Goal: Task Accomplishment & Management: Use online tool/utility

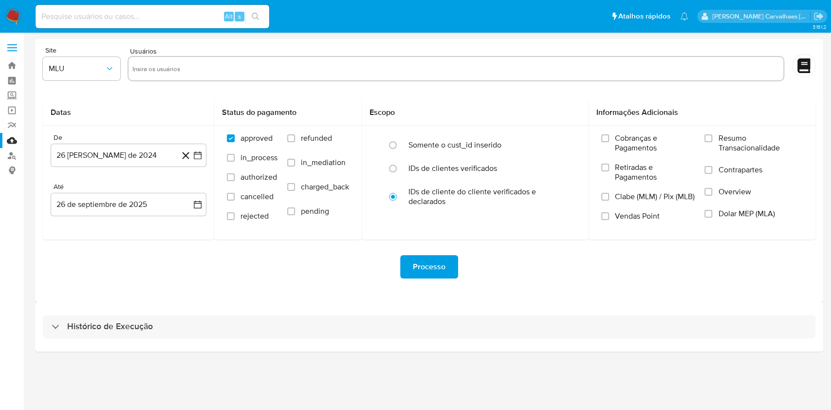
click at [503, 265] on div "Processo" at bounding box center [429, 266] width 773 height 23
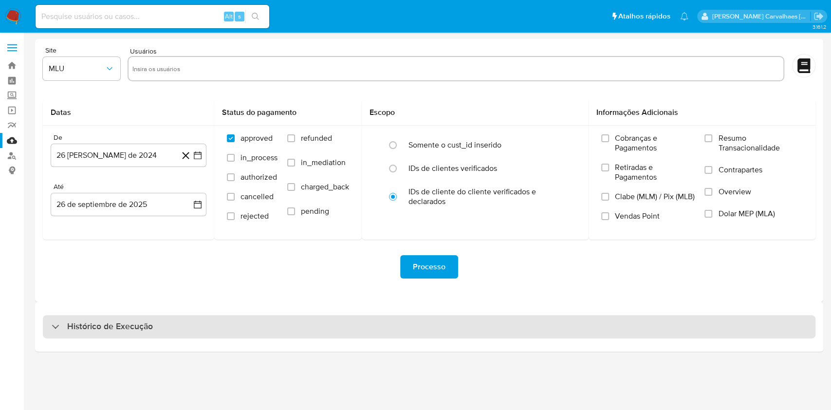
click at [125, 318] on div "Histórico de Execução" at bounding box center [429, 326] width 773 height 23
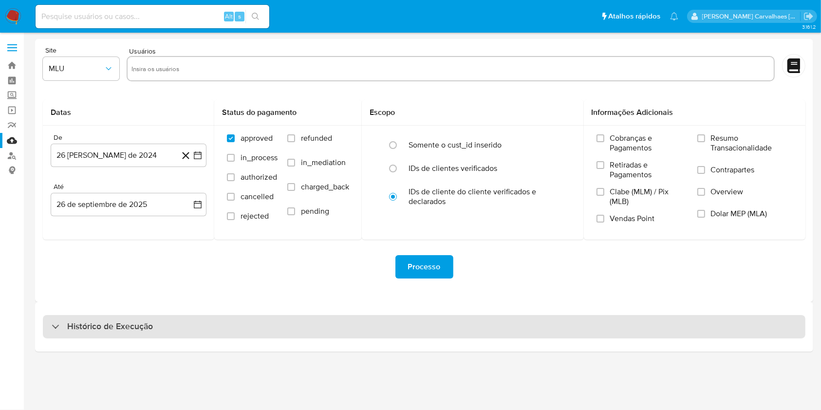
select select "10"
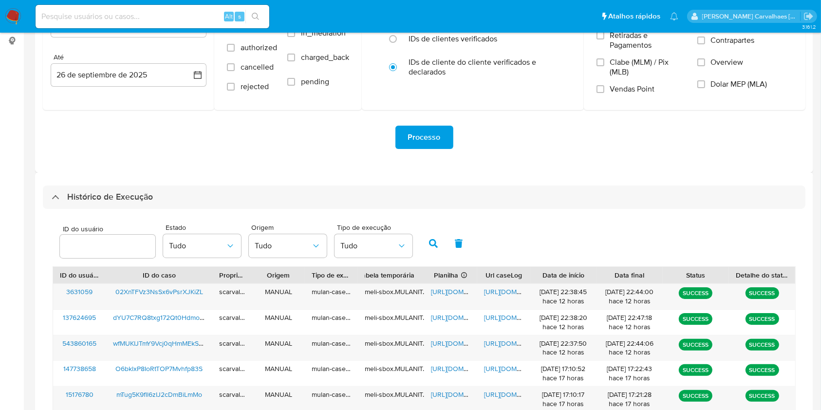
scroll to position [260, 0]
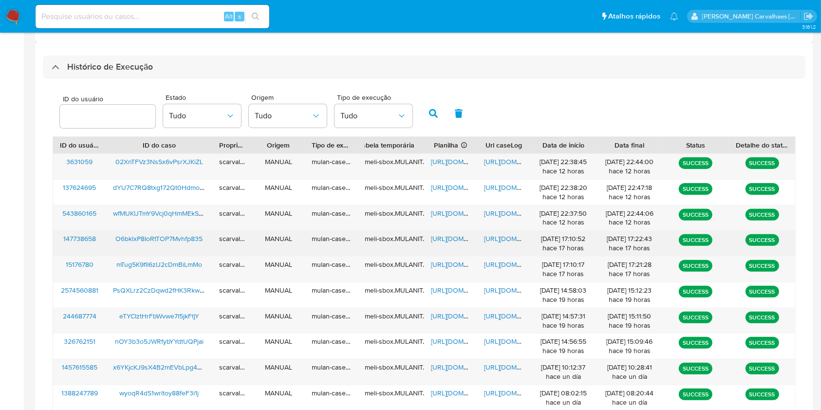
click at [505, 240] on span "https://docs.google.com/document/d/1fe-K_tyNmm0H7T3DKBugmA4eqXfw4-t6zSpDFYje9ho…" at bounding box center [517, 239] width 67 height 10
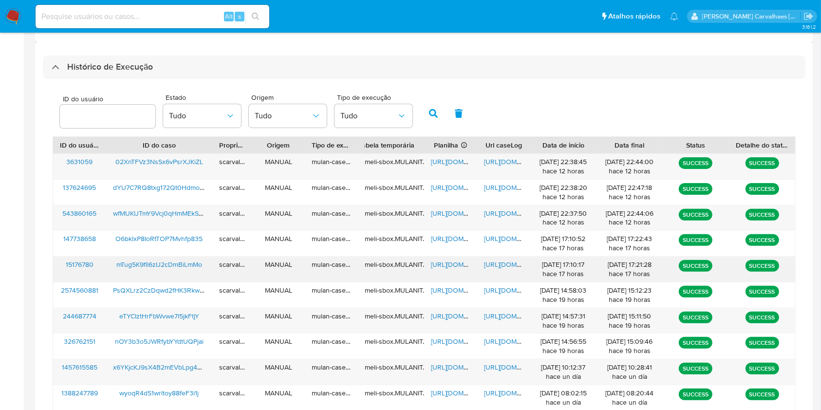
click at [507, 260] on span "https://docs.google.com/document/d/12wdY0YWrUFIDU_WK_icz-N5XYp3r8gKQSOQ1rGU27_Q…" at bounding box center [517, 265] width 67 height 10
click at [440, 265] on span "https://docs.google.com/spreadsheets/d/1h3WwjYjB4Or9MF8fGGLeeI1OGa6DC-xLMb_H3jp…" at bounding box center [464, 265] width 67 height 10
click at [502, 216] on span "https://docs.google.com/document/d/1wn76IT1UbaUFIRfb3rzp31UhggJNwQDi46NZURFkRmc…" at bounding box center [517, 213] width 67 height 10
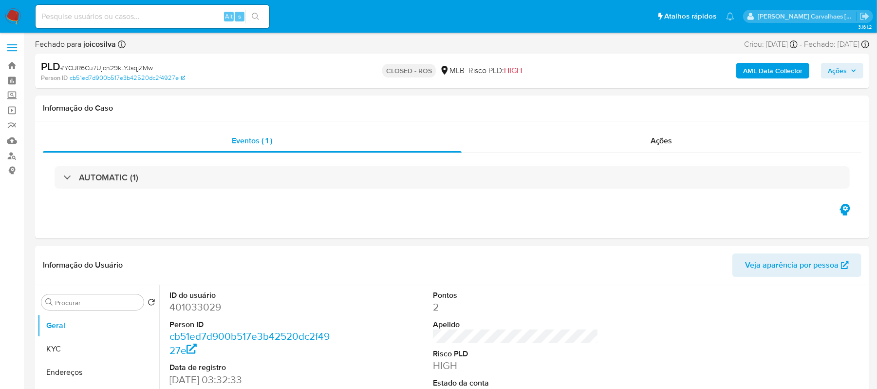
select select "10"
paste input "mTug5K9fll6zIJ2cDmBiLmMo"
type input "mTug5K9fll6zIJ2cDmBiLmMo"
click at [260, 16] on button "search-icon" at bounding box center [255, 17] width 20 height 14
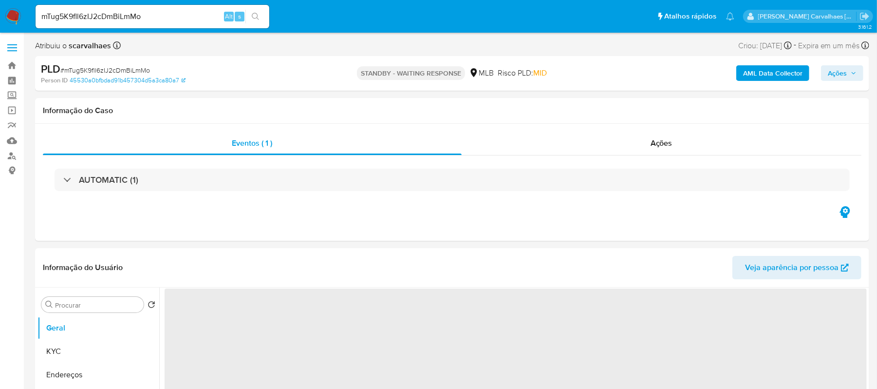
select select "10"
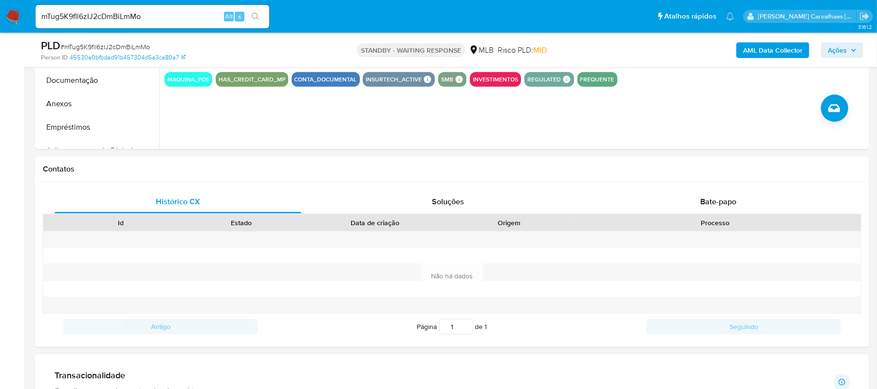
scroll to position [353, 0]
click at [706, 201] on span "Bate-papo" at bounding box center [718, 201] width 36 height 11
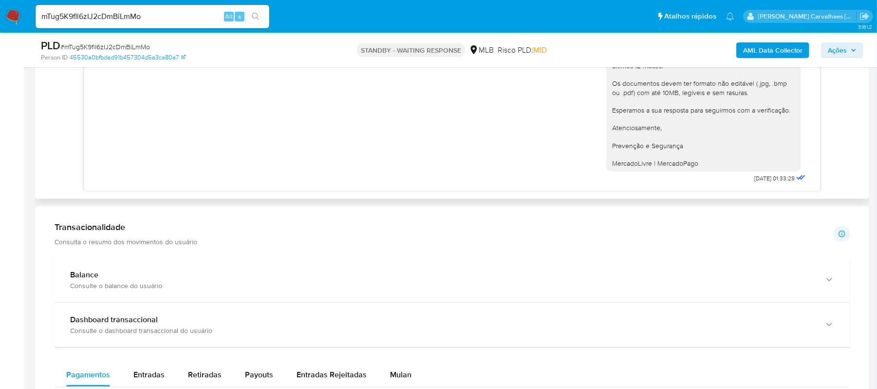
scroll to position [612, 0]
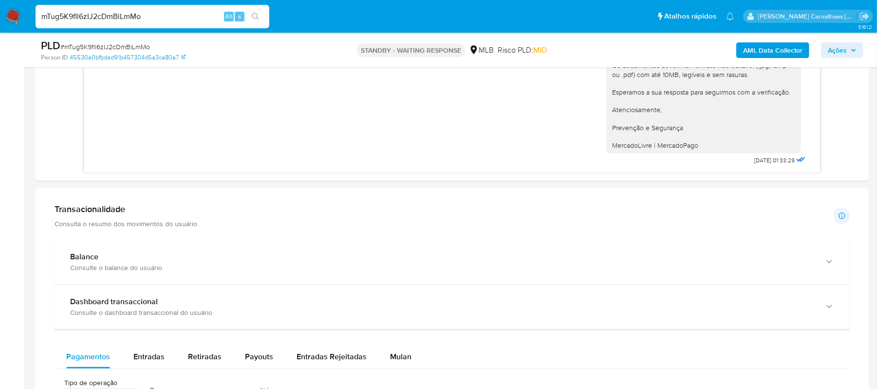
drag, startPoint x: 156, startPoint y: 16, endPoint x: 4, endPoint y: 16, distance: 151.9
click at [4, 16] on nav "Pausado Ver notificaciones mTug5K9fll6zIJ2cDmBiLmMo Alt s Atalhos rápidos Presi…" at bounding box center [438, 16] width 877 height 33
paste input "Vq2OHn30EXiHyznhmt60FxFU"
type input "Vq2OHn30EXiHyznhmt60FxFU"
click at [254, 14] on icon "search-icon" at bounding box center [256, 17] width 8 height 8
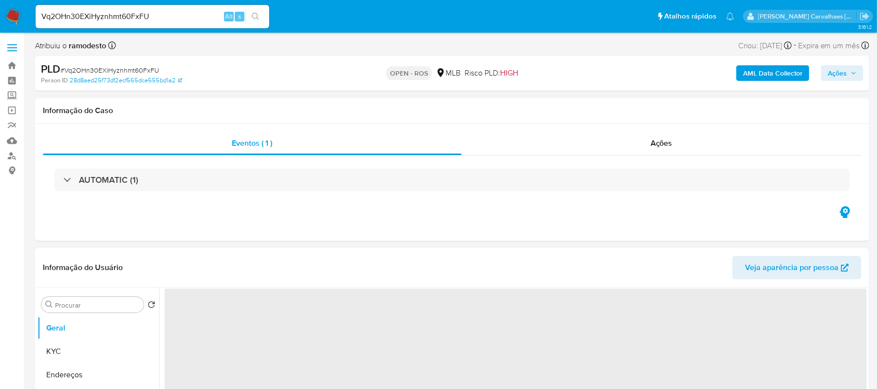
select select "10"
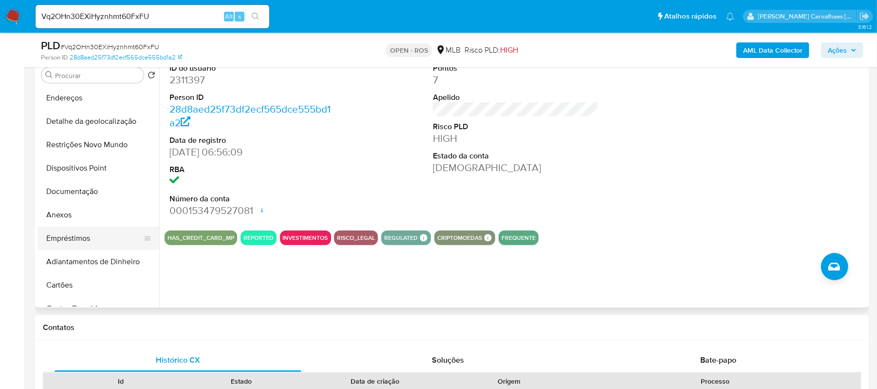
scroll to position [65, 0]
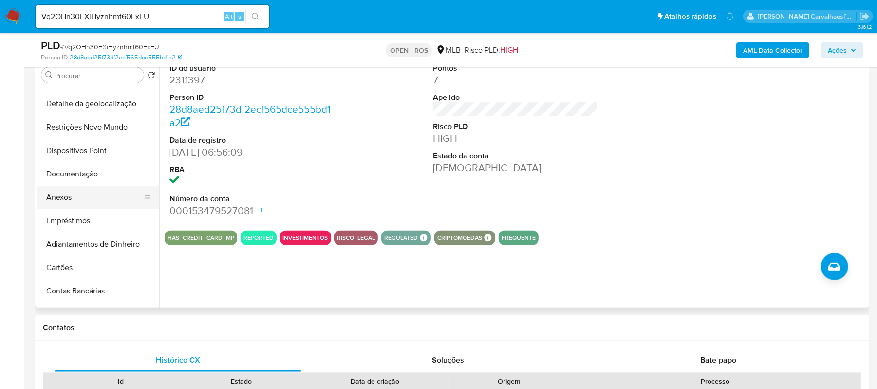
click at [75, 197] on button "Anexos" at bounding box center [94, 197] width 114 height 23
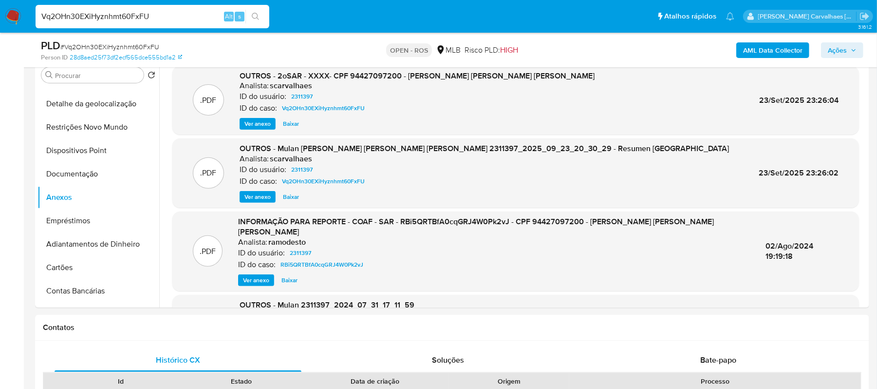
drag, startPoint x: 164, startPoint y: 16, endPoint x: 1, endPoint y: 9, distance: 163.3
click at [1, 9] on nav "Pausado Ver notificaciones Vq2OHn30EXiHyznhmt60FxFU Alt s Atalhos rápidos Presi…" at bounding box center [438, 16] width 877 height 33
paste input "xq54951Bx0OBxtwmq0ss2fER"
type input "xq54951Bx0OBxtwmq0ss2fER"
click at [257, 16] on icon "search-icon" at bounding box center [255, 16] width 7 height 7
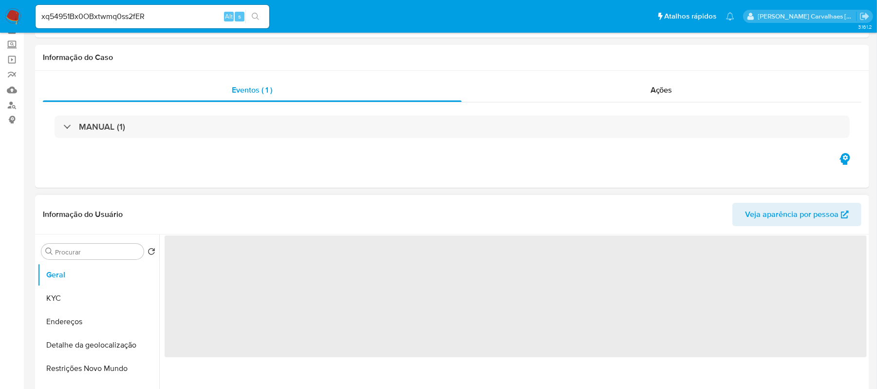
select select "10"
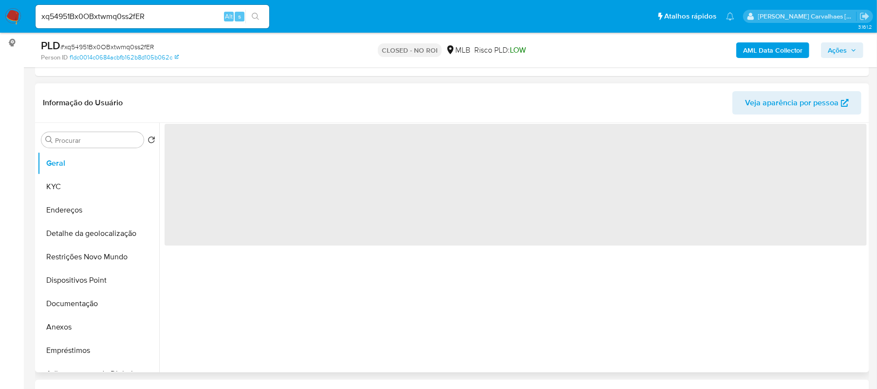
scroll to position [195, 0]
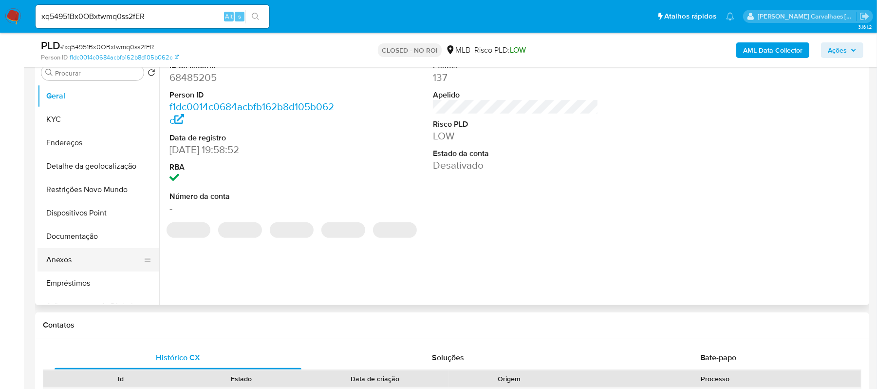
click at [77, 254] on button "Anexos" at bounding box center [94, 259] width 114 height 23
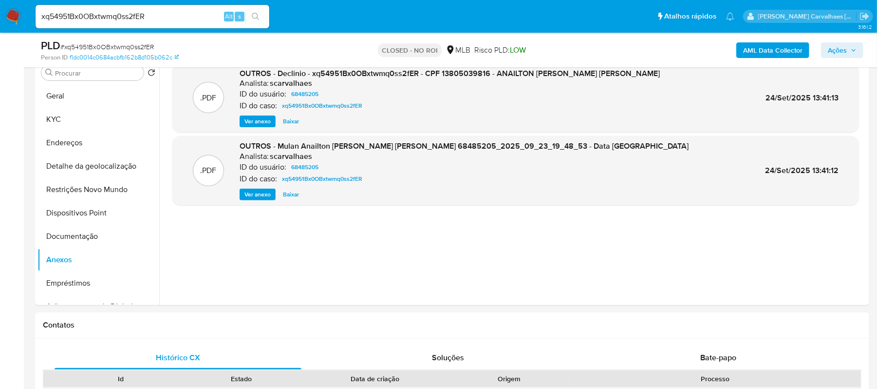
click at [253, 18] on icon "search-icon" at bounding box center [256, 17] width 8 height 8
drag, startPoint x: 182, startPoint y: 12, endPoint x: 12, endPoint y: 9, distance: 170.0
click at [14, 12] on nav "Pausado Ver notificaciones xq54951Bx0OBxtwmq0ss2fER Alt s Atalhos rápidos Presi…" at bounding box center [438, 16] width 877 height 33
paste input "63t6X1VJnKXhdkde4RqIp5bj"
type input "63t6X1VJnKXhdkde4RqIp5bj"
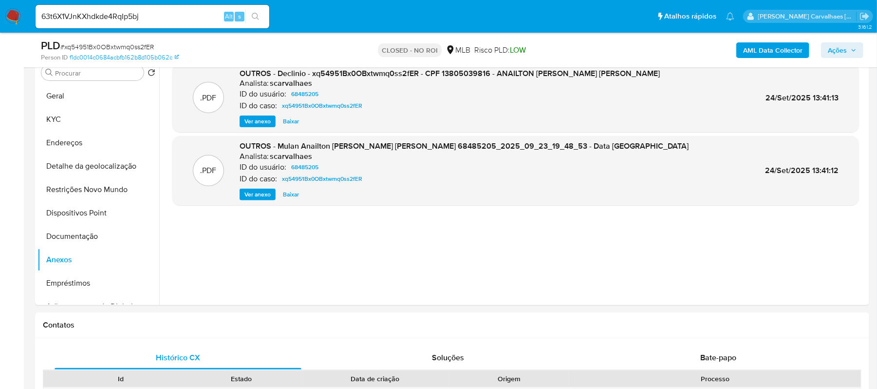
click at [254, 14] on icon "search-icon" at bounding box center [256, 17] width 8 height 8
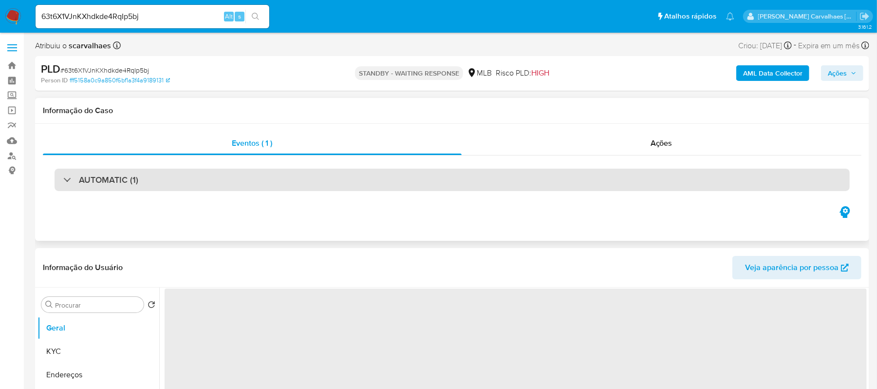
select select "10"
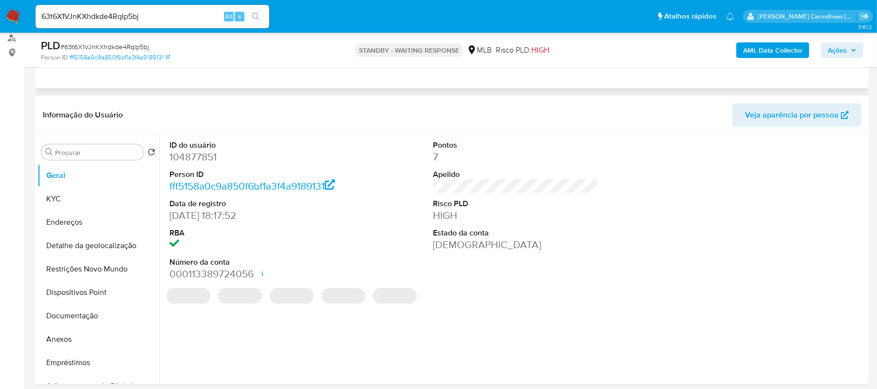
scroll to position [130, 0]
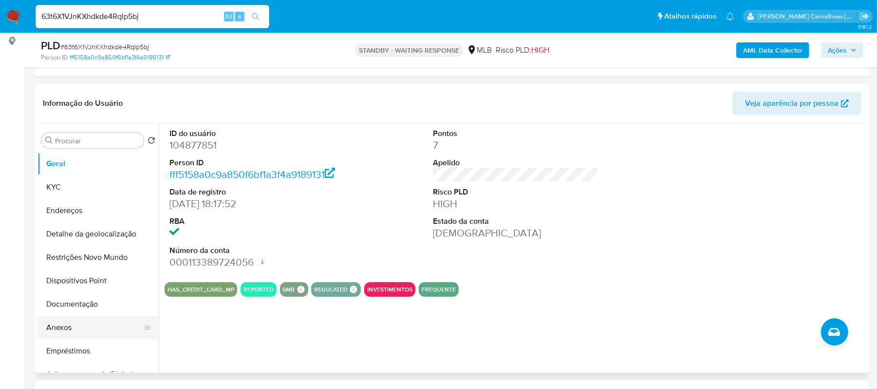
click at [69, 327] on button "Anexos" at bounding box center [94, 327] width 114 height 23
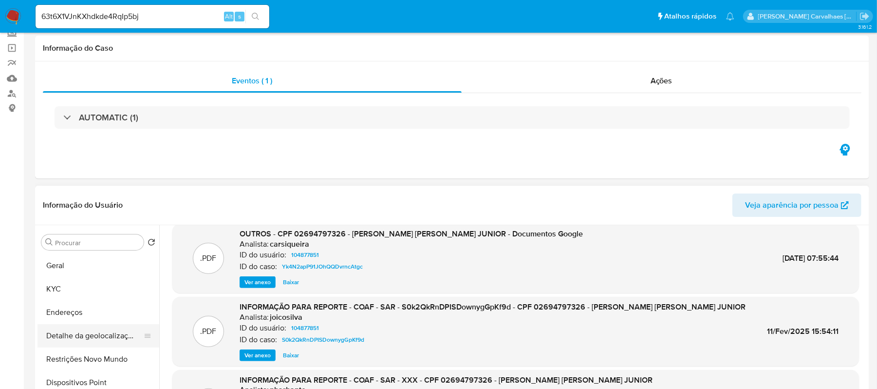
scroll to position [0, 0]
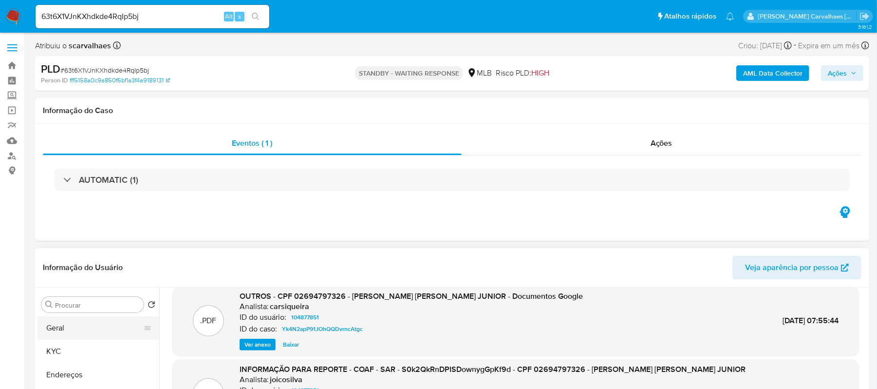
click at [75, 330] on button "Geral" at bounding box center [94, 327] width 114 height 23
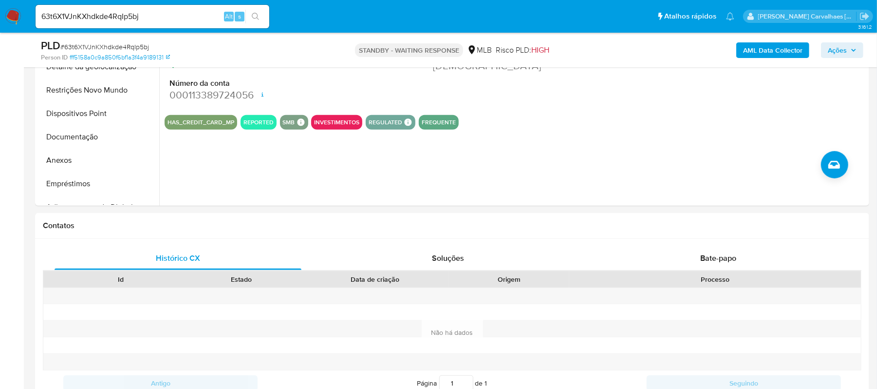
scroll to position [280, 0]
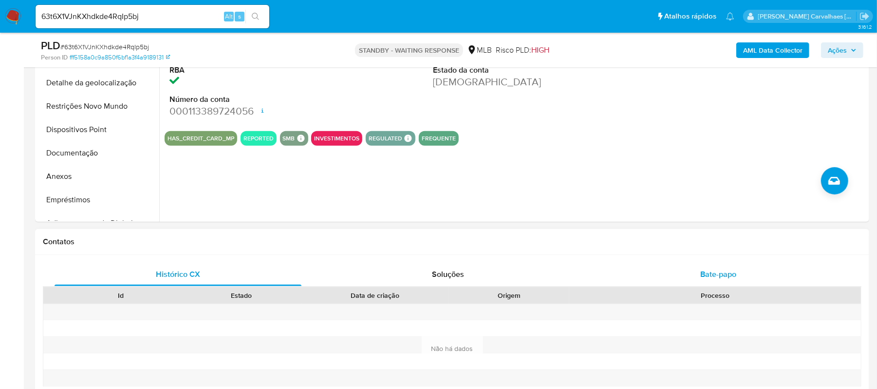
click at [720, 277] on span "Bate-papo" at bounding box center [718, 273] width 36 height 11
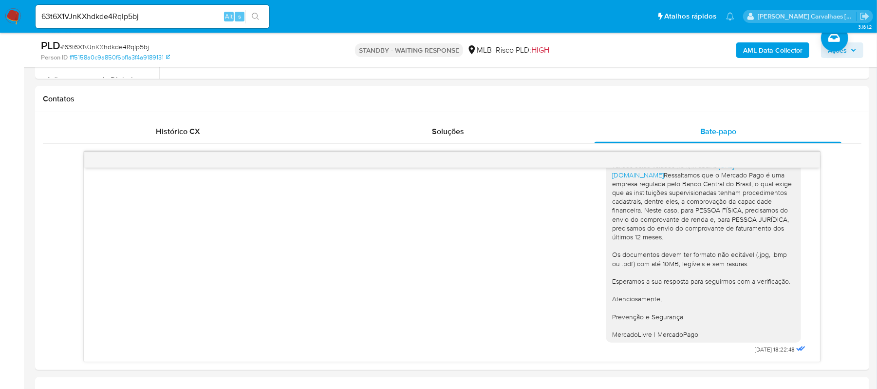
scroll to position [540, 0]
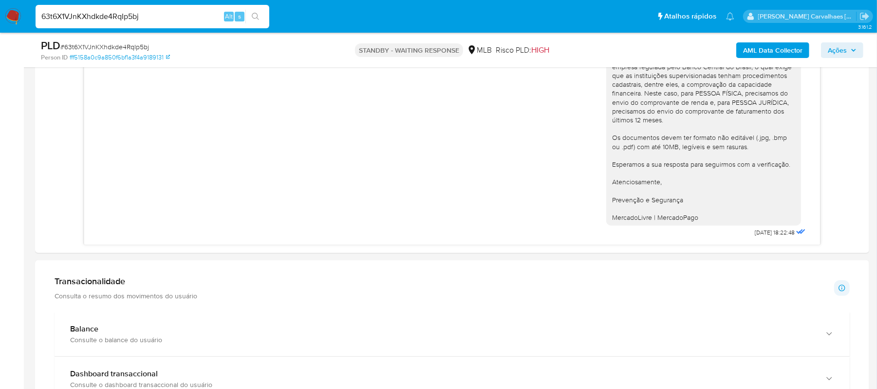
drag, startPoint x: 188, startPoint y: 15, endPoint x: 27, endPoint y: 20, distance: 160.8
click at [32, 19] on ul "Pausado Ver notificaciones 63t6X1VJnKXhdkde4RqIp5bj Alt s Atalhos rápidos Presi…" at bounding box center [385, 16] width 708 height 24
paste input "wfMUKIJTmY9Vcj0qHmMEkSQu"
type input "wfMUKIJTmY9Vcj0qHmMEkSQu"
click at [258, 17] on icon "search-icon" at bounding box center [256, 17] width 8 height 8
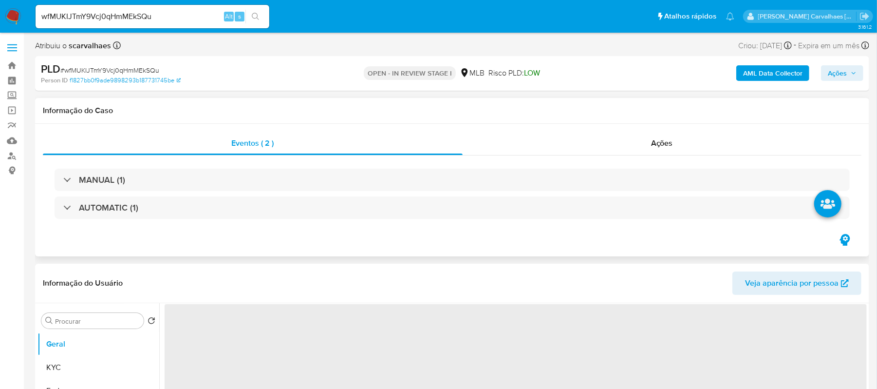
select select "10"
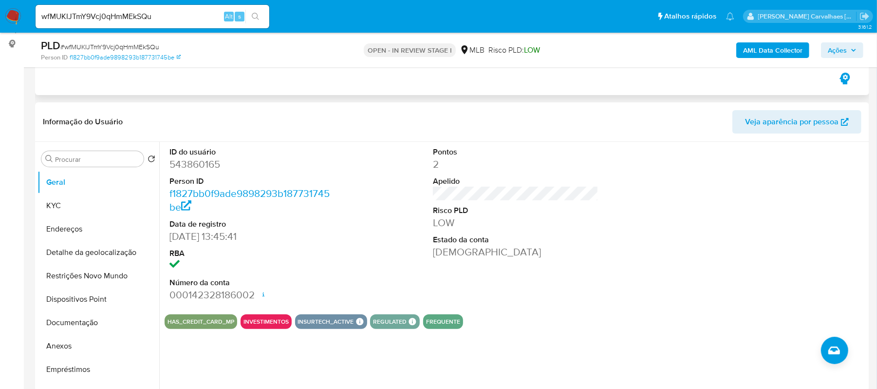
scroll to position [130, 0]
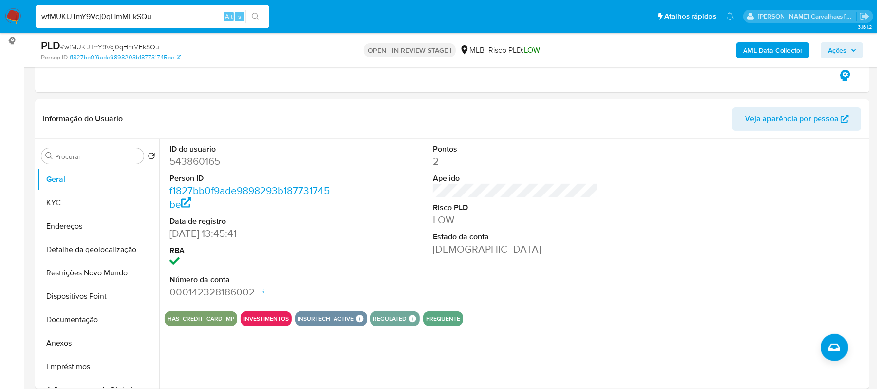
drag, startPoint x: 164, startPoint y: 22, endPoint x: -27, endPoint y: 24, distance: 190.9
paste input "eTYCIztHrFbWvwe7l5jkFtjY"
type input "eTYCIztHrFbWvwe7l5jkFtjY"
click at [256, 23] on div "eTYCIztHrFbWvwe7l5jkFtjY Alt s" at bounding box center [153, 16] width 234 height 23
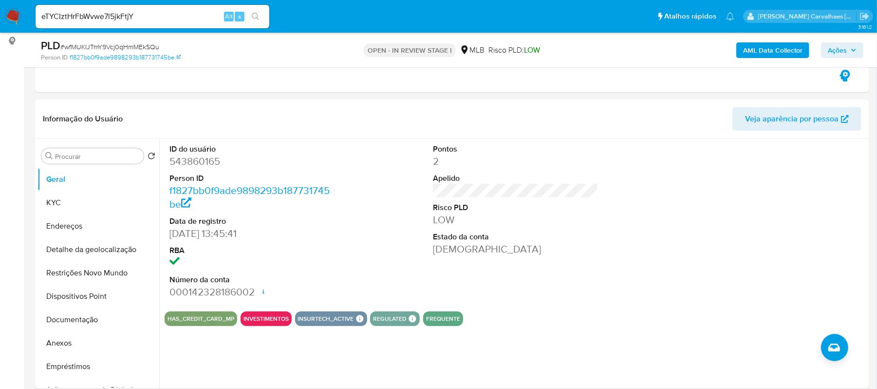
click at [253, 13] on icon "search-icon" at bounding box center [256, 17] width 8 height 8
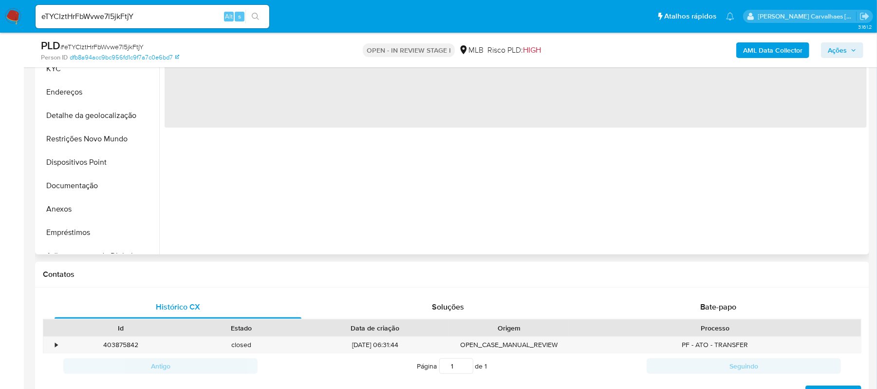
select select "10"
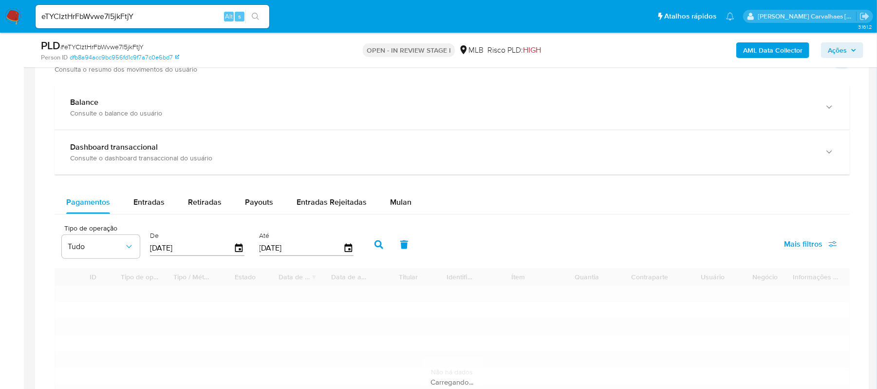
scroll to position [649, 0]
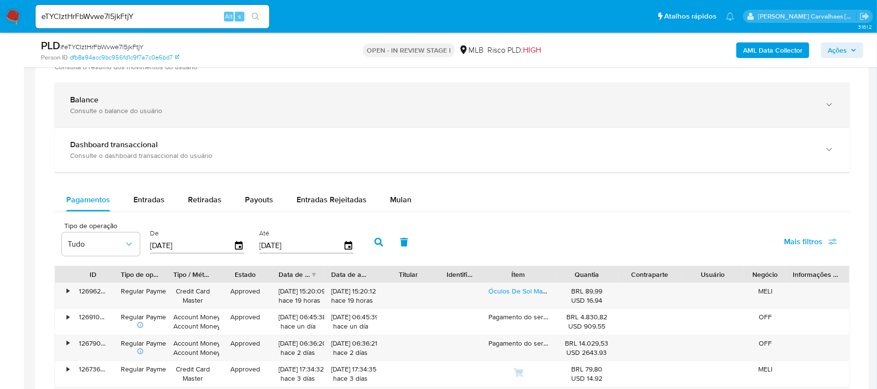
click at [244, 108] on div "Consulte o balance do usuário" at bounding box center [442, 110] width 744 height 9
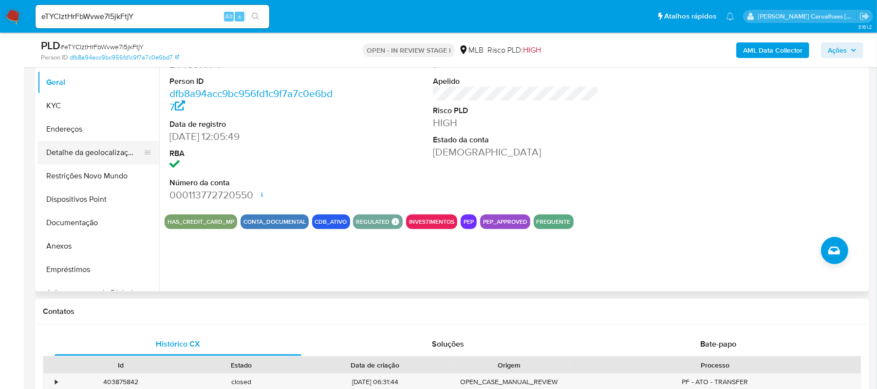
scroll to position [195, 0]
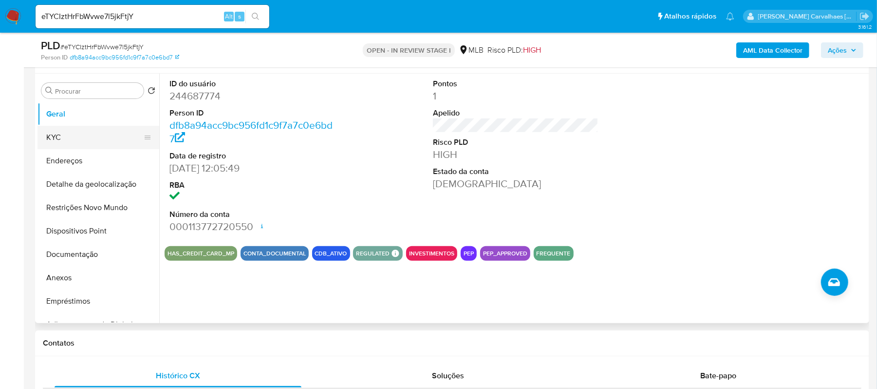
click at [76, 134] on button "KYC" at bounding box center [94, 137] width 114 height 23
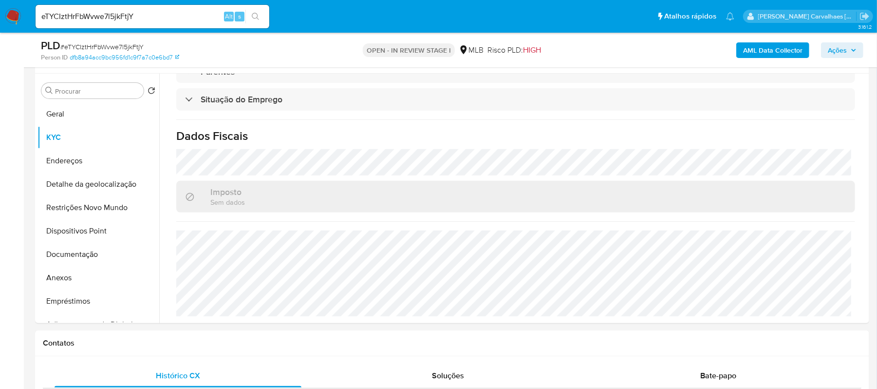
scroll to position [415, 0]
click at [78, 166] on button "Endereços" at bounding box center [94, 160] width 114 height 23
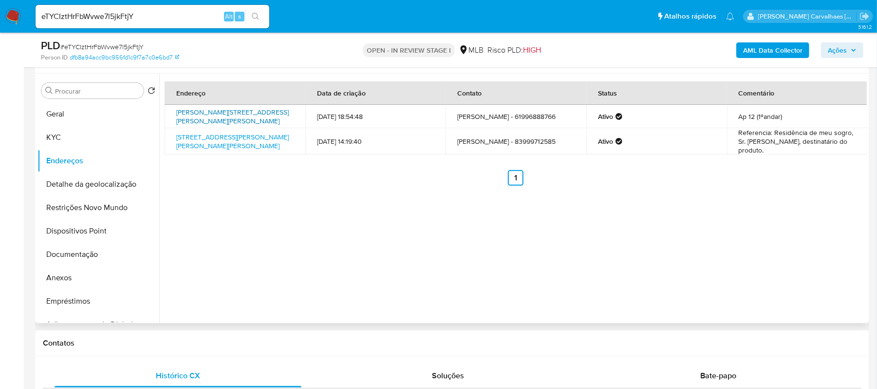
click at [247, 119] on link "Rua Bela Vista 457, São Bernardo Do Campo, São Paulo, 09715030, Brasil 457" at bounding box center [232, 116] width 112 height 19
click at [210, 143] on link "Rua Coronel Francisco Tôrres 215, Monteiro, Paraíba, 58500000, Brasil 215" at bounding box center [232, 141] width 112 height 19
click at [213, 140] on link "Rua Coronel Francisco Tôrres 215, Monteiro, Paraíba, 58500000, Brasil 215" at bounding box center [232, 141] width 112 height 19
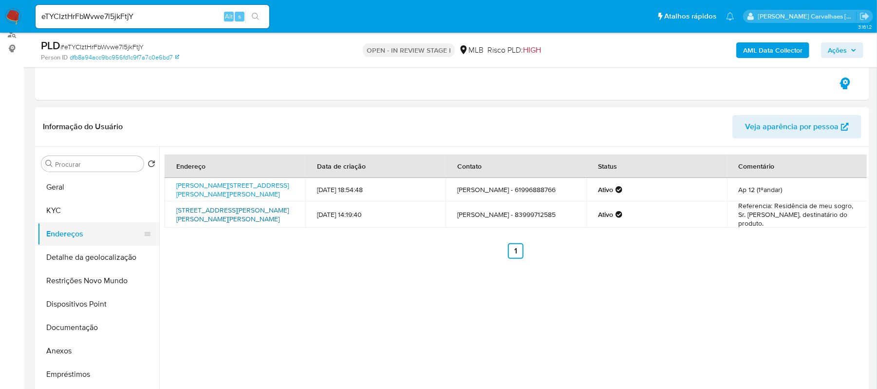
scroll to position [130, 0]
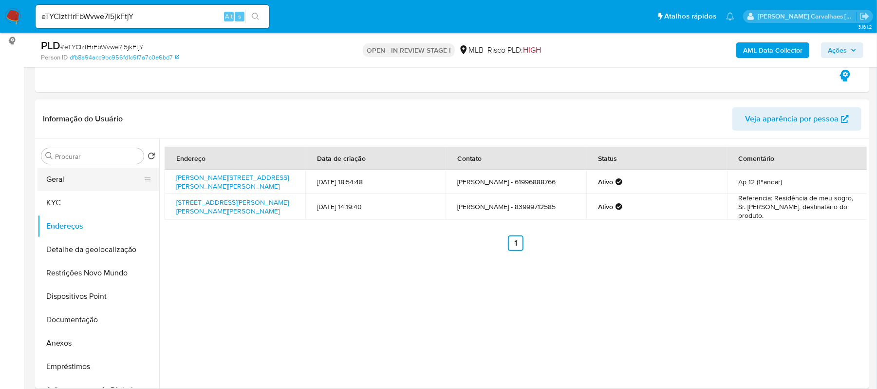
click at [76, 174] on button "Geral" at bounding box center [94, 178] width 114 height 23
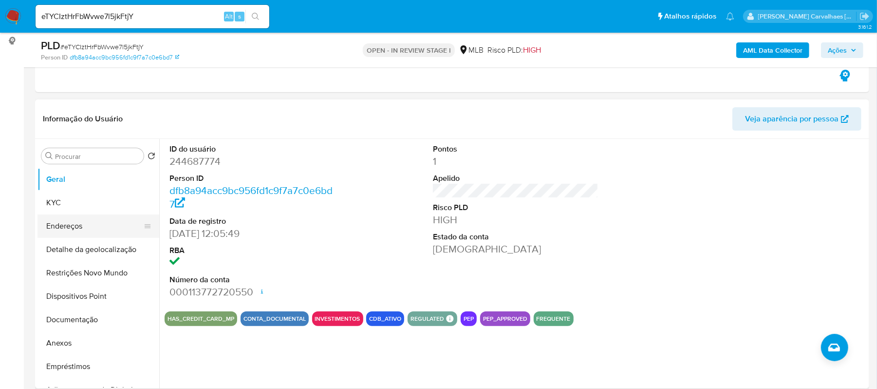
click at [94, 227] on button "Endereços" at bounding box center [94, 225] width 114 height 23
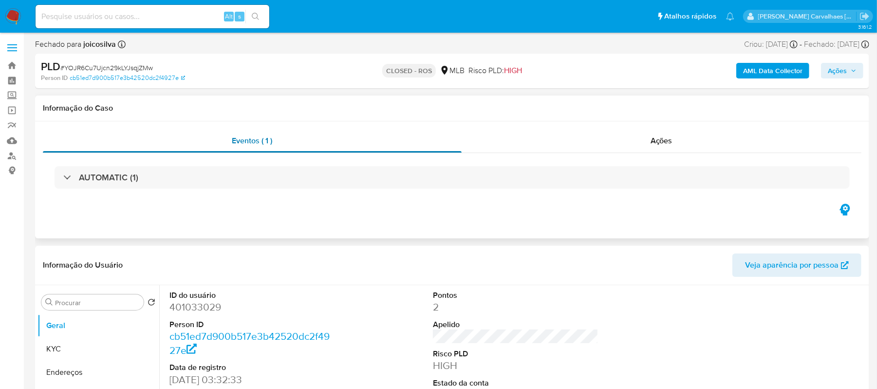
select select "10"
click at [82, 17] on input at bounding box center [153, 16] width 234 height 13
paste input "wfMUKIJTmY9Vcj0qHmMEkSQu"
type input "wfMUKIJTmY9Vcj0qHmMEkSQu"
click at [252, 18] on icon "search-icon" at bounding box center [256, 17] width 8 height 8
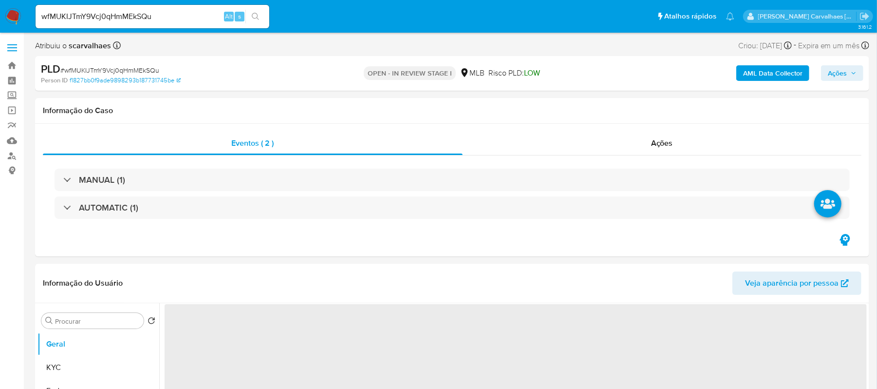
select select "10"
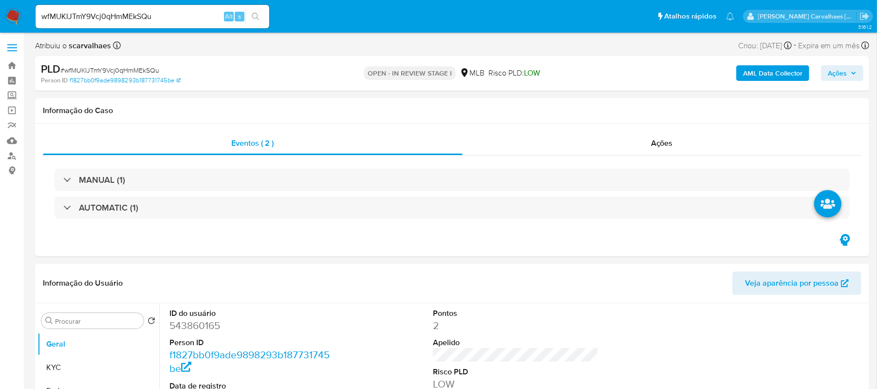
click at [257, 22] on button "search-icon" at bounding box center [255, 17] width 20 height 14
click at [176, 19] on input "wfMUKIJTmY9Vcj0qHmMEkSQu" at bounding box center [153, 16] width 234 height 13
click at [260, 15] on button "search-icon" at bounding box center [255, 17] width 20 height 14
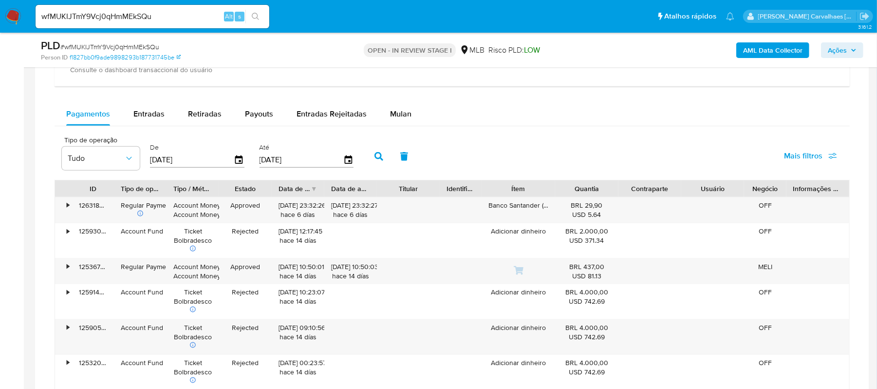
scroll to position [706, 0]
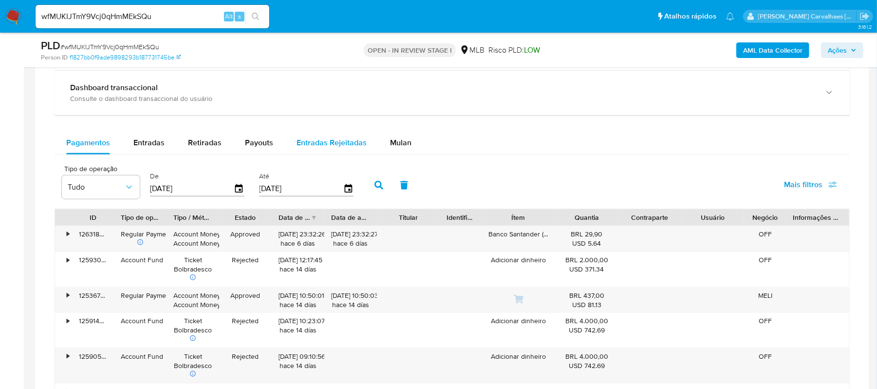
click at [334, 140] on span "Entradas Rejeitadas" at bounding box center [332, 142] width 70 height 11
select select "10"
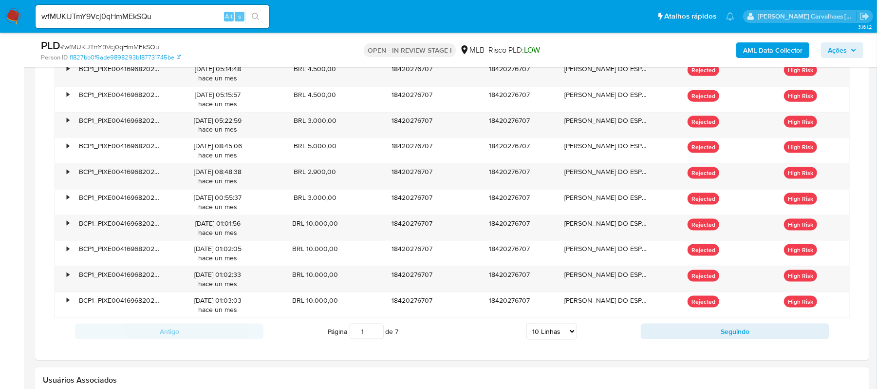
scroll to position [901, 0]
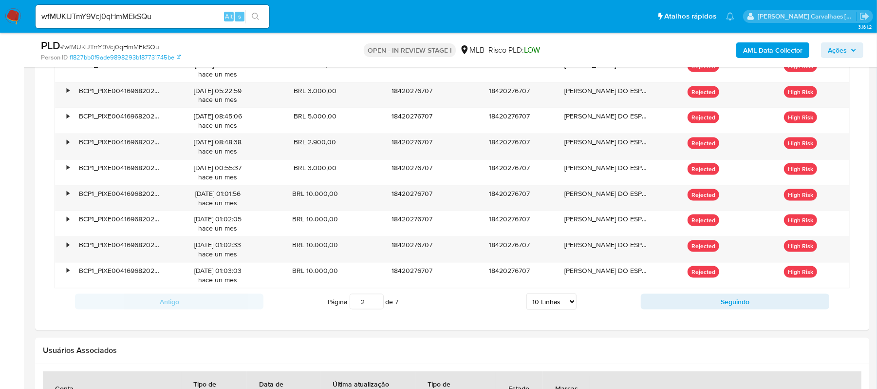
click at [378, 302] on input "2" at bounding box center [367, 302] width 34 height 16
click at [371, 303] on input "3" at bounding box center [367, 302] width 34 height 16
click at [373, 302] on input "4" at bounding box center [367, 302] width 34 height 16
click at [375, 304] on input "5" at bounding box center [367, 302] width 34 height 16
click at [374, 302] on input "6" at bounding box center [367, 302] width 34 height 16
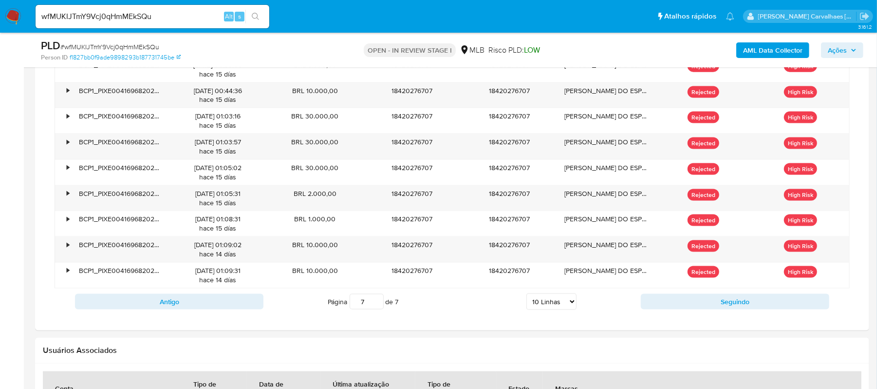
click at [374, 304] on input "7" at bounding box center [367, 302] width 34 height 16
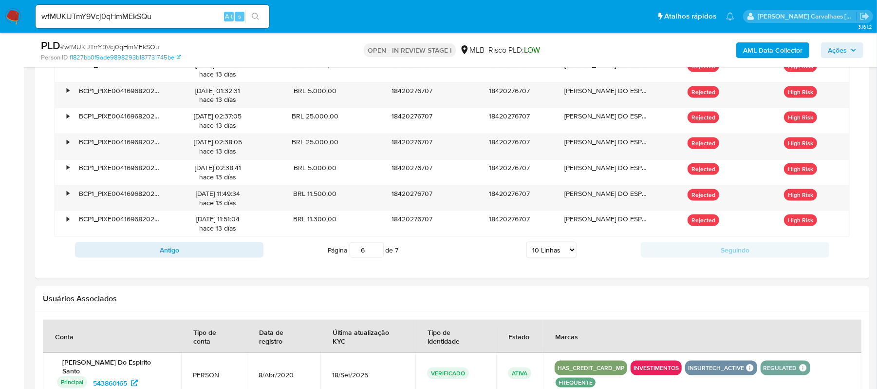
click at [373, 256] on input "6" at bounding box center [367, 250] width 34 height 16
click at [373, 256] on input "5" at bounding box center [367, 250] width 34 height 16
click at [373, 256] on input "4" at bounding box center [367, 250] width 34 height 16
click at [373, 256] on input "3" at bounding box center [367, 250] width 34 height 16
click at [373, 256] on input "2" at bounding box center [367, 250] width 34 height 16
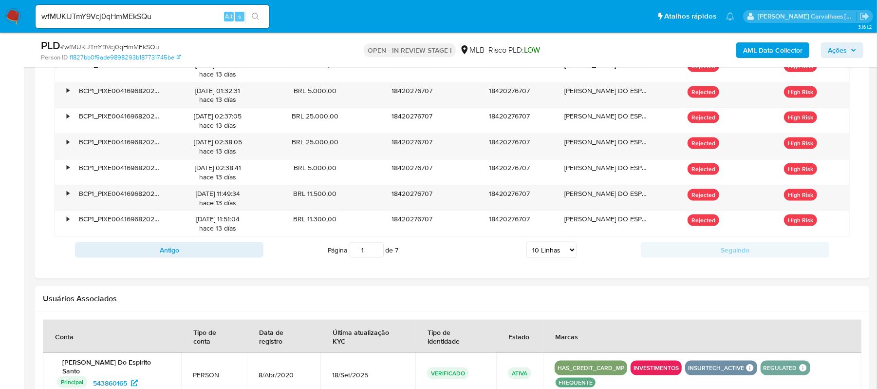
click at [373, 256] on input "1" at bounding box center [367, 250] width 34 height 16
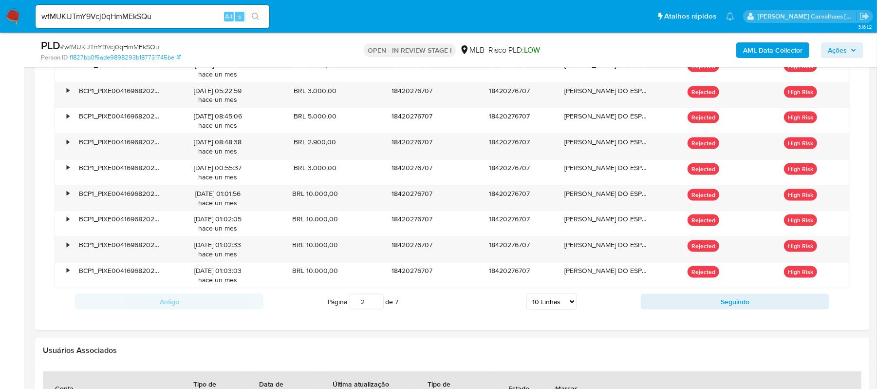
click at [374, 302] on input "2" at bounding box center [367, 302] width 34 height 16
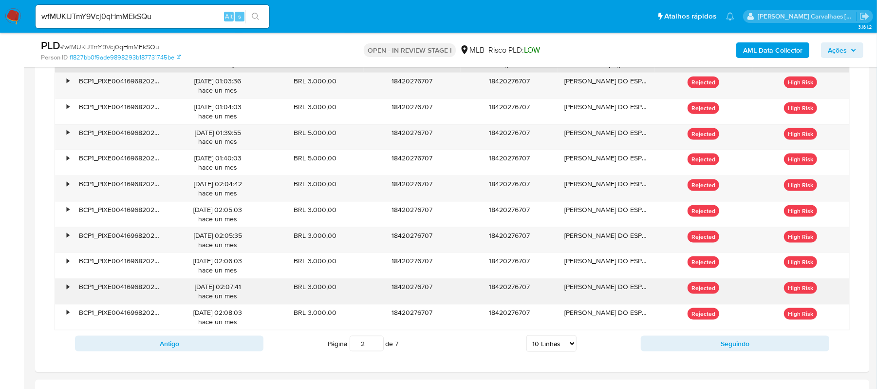
scroll to position [836, 0]
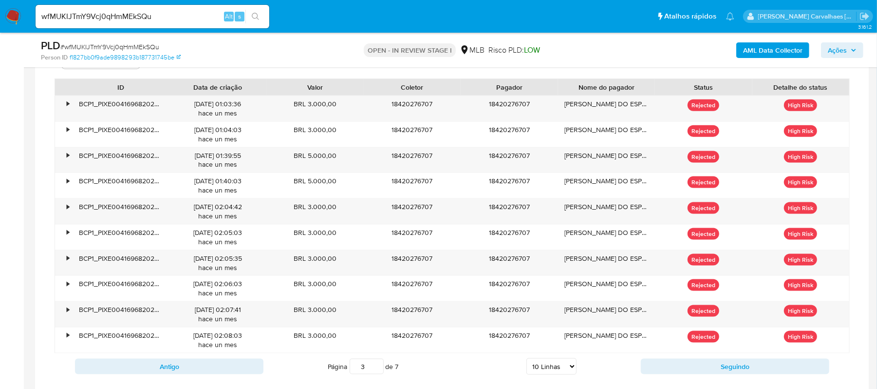
click at [376, 368] on input "3" at bounding box center [367, 366] width 34 height 16
click at [374, 369] on input "4" at bounding box center [367, 366] width 34 height 16
click at [378, 365] on input "5" at bounding box center [367, 366] width 34 height 16
click at [374, 370] on input "6" at bounding box center [367, 366] width 34 height 16
click at [377, 367] on input "7" at bounding box center [367, 366] width 34 height 16
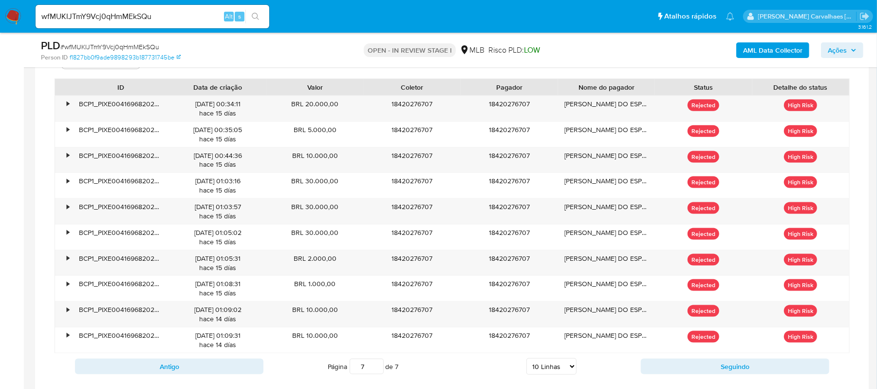
type input "7"
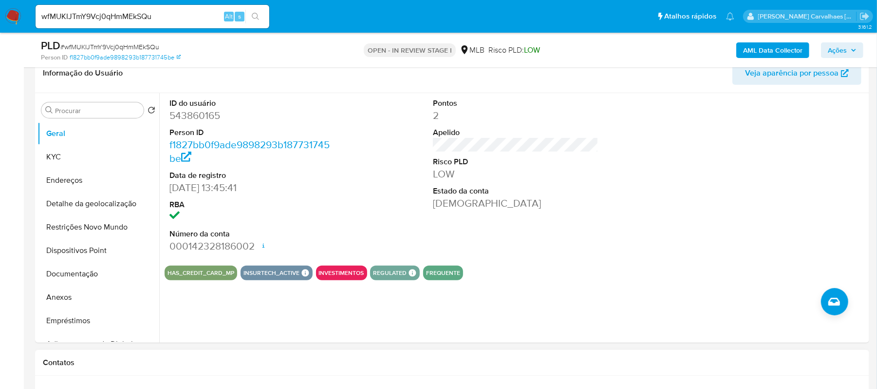
scroll to position [122, 0]
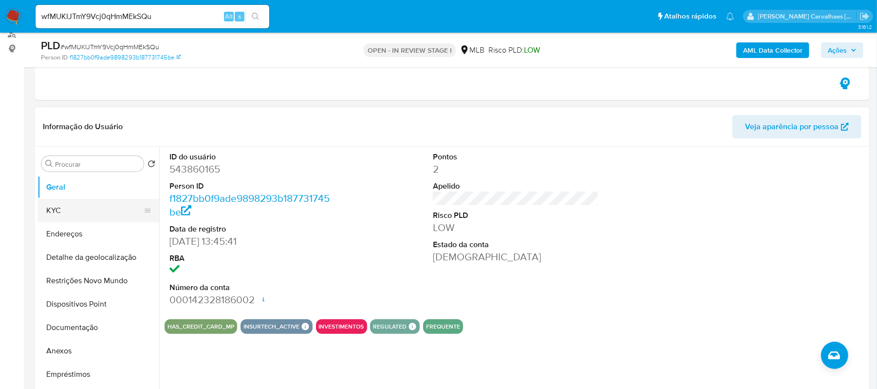
click at [81, 210] on button "KYC" at bounding box center [94, 210] width 114 height 23
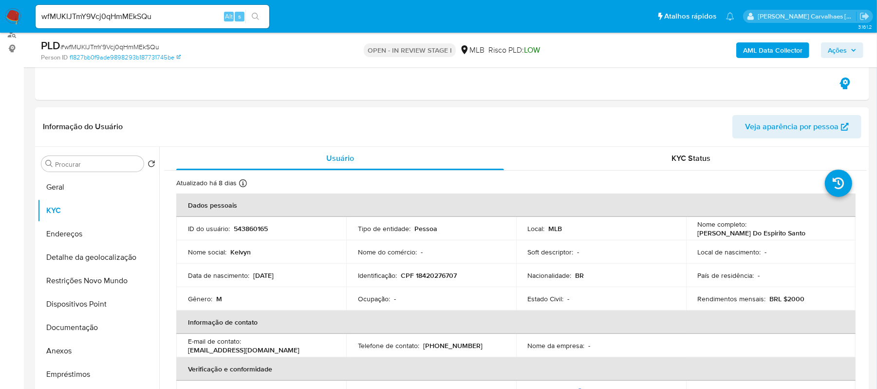
drag, startPoint x: 875, startPoint y: 110, endPoint x: 881, endPoint y: 126, distance: 16.9
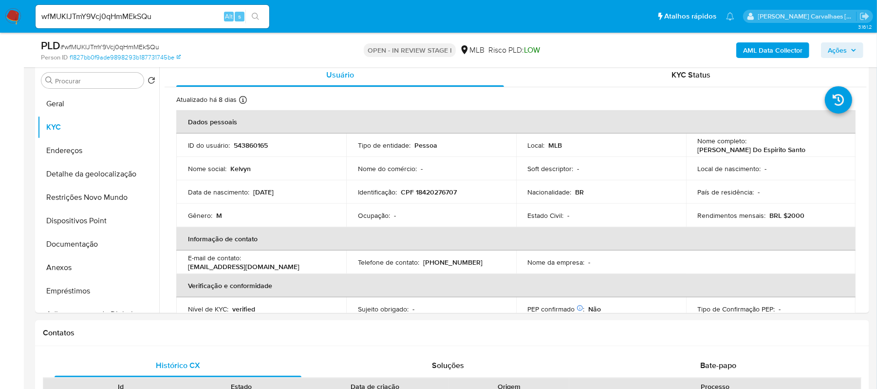
scroll to position [211, 0]
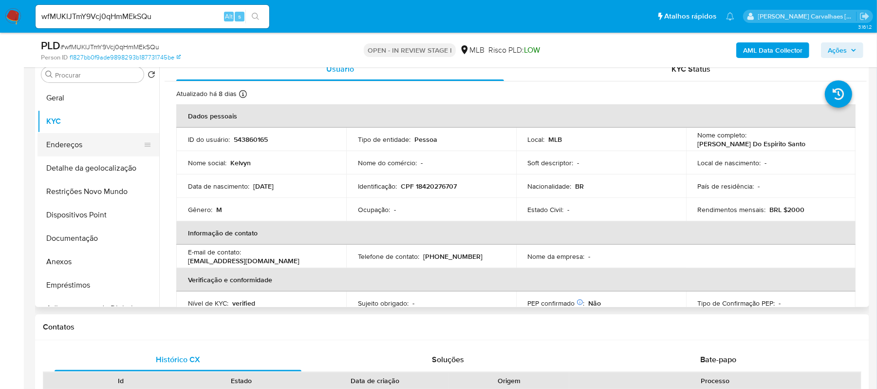
click at [73, 139] on button "Endereços" at bounding box center [94, 144] width 114 height 23
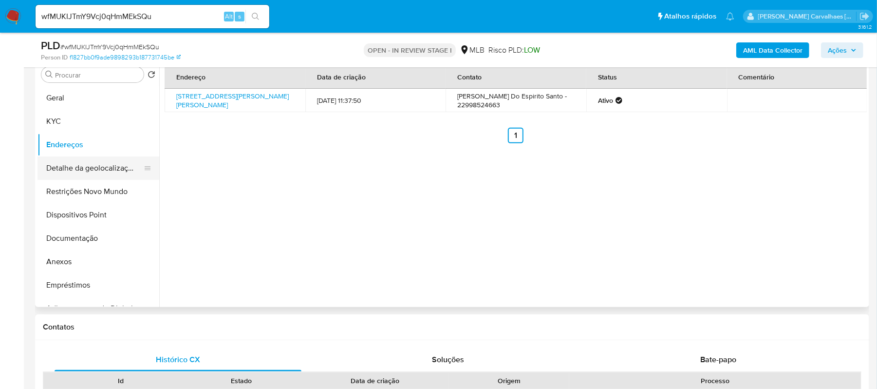
click at [100, 170] on button "Detalhe da geolocalização" at bounding box center [94, 167] width 114 height 23
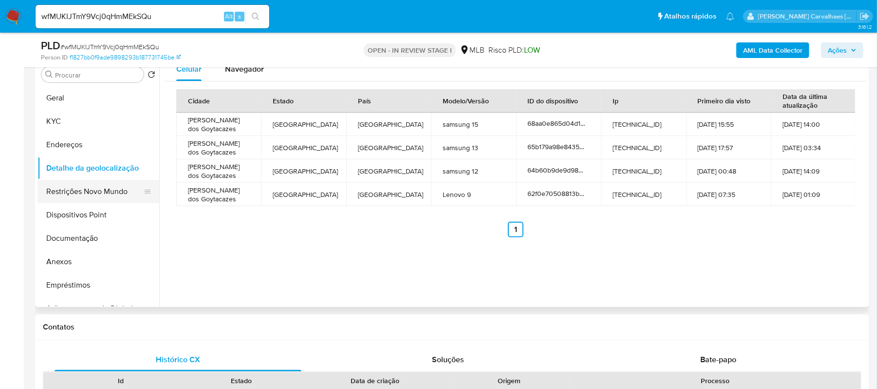
click at [127, 194] on button "Restrições Novo Mundo" at bounding box center [94, 191] width 114 height 23
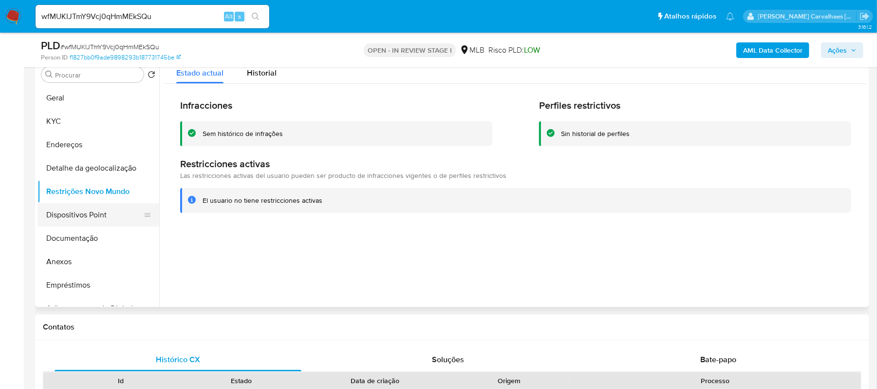
click at [97, 215] on button "Dispositivos Point" at bounding box center [94, 214] width 114 height 23
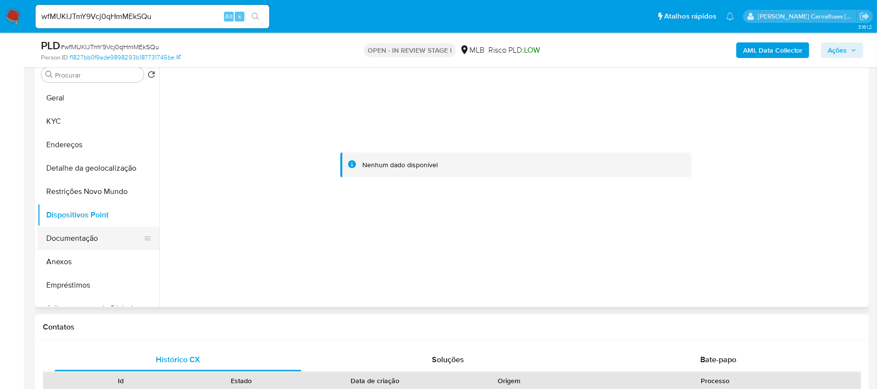
click at [90, 238] on button "Documentação" at bounding box center [94, 237] width 114 height 23
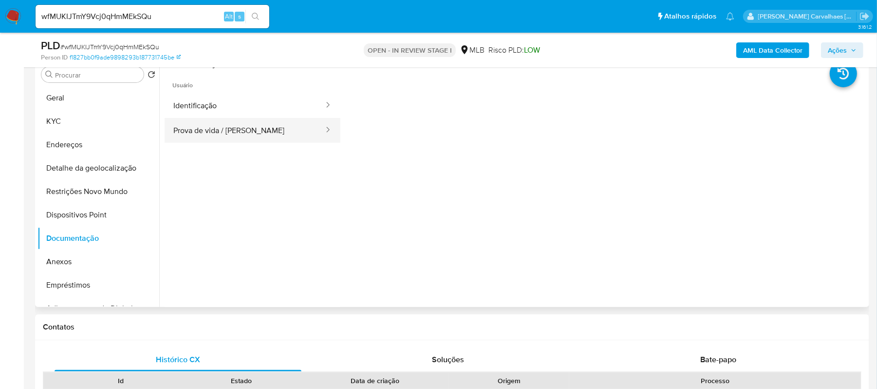
click at [223, 132] on button "Prova de vida / Selfie" at bounding box center [245, 130] width 160 height 25
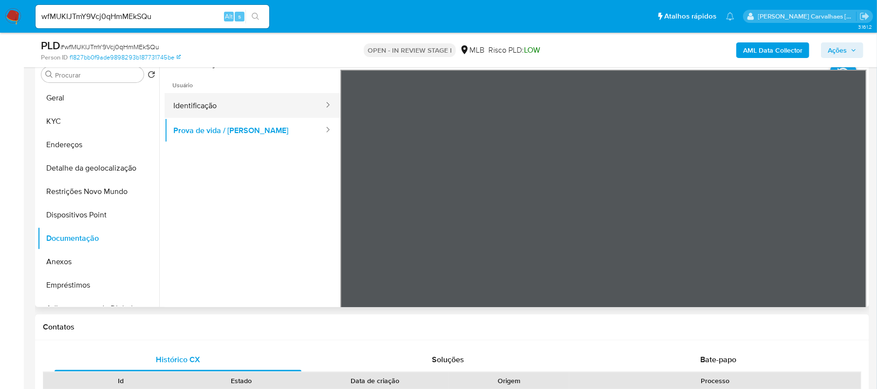
click at [210, 111] on button "Identificação" at bounding box center [245, 105] width 160 height 25
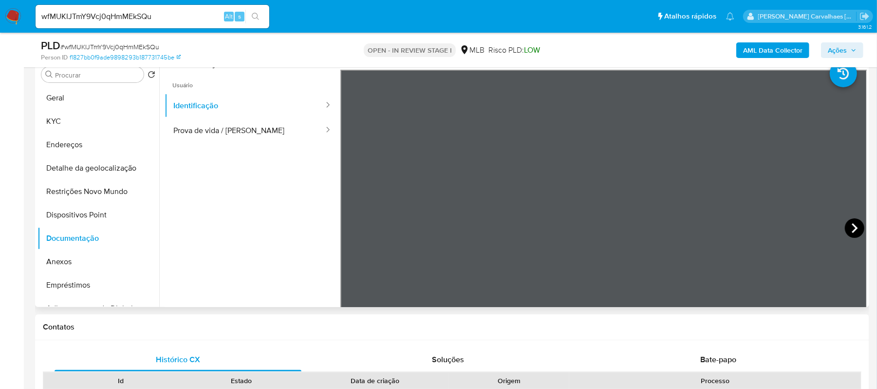
click at [852, 227] on icon at bounding box center [855, 228] width 6 height 10
click at [346, 223] on icon at bounding box center [352, 227] width 19 height 19
click at [59, 121] on button "KYC" at bounding box center [94, 121] width 114 height 23
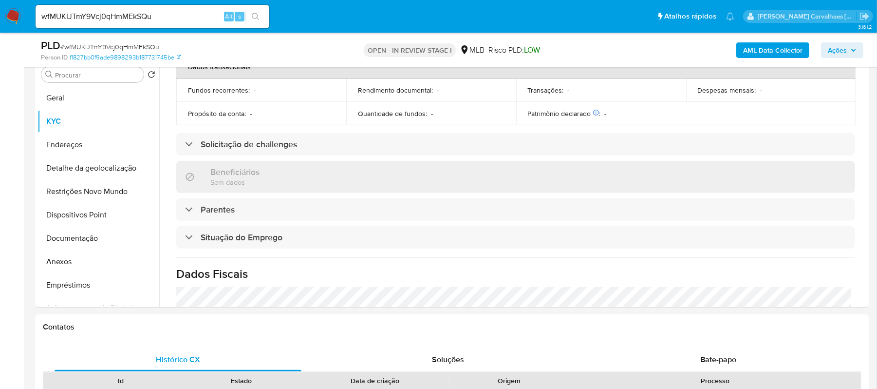
scroll to position [390, 0]
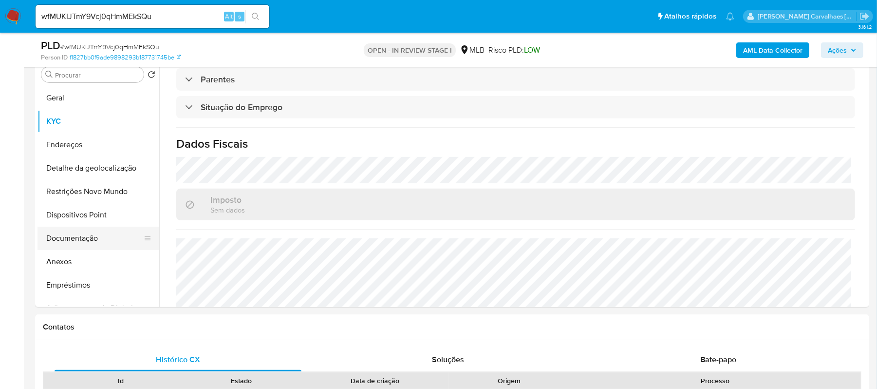
click at [96, 230] on button "Documentação" at bounding box center [94, 237] width 114 height 23
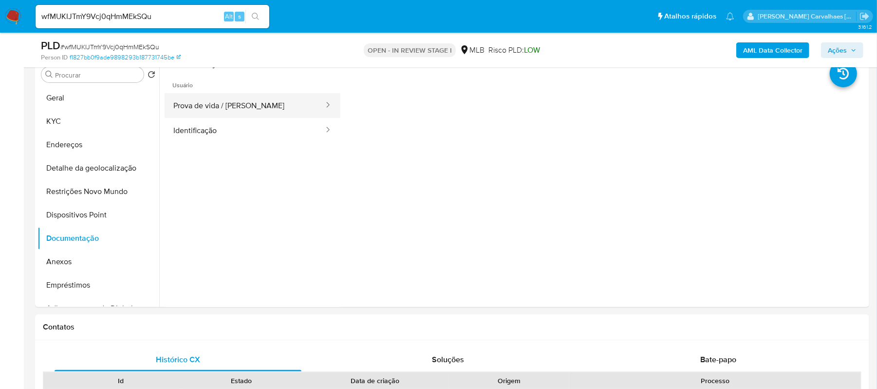
click at [268, 109] on button "Prova de vida / Selfie" at bounding box center [245, 105] width 160 height 25
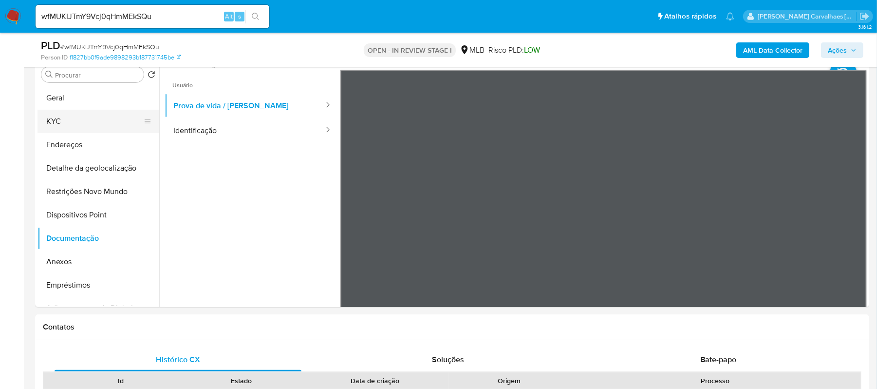
click at [68, 119] on button "KYC" at bounding box center [94, 121] width 114 height 23
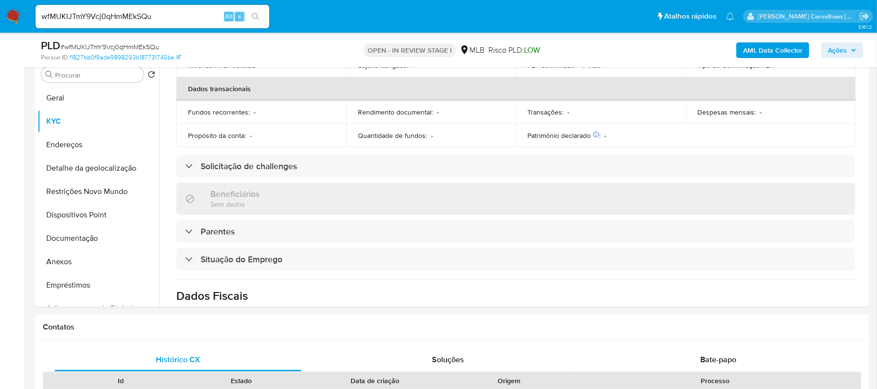
scroll to position [260, 0]
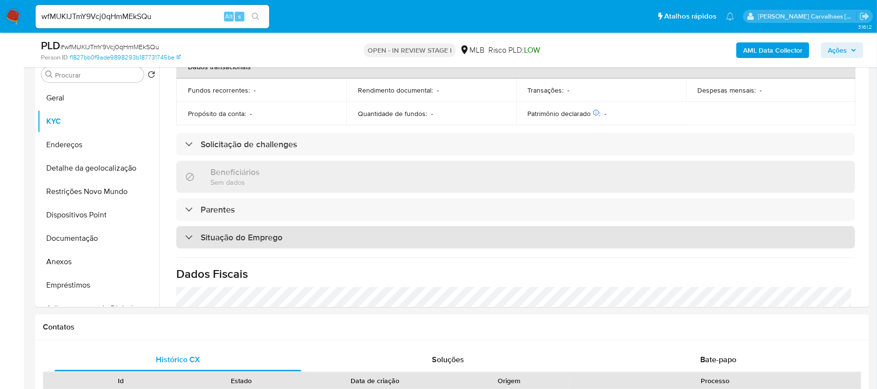
click at [286, 240] on div "Situação do Emprego" at bounding box center [515, 237] width 679 height 22
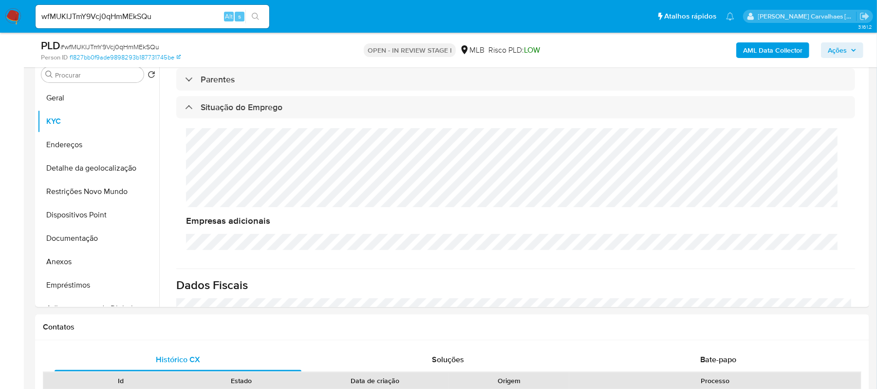
scroll to position [10, 0]
click at [94, 193] on button "Restrições Novo Mundo" at bounding box center [94, 191] width 114 height 23
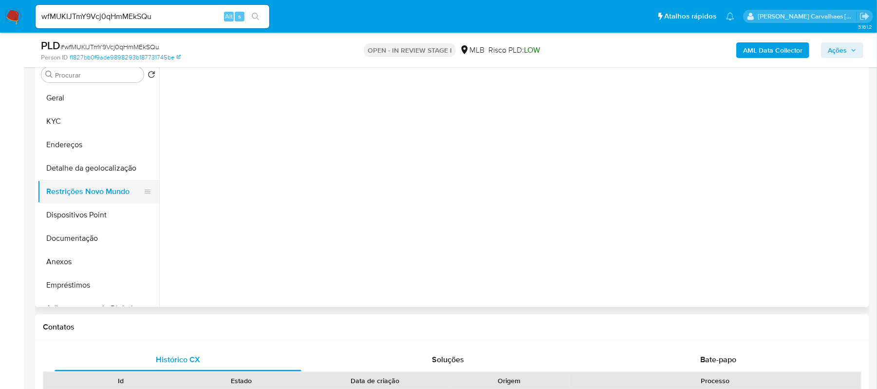
scroll to position [0, 0]
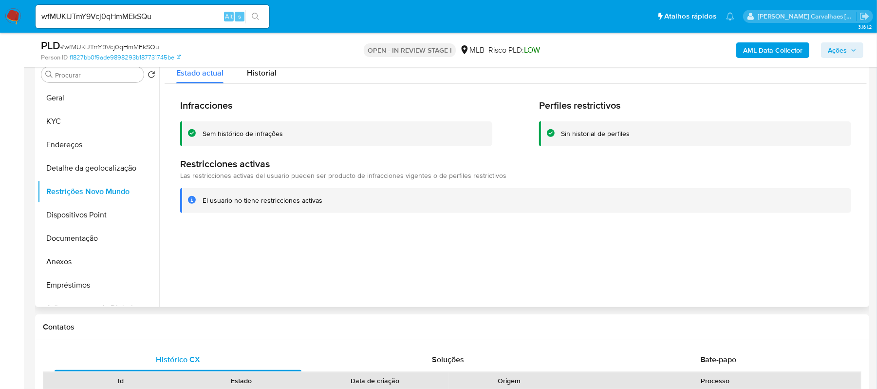
drag, startPoint x: 203, startPoint y: 203, endPoint x: 324, endPoint y: 203, distance: 121.2
click at [330, 203] on div "El usuario no tiene restricciones activas" at bounding box center [523, 200] width 641 height 9
drag, startPoint x: 204, startPoint y: 131, endPoint x: 283, endPoint y: 135, distance: 79.0
click at [283, 135] on div "Sem histórico de infrações" at bounding box center [336, 133] width 312 height 25
click at [76, 266] on button "Anexos" at bounding box center [94, 261] width 114 height 23
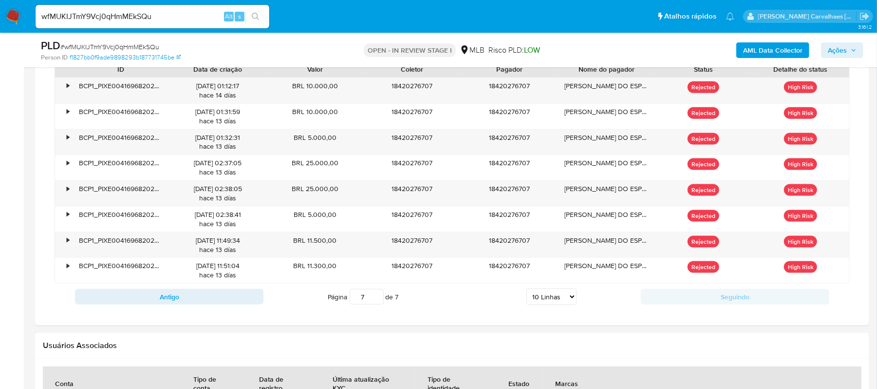
scroll to position [860, 0]
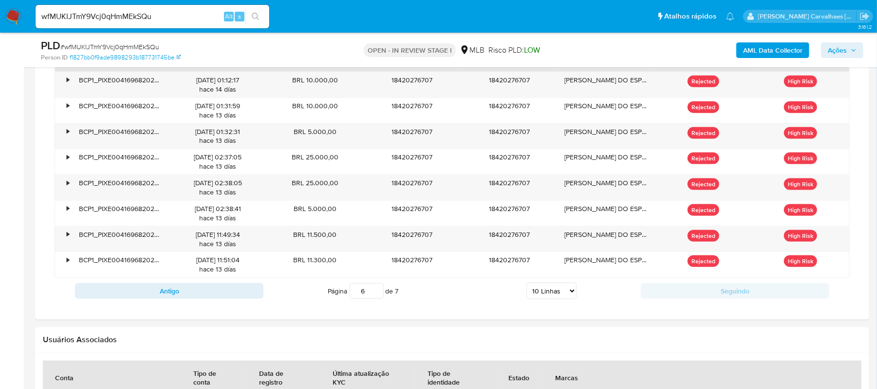
click at [374, 296] on input "6" at bounding box center [367, 291] width 34 height 16
click at [374, 296] on input "5" at bounding box center [367, 291] width 34 height 16
click at [374, 296] on input "4" at bounding box center [367, 291] width 34 height 16
click at [374, 296] on input "3" at bounding box center [367, 291] width 34 height 16
click at [374, 296] on input "2" at bounding box center [367, 291] width 34 height 16
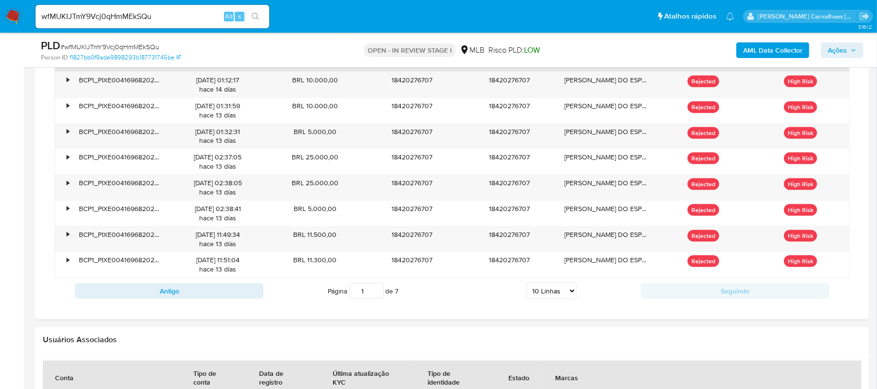
click at [374, 296] on input "1" at bounding box center [367, 291] width 34 height 16
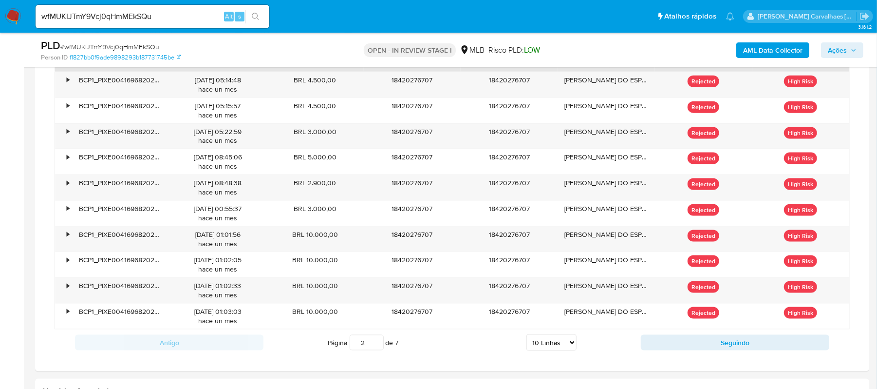
click at [374, 345] on input "2" at bounding box center [367, 342] width 34 height 16
click at [376, 345] on input "3" at bounding box center [367, 342] width 34 height 16
click at [376, 345] on input "4" at bounding box center [367, 342] width 34 height 16
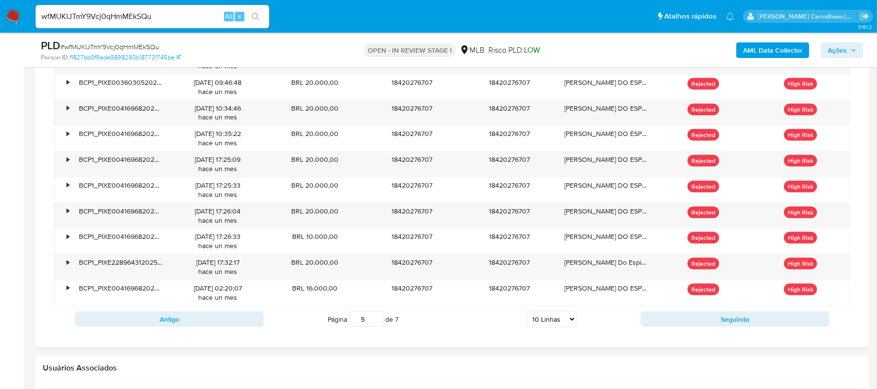
scroll to position [925, 0]
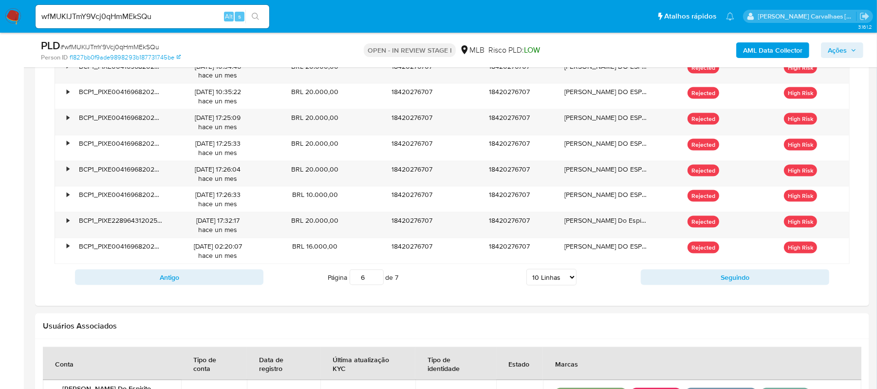
click at [374, 278] on input "6" at bounding box center [367, 277] width 34 height 16
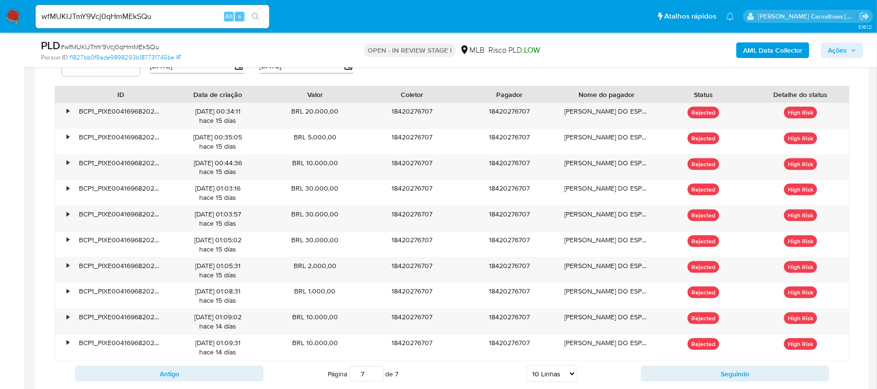
scroll to position [860, 0]
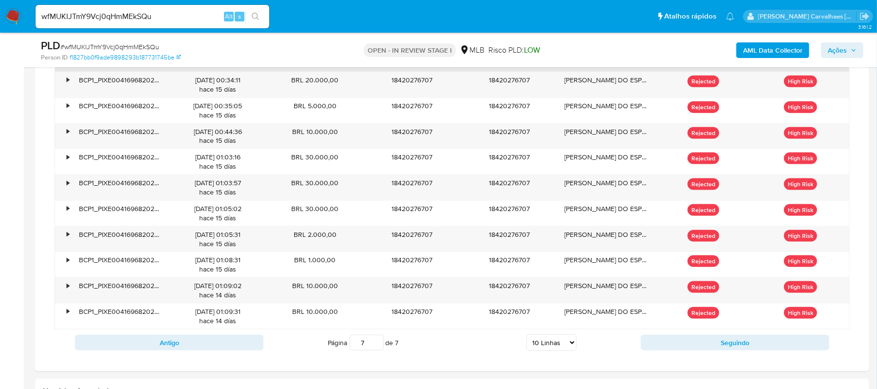
click at [378, 345] on input "7" at bounding box center [367, 342] width 34 height 16
click at [377, 345] on input "7" at bounding box center [367, 342] width 34 height 16
type input "7"
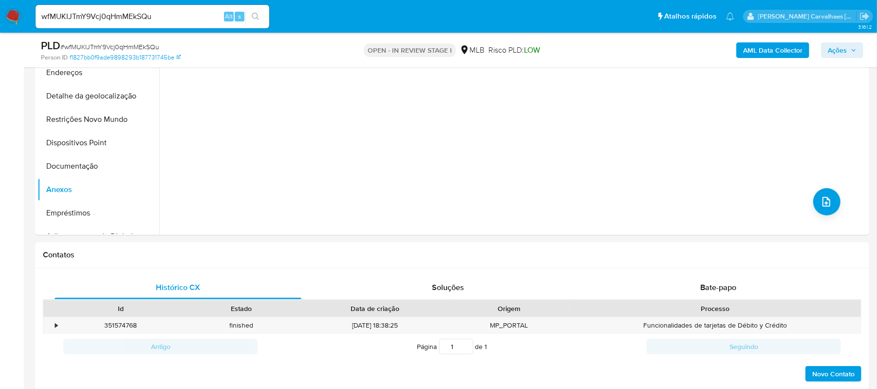
scroll to position [276, 0]
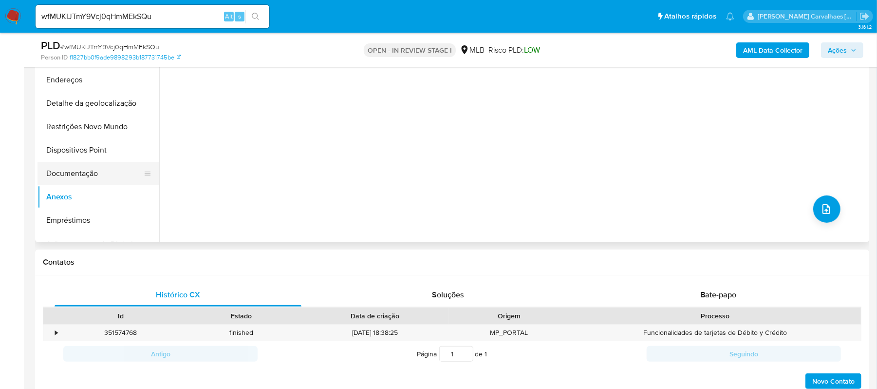
click at [88, 174] on button "Documentação" at bounding box center [94, 173] width 114 height 23
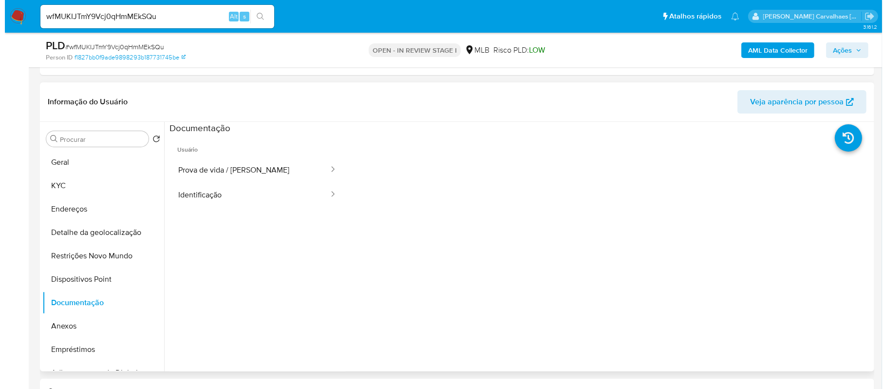
scroll to position [146, 0]
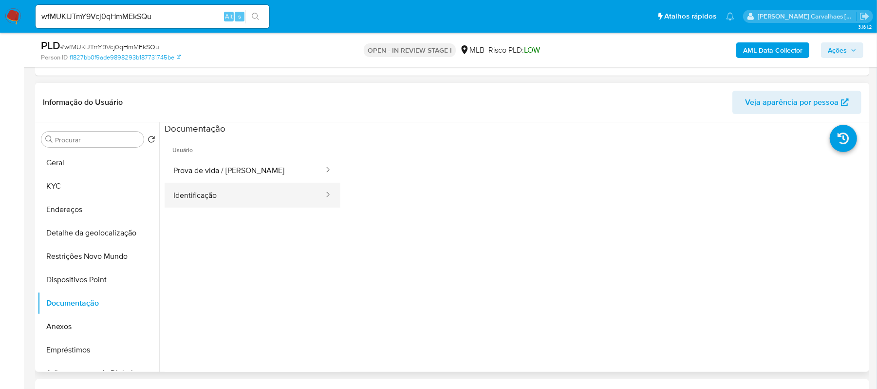
click at [241, 195] on button "Identificação" at bounding box center [245, 195] width 160 height 25
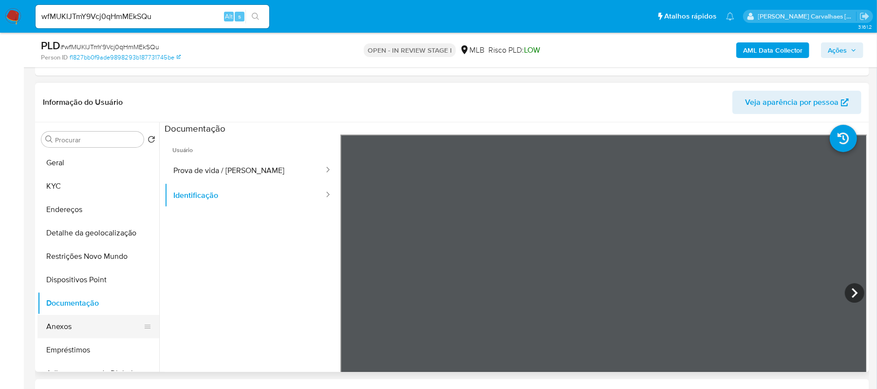
click at [62, 322] on button "Anexos" at bounding box center [94, 326] width 114 height 23
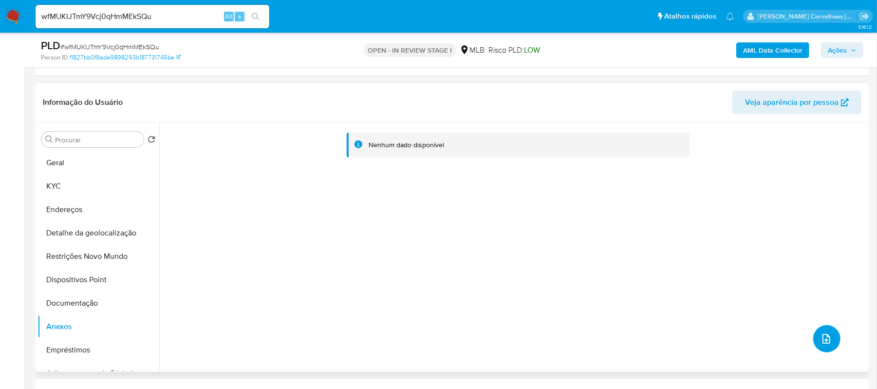
click at [826, 336] on icon "upload-file" at bounding box center [826, 339] width 8 height 10
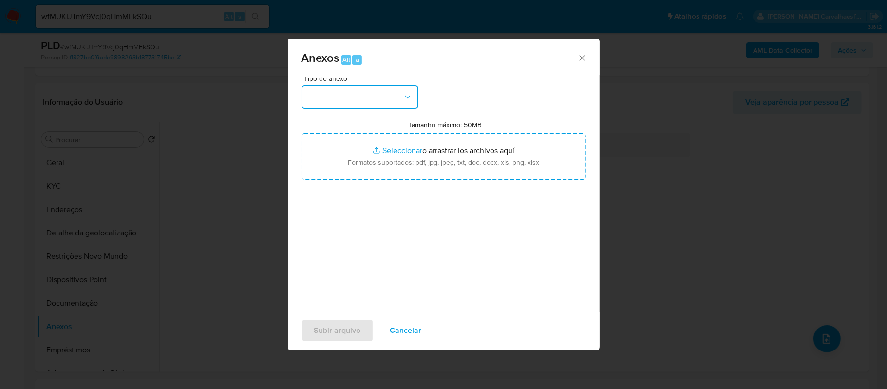
click at [409, 95] on icon "button" at bounding box center [407, 96] width 5 height 3
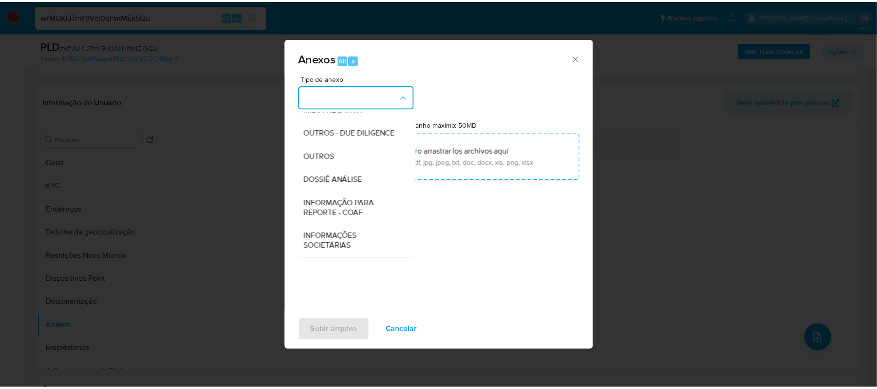
scroll to position [150, 0]
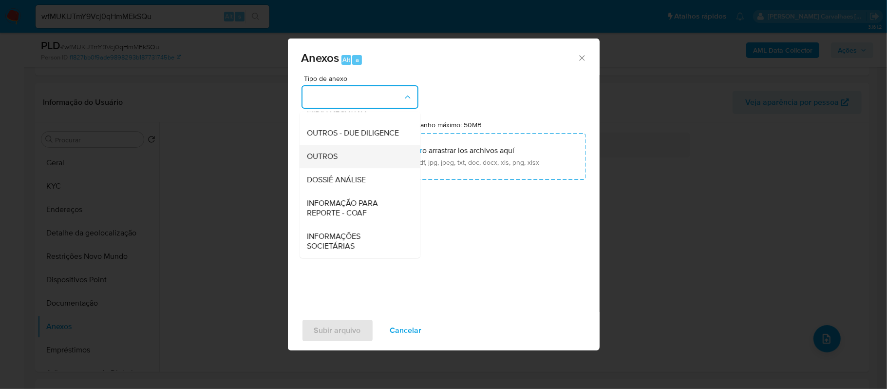
click at [346, 157] on div "OUTROS" at bounding box center [356, 156] width 99 height 23
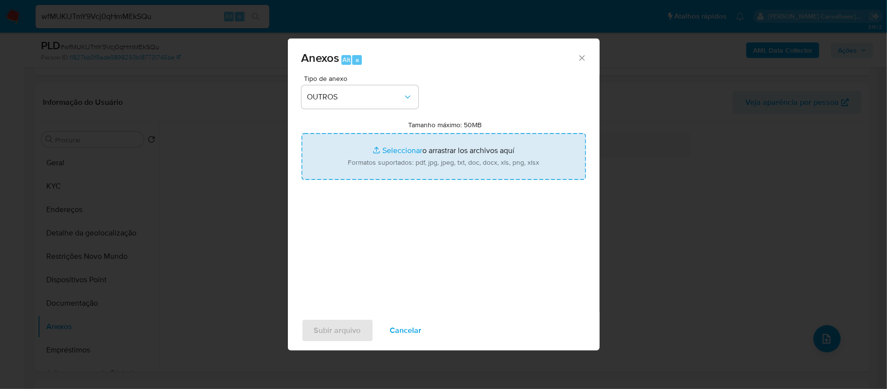
click at [390, 152] on input "Tamanho máximo: 50MB Seleccionar archivos" at bounding box center [443, 156] width 284 height 47
type input "C:\fakepath\SAR - xxxxx - CPF 18420276707 - KELVYN ANDRADE DO ESPIRITO SANTO.pdf"
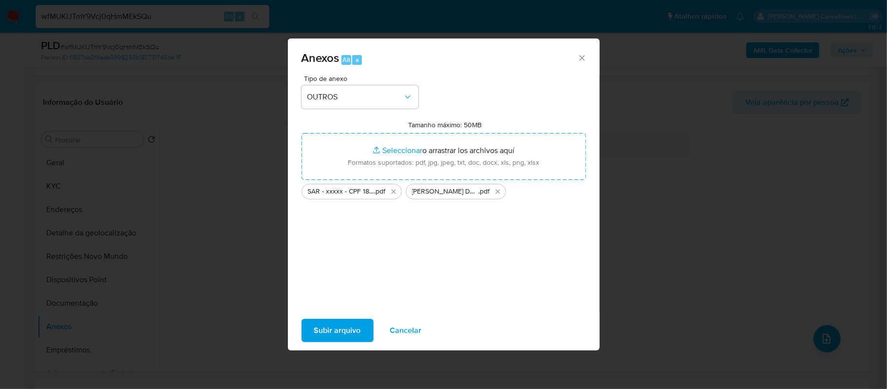
click at [335, 330] on span "Subir arquivo" at bounding box center [337, 329] width 47 height 21
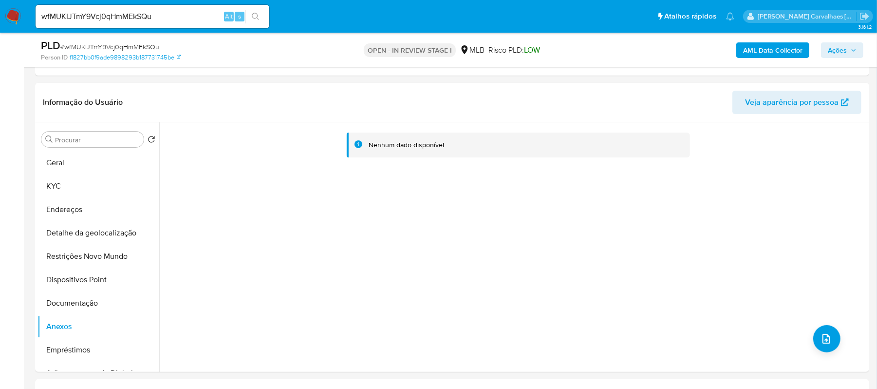
click at [844, 50] on span "Ações" at bounding box center [837, 50] width 19 height 16
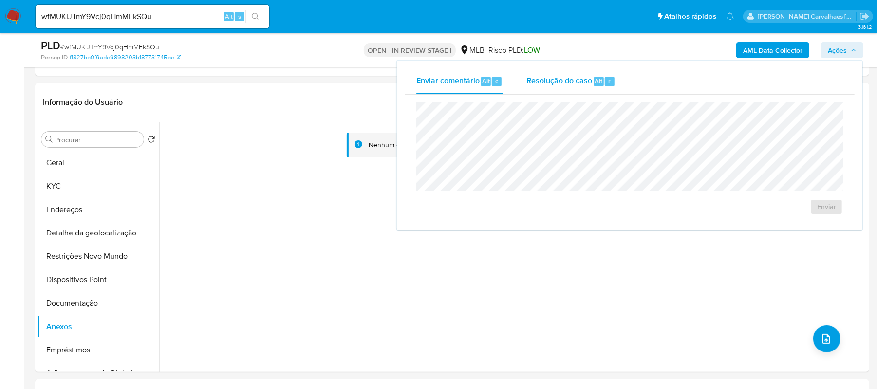
click at [578, 78] on span "Resolução do caso" at bounding box center [559, 80] width 66 height 11
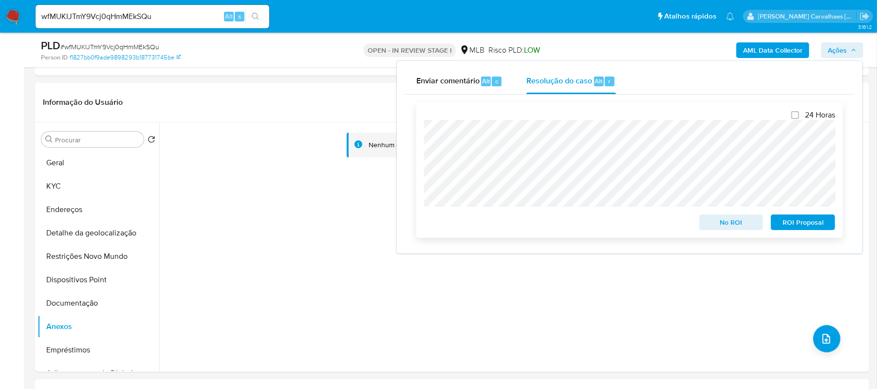
click at [805, 227] on span "ROI Proposal" at bounding box center [803, 222] width 51 height 14
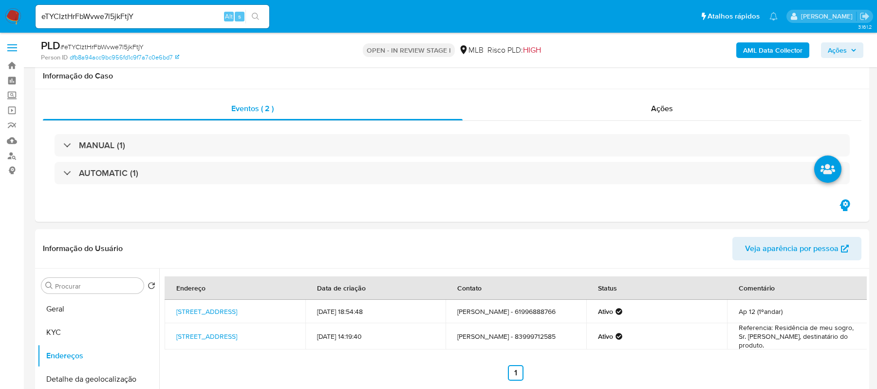
select select "10"
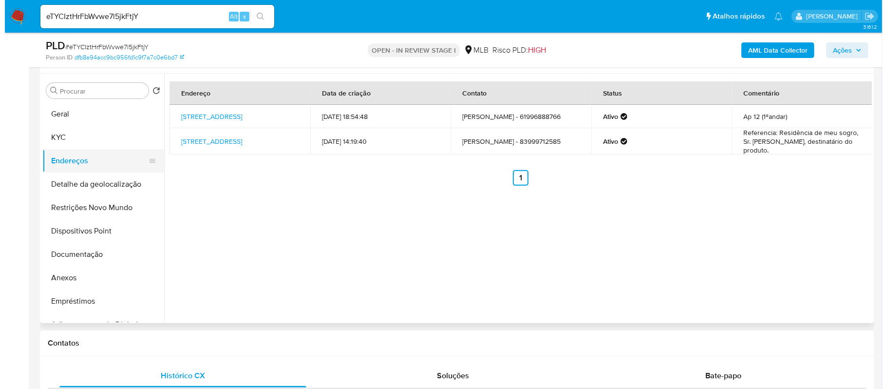
scroll to position [130, 0]
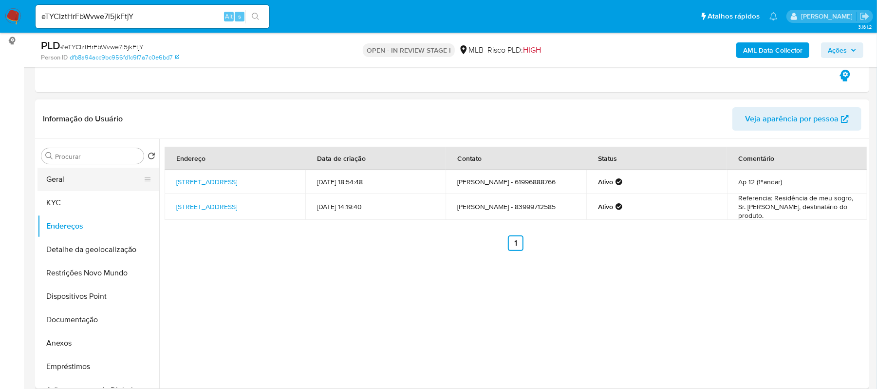
click at [71, 176] on button "Geral" at bounding box center [94, 178] width 114 height 23
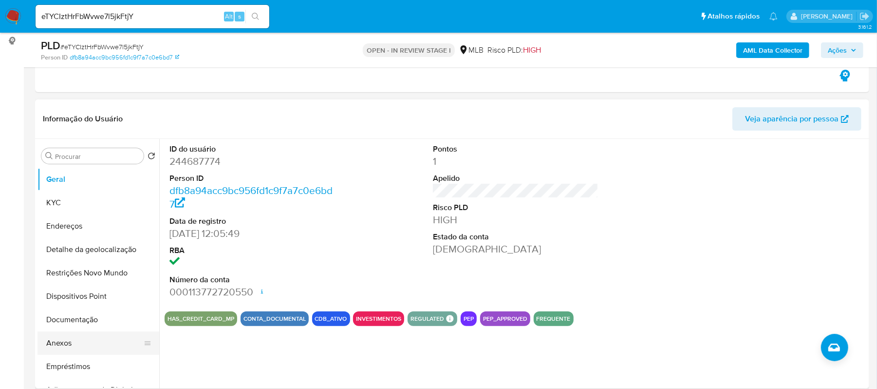
click at [60, 338] on button "Anexos" at bounding box center [94, 342] width 114 height 23
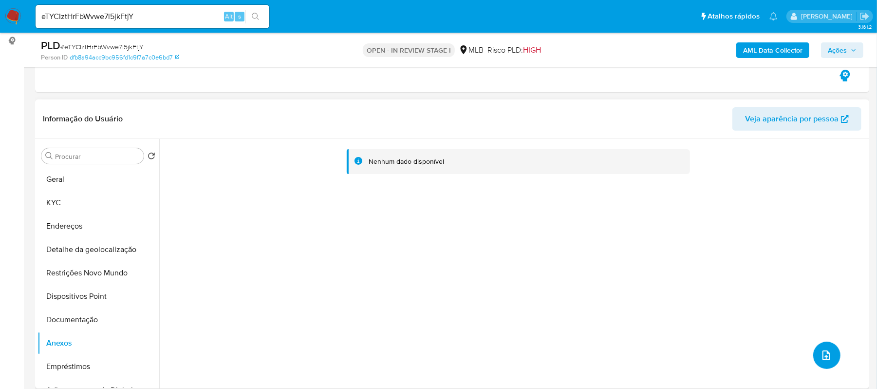
click at [828, 349] on span "upload-file" at bounding box center [826, 355] width 12 height 12
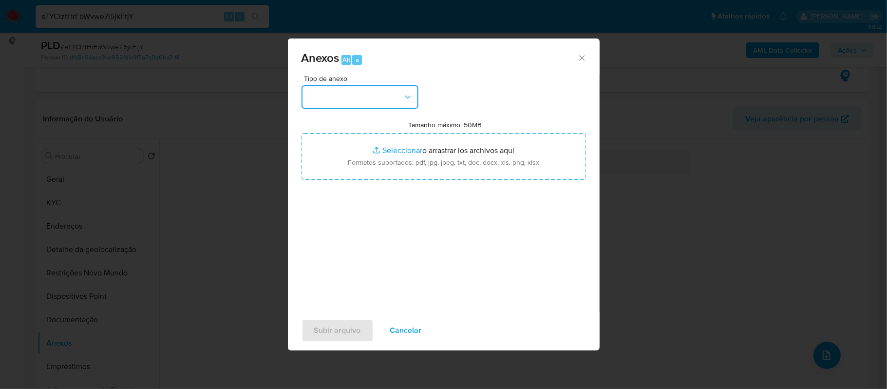
click at [402, 102] on button "button" at bounding box center [359, 96] width 117 height 23
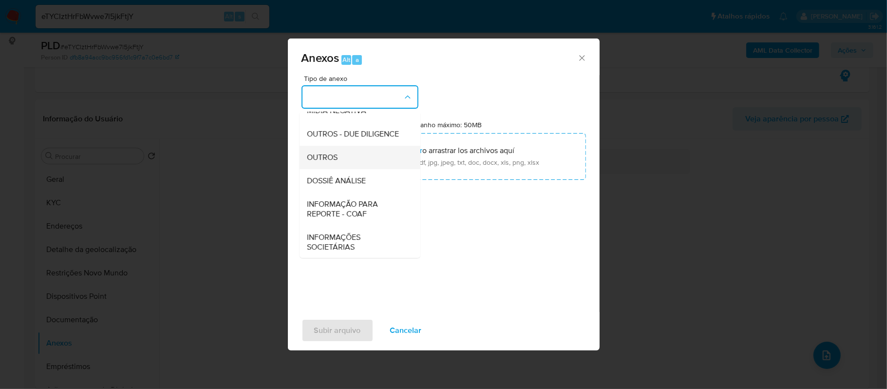
click at [324, 162] on span "OUTROS" at bounding box center [322, 157] width 31 height 10
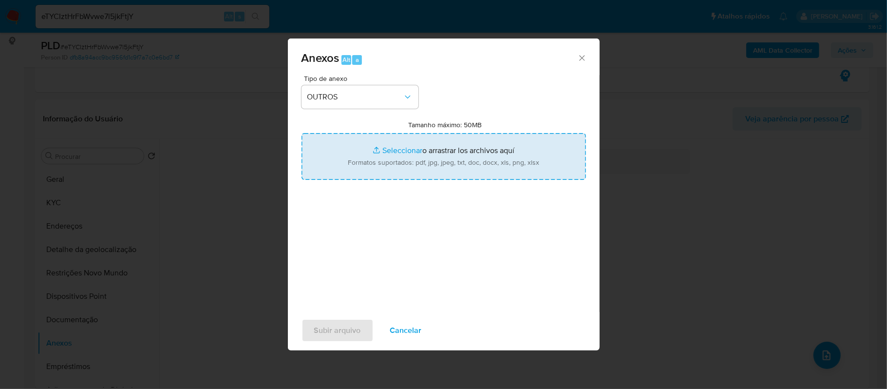
click at [390, 152] on input "Tamanho máximo: 50MB Seleccionar archivos" at bounding box center [443, 156] width 284 height 47
type input "C:\fakepath\SAR - xxxx - CPF 08370727433 - LUCAS TEIXEIRA GRILLO (1).pdf"
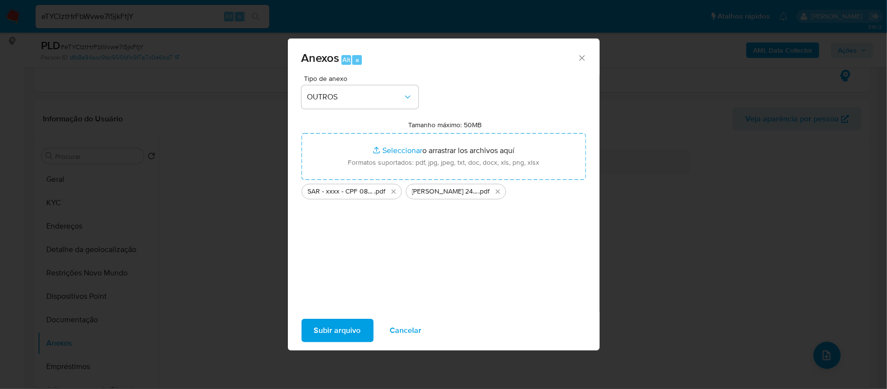
click at [351, 330] on span "Subir arquivo" at bounding box center [337, 329] width 47 height 21
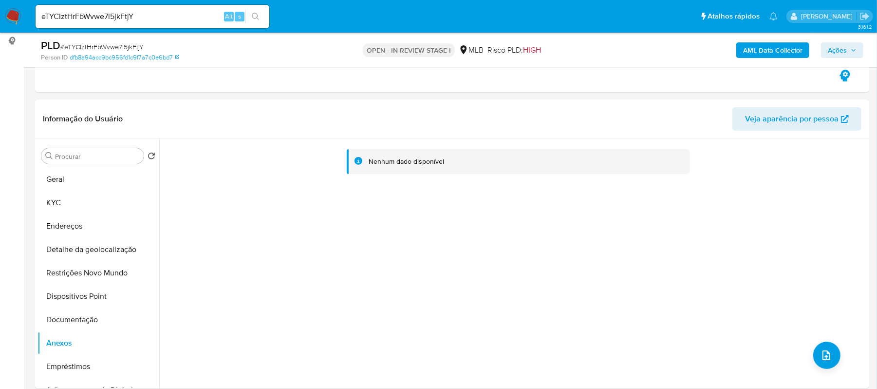
click at [840, 48] on span "Ações" at bounding box center [837, 50] width 19 height 16
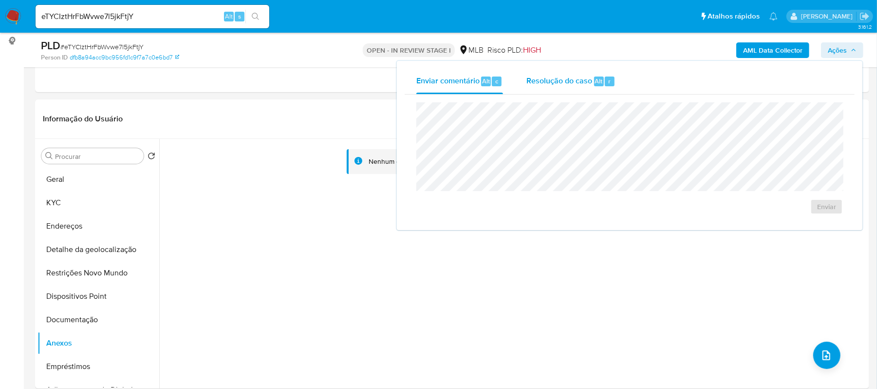
click at [569, 90] on div "Resolução do caso Alt r" at bounding box center [570, 81] width 89 height 25
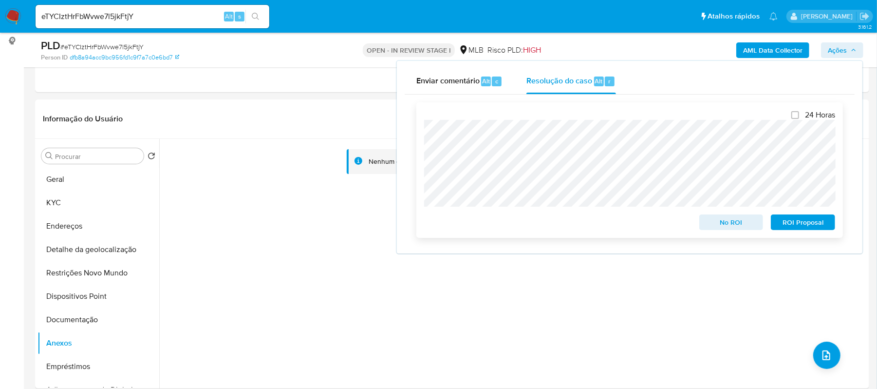
click at [791, 224] on span "ROI Proposal" at bounding box center [803, 222] width 51 height 14
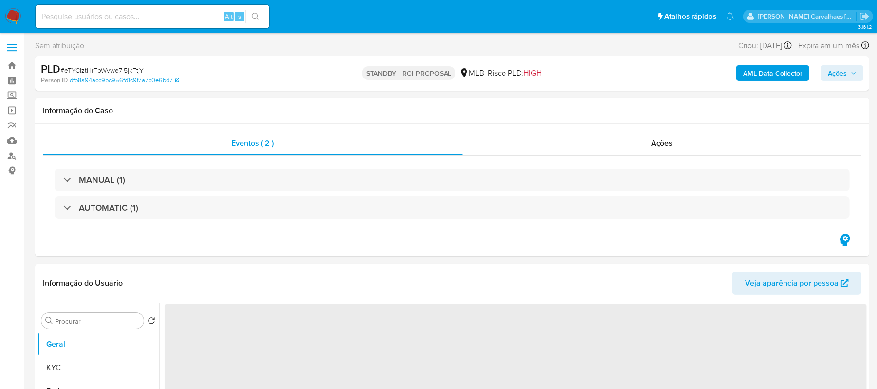
select select "10"
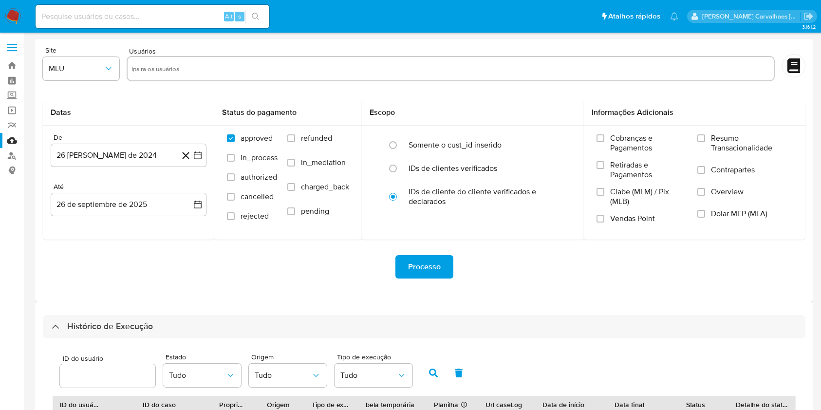
select select "10"
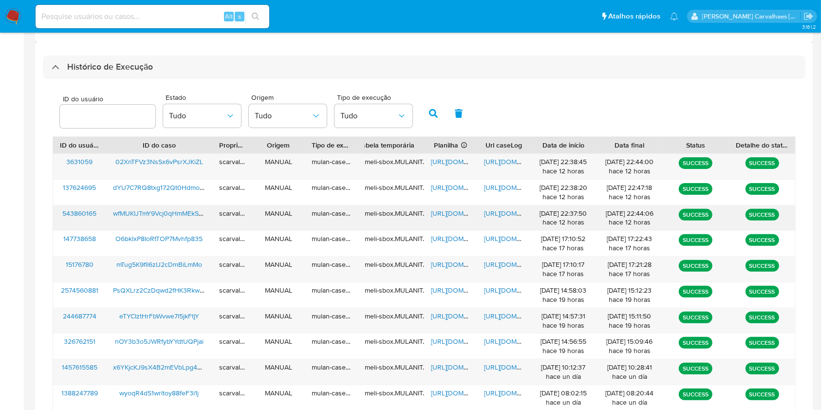
click at [448, 212] on span "[URL][DOMAIN_NAME]" at bounding box center [464, 213] width 67 height 10
click at [439, 216] on span "[URL][DOMAIN_NAME]" at bounding box center [464, 213] width 67 height 10
click at [490, 212] on span "[URL][DOMAIN_NAME]" at bounding box center [517, 213] width 67 height 10
click at [497, 215] on span "https://docs.google.com/document/d/1wn76IT1UbaUFIRfb3rzp31UhggJNwQDi46NZURFkRmc…" at bounding box center [517, 213] width 67 height 10
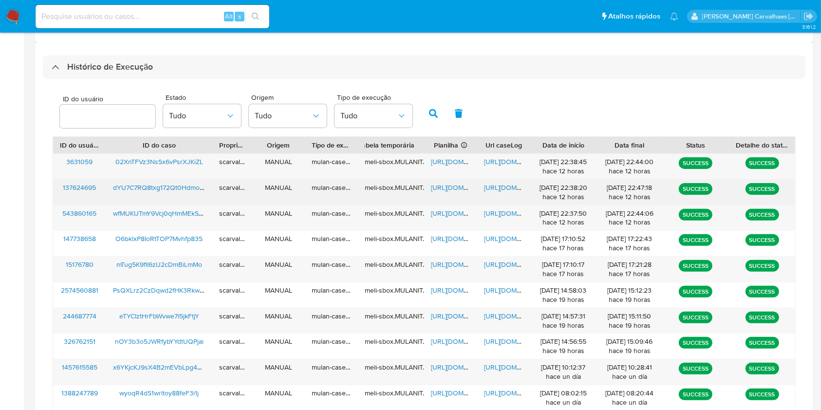
click at [501, 189] on span "https://docs.google.com/document/d/1U8SSIDPuV5k_ps1ZVkWgE-e2IKfBwwjoI9LskDQFdOc…" at bounding box center [517, 188] width 67 height 10
click at [437, 186] on span "https://docs.google.com/spreadsheets/d/1oGT_HnK9p-OU1A1wPfs3cYZdy2XQEKA6QzbNda6…" at bounding box center [464, 188] width 67 height 10
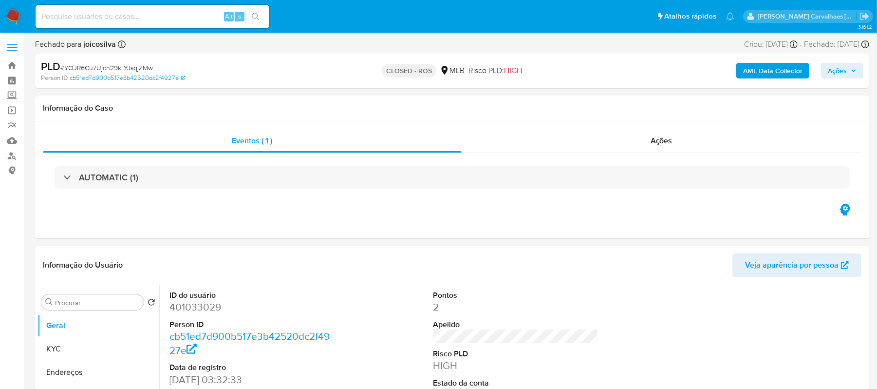
select select "10"
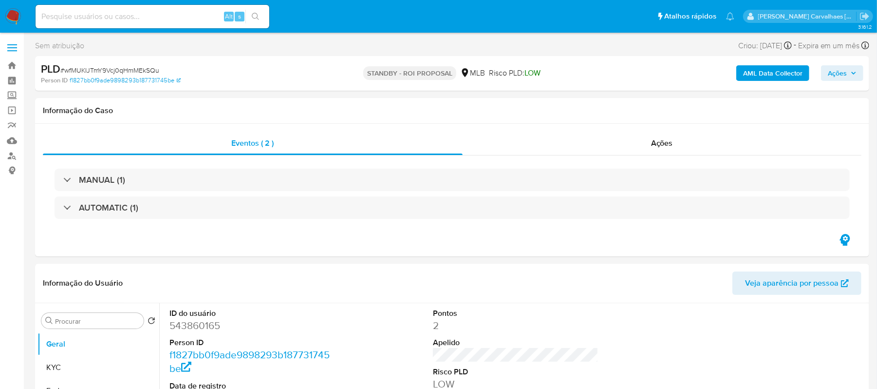
select select "10"
click at [16, 64] on link "Bandeja" at bounding box center [58, 65] width 116 height 15
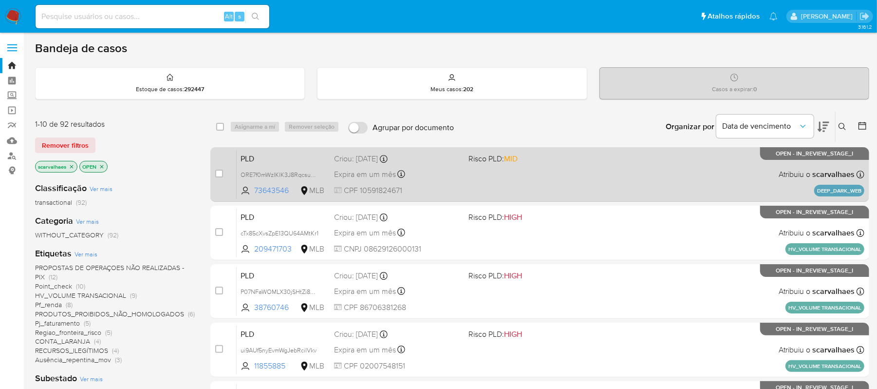
click at [456, 175] on div "Expira em um mês Expira em 27/10/2025 18:20:12" at bounding box center [397, 173] width 127 height 13
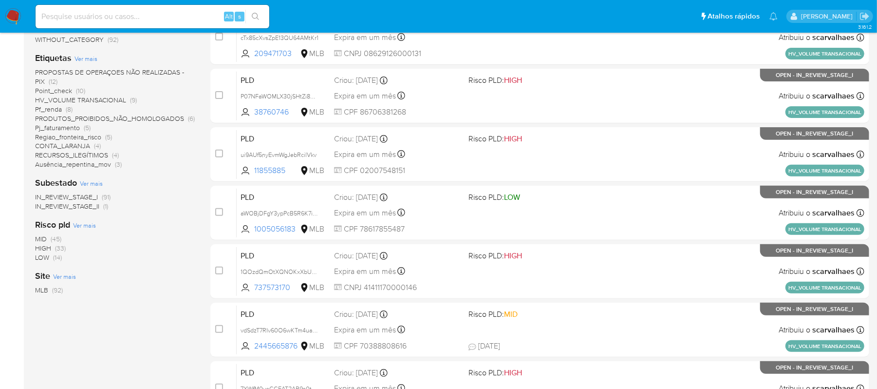
scroll to position [195, 0]
click at [102, 166] on span "Ausência_repentina_mov" at bounding box center [73, 165] width 76 height 10
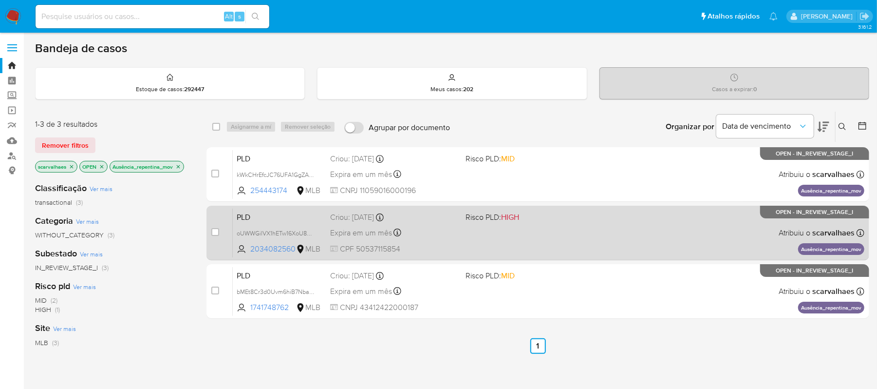
click at [501, 232] on span at bounding box center [529, 232] width 128 height 2
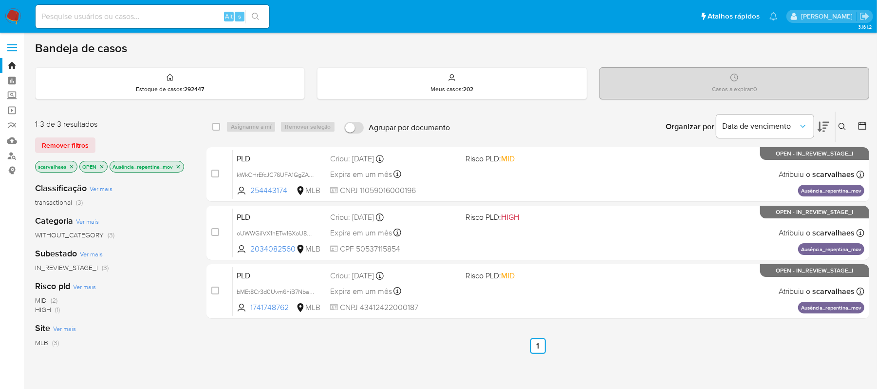
click at [180, 166] on icon "close-filter" at bounding box center [178, 167] width 6 height 6
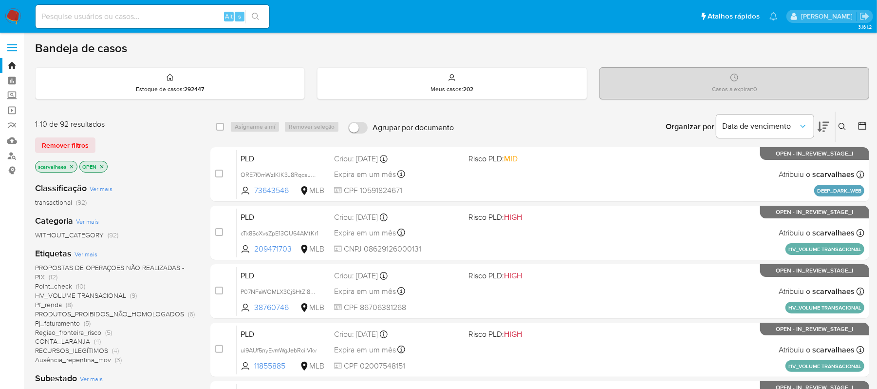
scroll to position [65, 0]
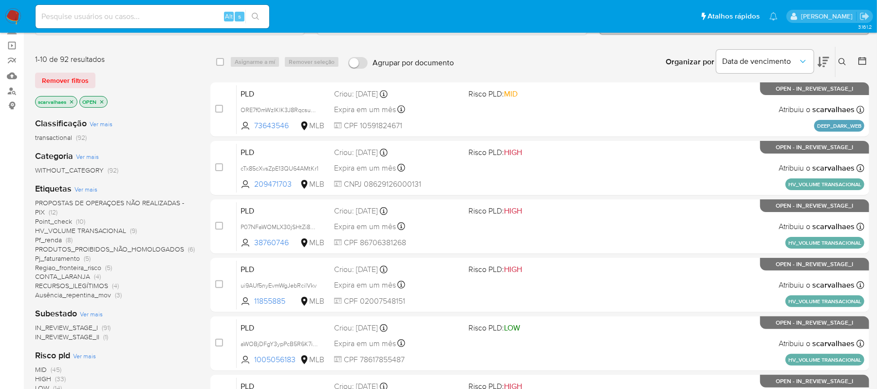
click at [47, 241] on span "Pf_renda" at bounding box center [48, 240] width 27 height 10
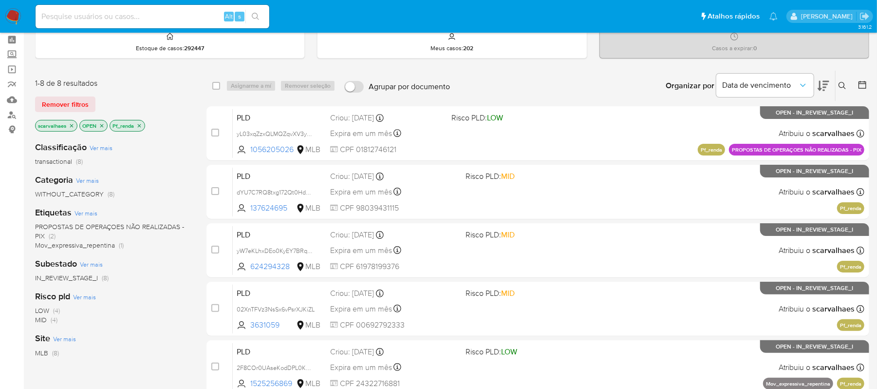
scroll to position [38, 0]
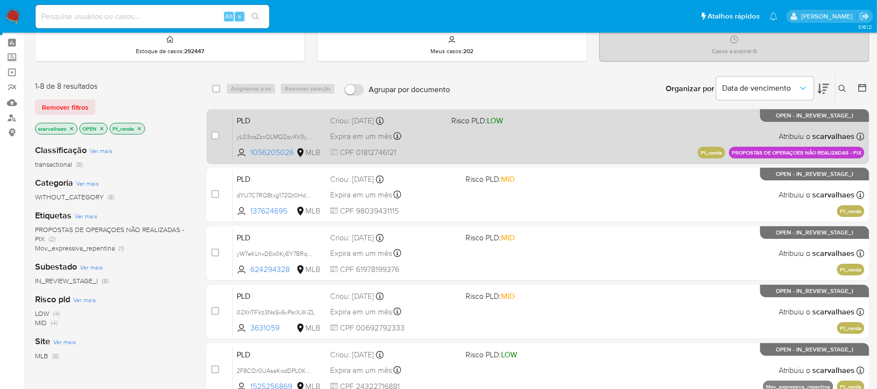
click at [501, 139] on div "PLD yL03xqZzxQLMQZqvXV3yHIHq 1056205026 MLB Risco PLD: LOW Criou: 12/09/2025 Cr…" at bounding box center [548, 135] width 631 height 49
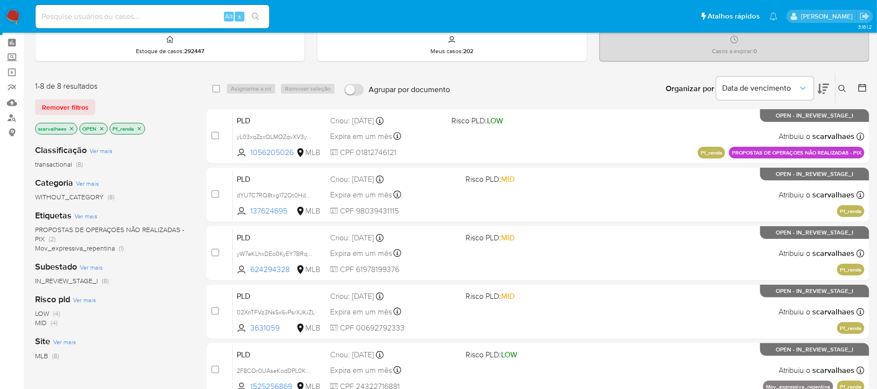
click at [139, 127] on icon "close-filter" at bounding box center [139, 128] width 3 height 3
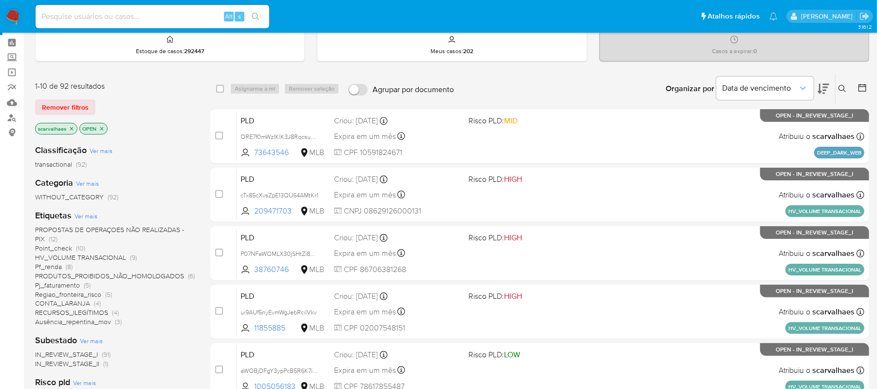
click at [84, 293] on span "Regiao_fronteira_risco" at bounding box center [68, 294] width 66 height 10
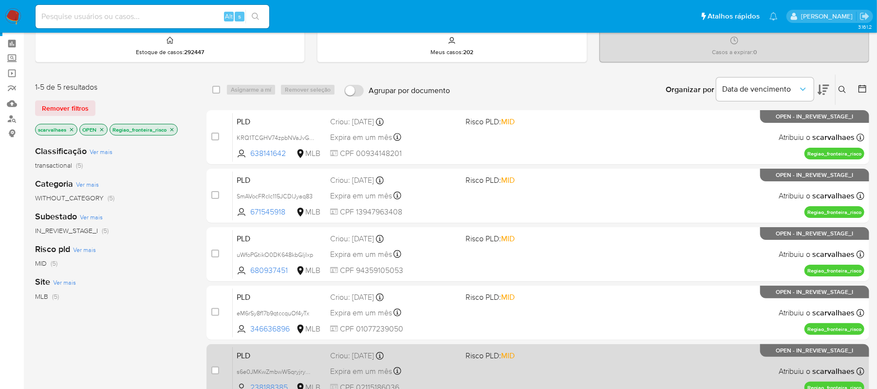
scroll to position [10, 0]
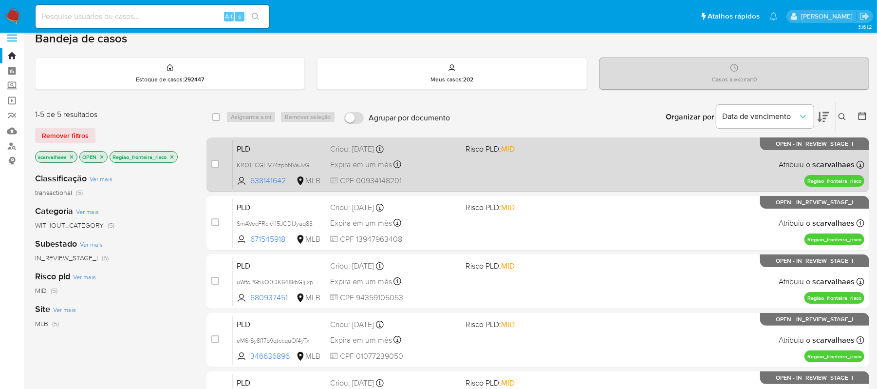
click at [529, 159] on div "PLD KRQ1TCGHV74zpbNVaJvGkOMS 638141642 MLB Risco PLD: MID Criou: 12/09/2025 Cri…" at bounding box center [548, 164] width 631 height 49
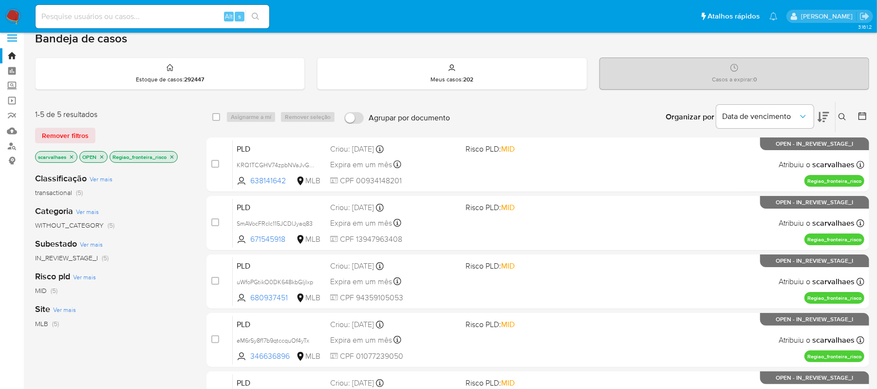
click at [124, 9] on div "Alt s" at bounding box center [153, 16] width 234 height 23
paste input "dYU7C7RQ8txg172Qt0Hdmo81"
type input "dYU7C7RQ8txg172Qt0Hdmo81"
click at [252, 12] on button "search-icon" at bounding box center [255, 17] width 20 height 14
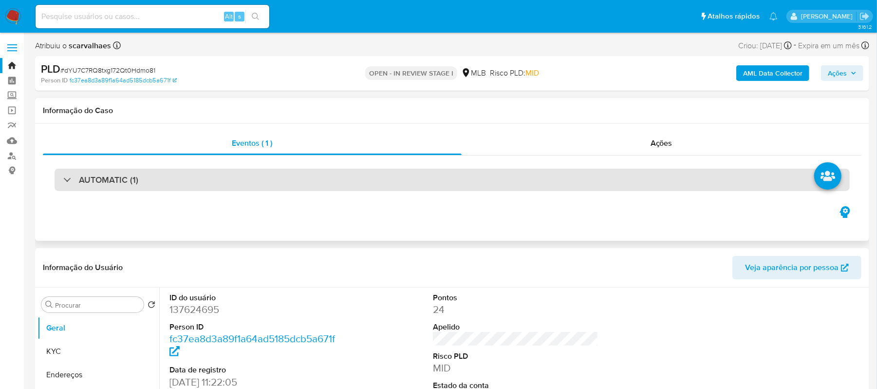
select select "10"
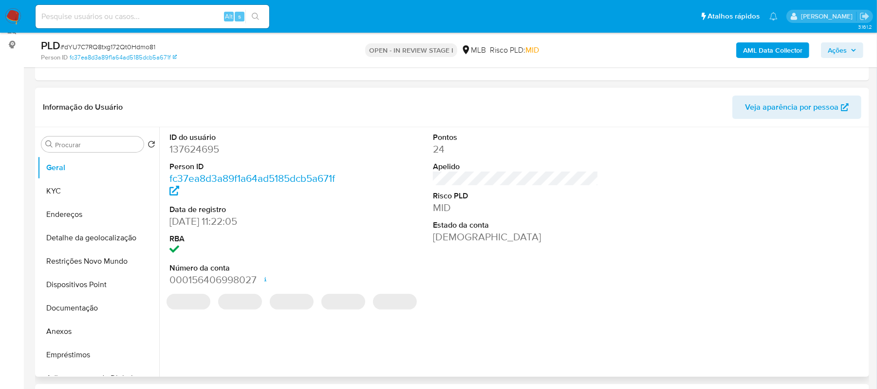
scroll to position [130, 0]
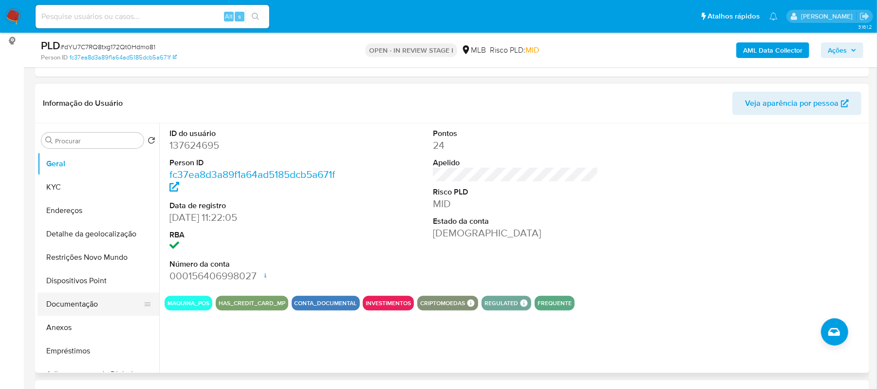
click at [88, 310] on button "Documentação" at bounding box center [94, 303] width 114 height 23
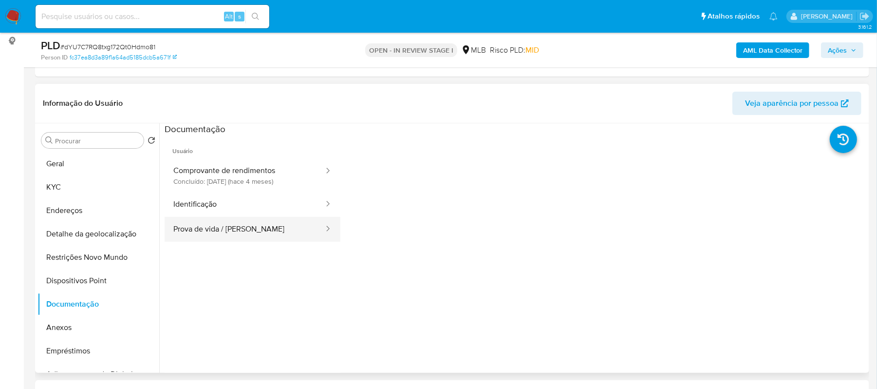
click at [238, 232] on button "Prova de vida / Selfie" at bounding box center [245, 229] width 160 height 25
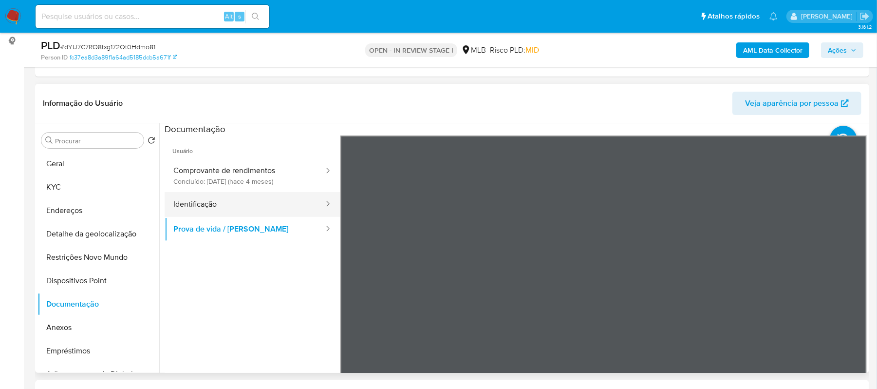
click at [209, 205] on button "Identificação" at bounding box center [245, 204] width 160 height 25
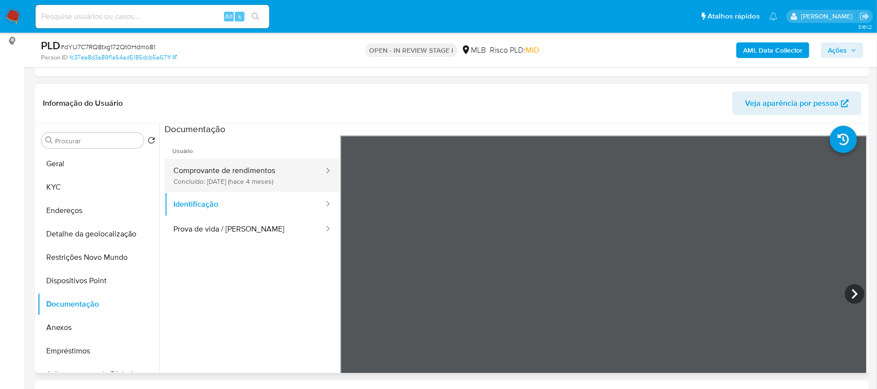
click at [234, 174] on button "Comprovante de rendimentos Concluído: 11/05/2025 (hace 4 meses)" at bounding box center [245, 175] width 160 height 33
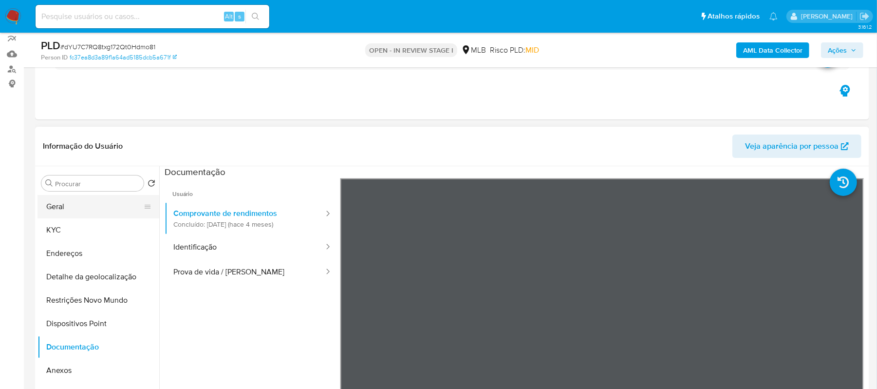
scroll to position [65, 0]
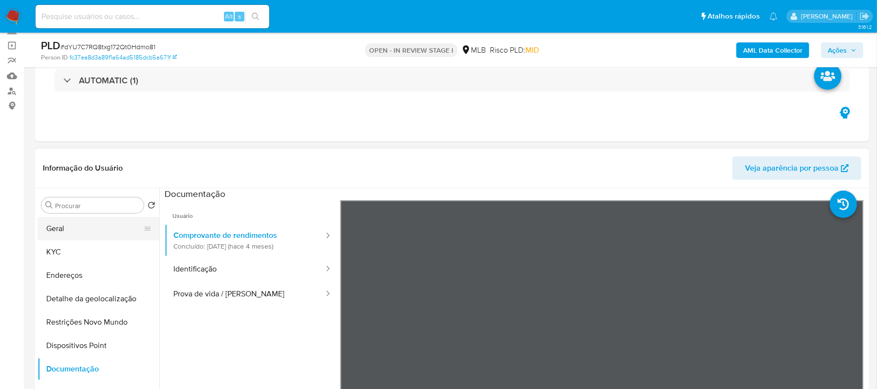
click at [76, 226] on button "Geral" at bounding box center [94, 228] width 114 height 23
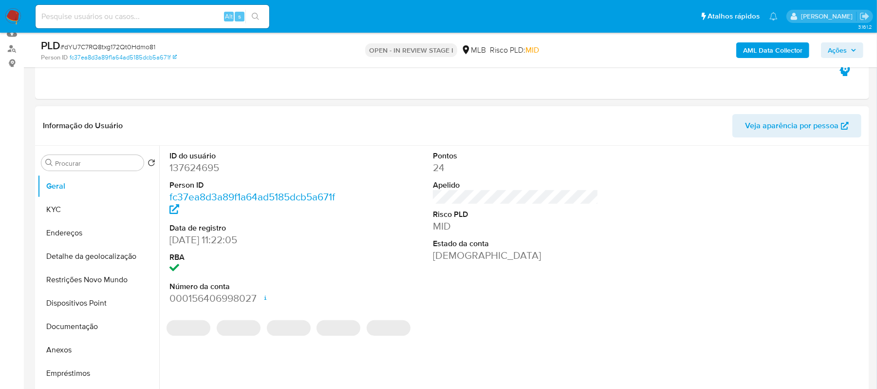
scroll to position [130, 0]
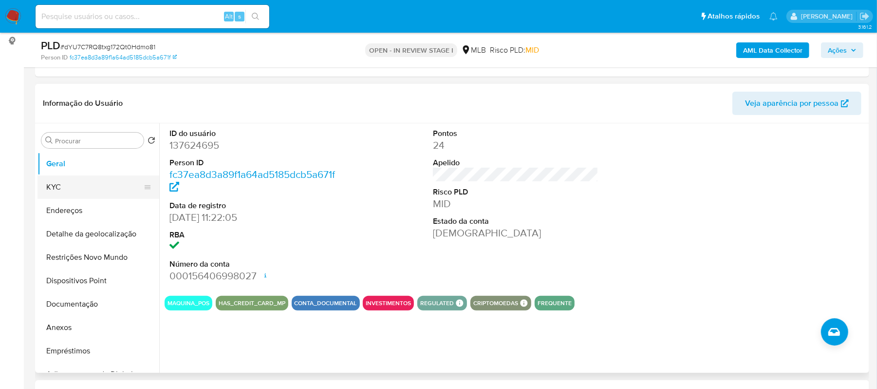
click at [92, 186] on button "KYC" at bounding box center [94, 186] width 114 height 23
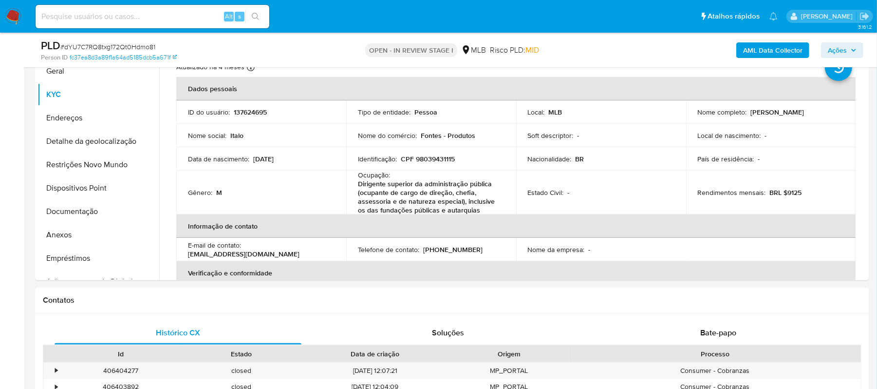
scroll to position [244, 0]
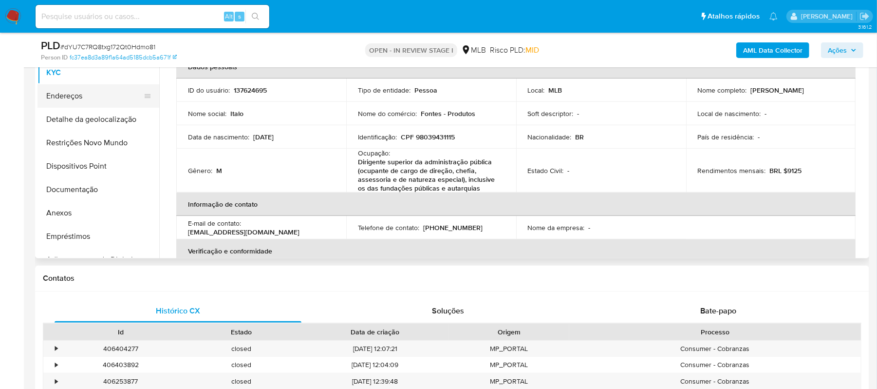
click at [93, 96] on button "Endereços" at bounding box center [94, 95] width 114 height 23
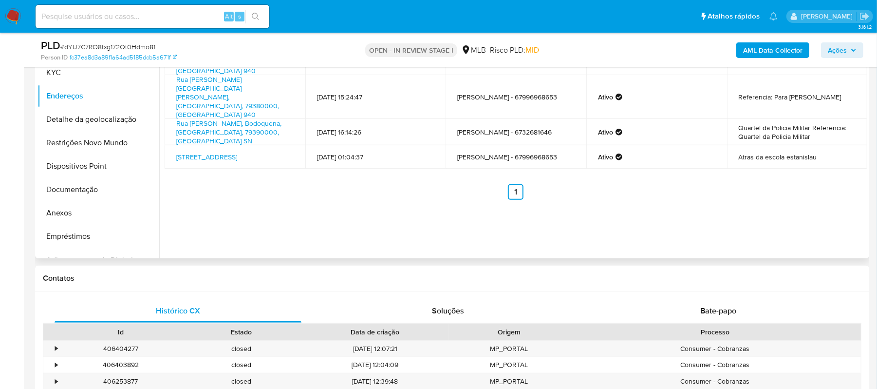
scroll to position [179, 0]
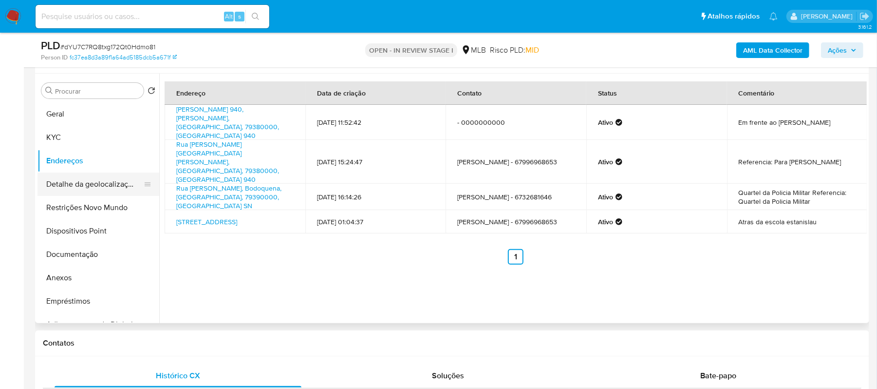
click at [113, 187] on button "Detalhe da geolocalização" at bounding box center [94, 183] width 114 height 23
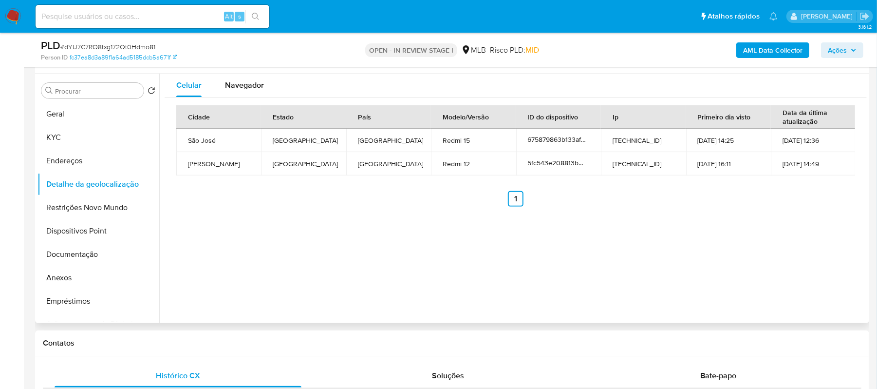
drag, startPoint x: 93, startPoint y: 205, endPoint x: 175, endPoint y: 228, distance: 84.8
click at [93, 205] on button "Restrições Novo Mundo" at bounding box center [98, 207] width 122 height 23
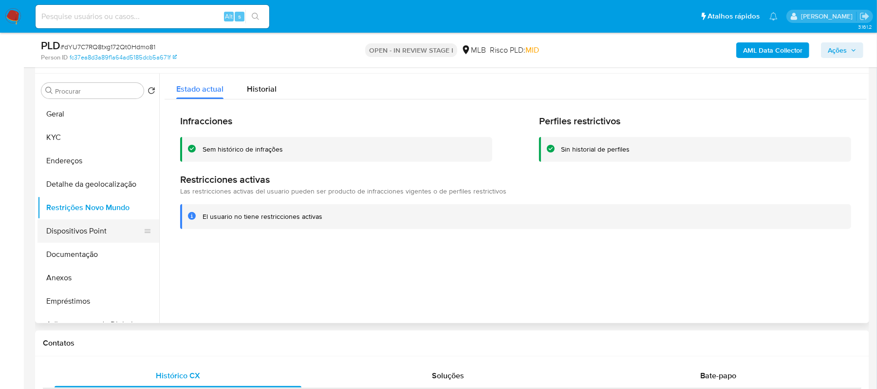
click at [86, 232] on button "Dispositivos Point" at bounding box center [94, 230] width 114 height 23
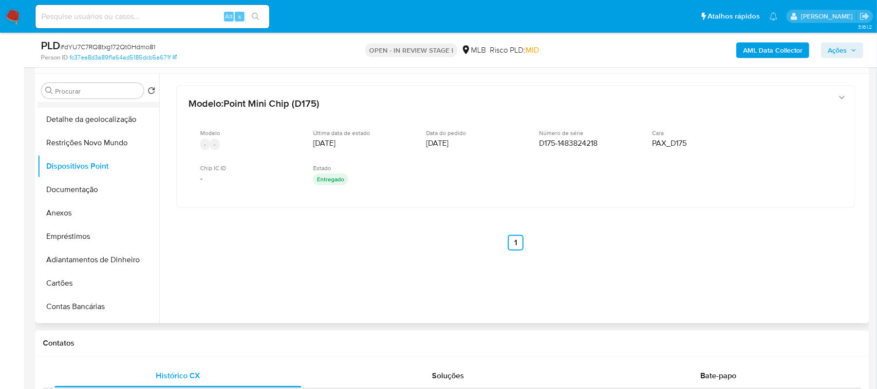
scroll to position [0, 0]
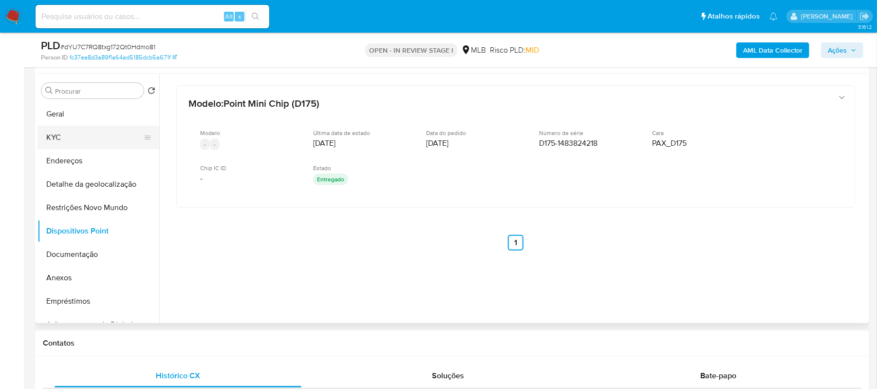
click at [75, 131] on button "KYC" at bounding box center [94, 137] width 114 height 23
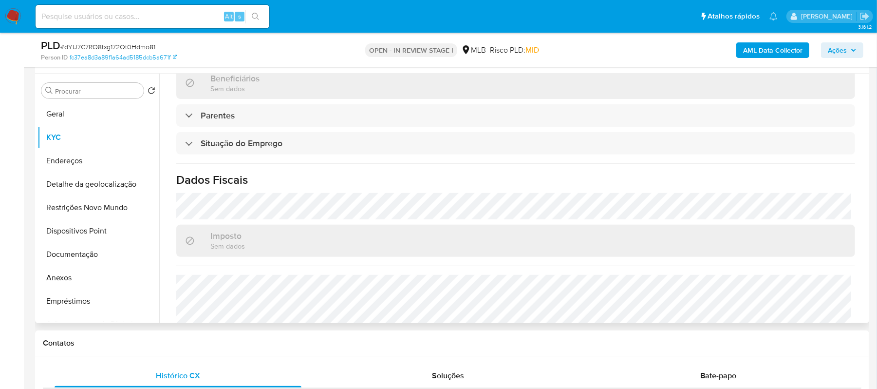
scroll to position [435, 0]
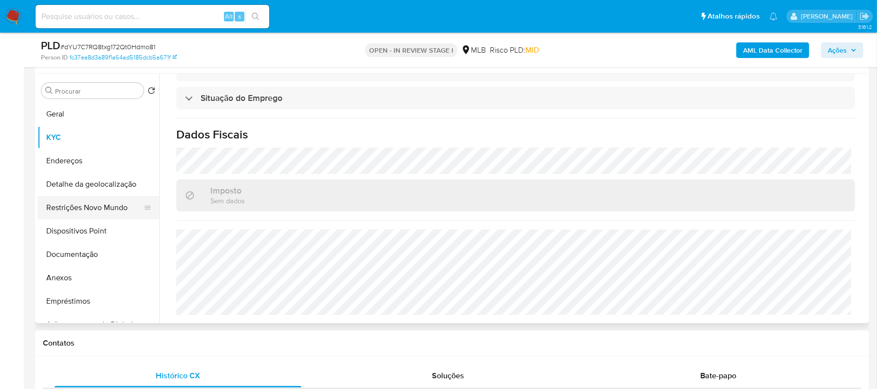
click at [92, 210] on button "Restrições Novo Mundo" at bounding box center [94, 207] width 114 height 23
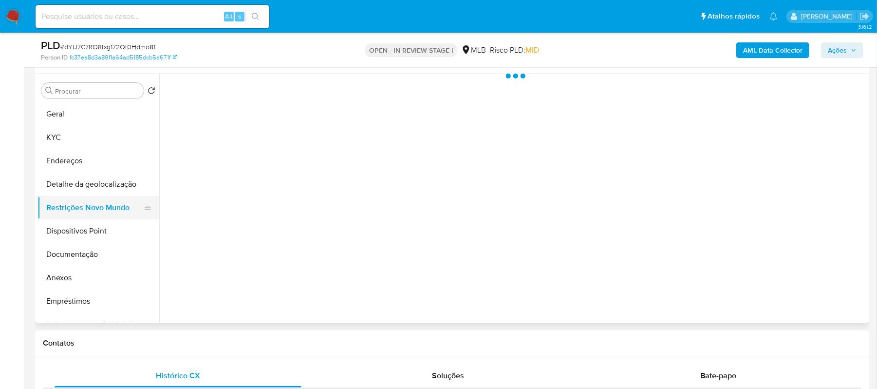
scroll to position [0, 0]
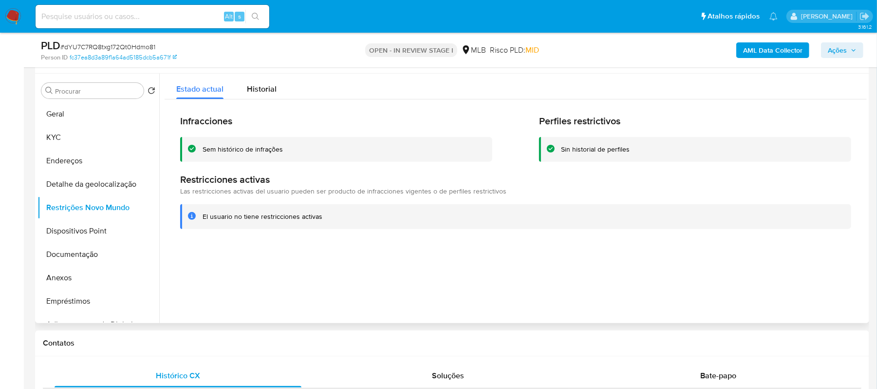
drag, startPoint x: 203, startPoint y: 213, endPoint x: 326, endPoint y: 215, distance: 123.7
click at [326, 215] on div "El usuario no tiene restricciones activas" at bounding box center [523, 216] width 641 height 9
drag, startPoint x: 203, startPoint y: 149, endPoint x: 283, endPoint y: 149, distance: 80.3
click at [283, 149] on div "Sem histórico de infrações" at bounding box center [344, 149] width 282 height 9
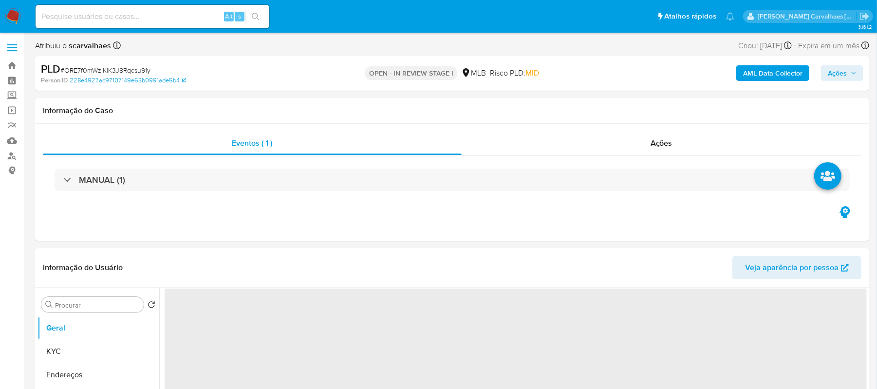
select select "10"
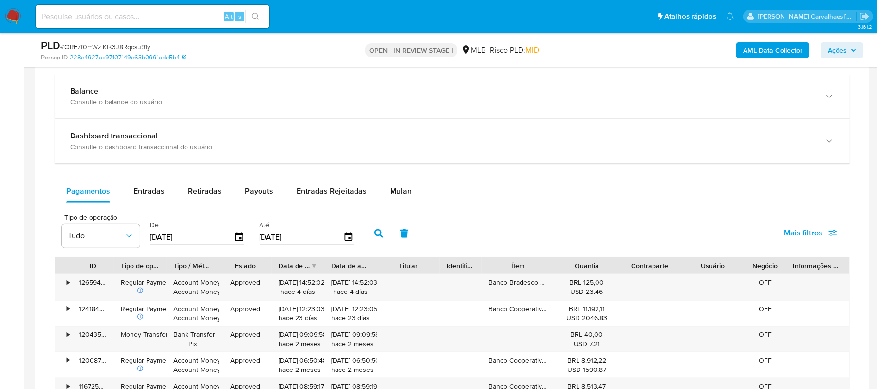
scroll to position [649, 0]
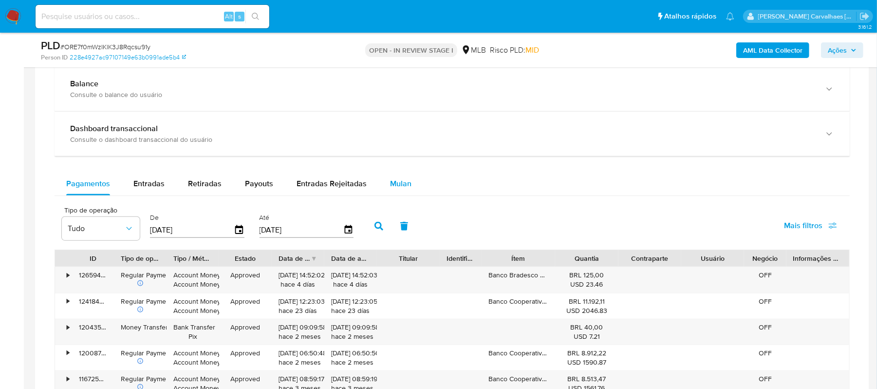
click at [398, 186] on span "Mulan" at bounding box center [400, 183] width 21 height 11
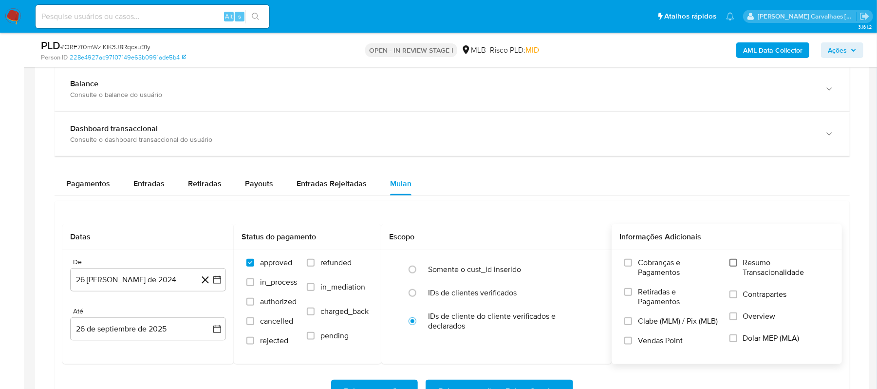
click at [734, 263] on input "Resumo Transacionalidade" at bounding box center [733, 263] width 8 height 8
click at [215, 282] on icon "button" at bounding box center [217, 280] width 10 height 10
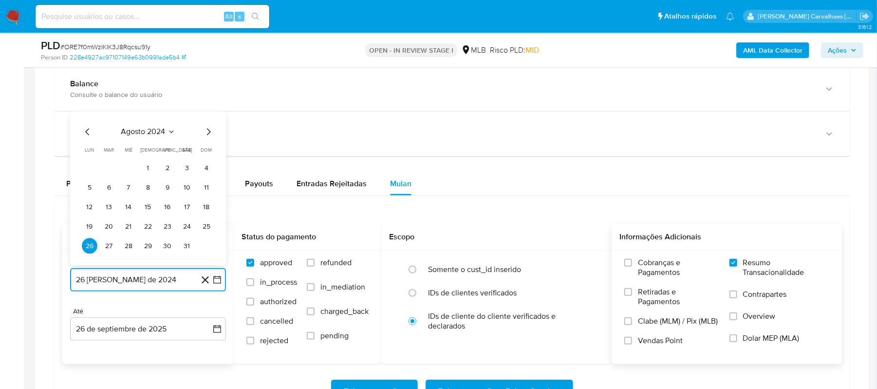
click at [207, 138] on icon "Mes siguiente" at bounding box center [209, 132] width 12 height 12
click at [206, 118] on icon "Mes siguiente" at bounding box center [209, 113] width 12 height 12
click at [206, 131] on icon "Mes siguiente" at bounding box center [209, 132] width 12 height 12
click at [209, 115] on icon "Mes siguiente" at bounding box center [209, 113] width 12 height 12
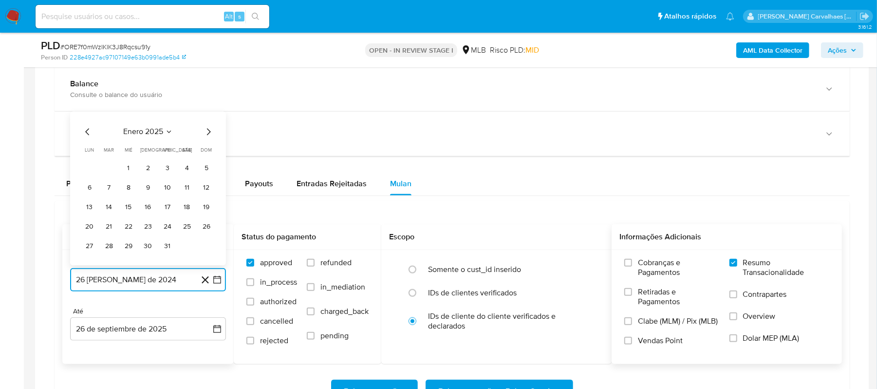
click at [205, 136] on icon "Mes siguiente" at bounding box center [209, 132] width 12 height 12
click at [205, 132] on icon "Mes siguiente" at bounding box center [209, 132] width 12 height 12
click at [206, 116] on icon "Mes siguiente" at bounding box center [209, 113] width 12 height 12
click at [204, 133] on icon "Mes siguiente" at bounding box center [209, 132] width 12 height 12
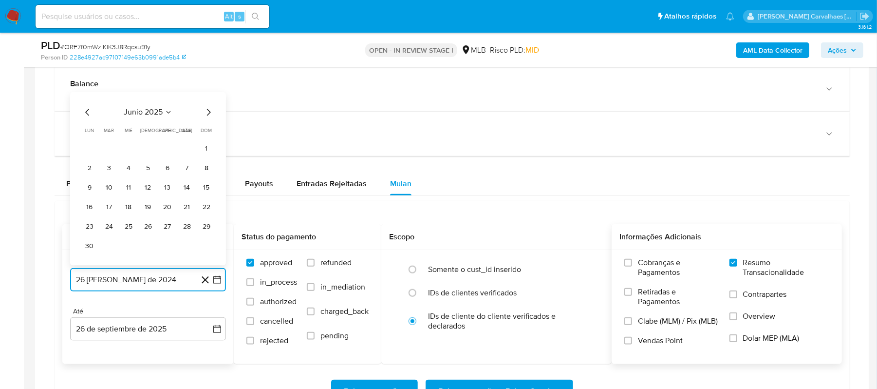
click at [207, 117] on icon "Mes siguiente" at bounding box center [209, 113] width 12 height 12
click at [187, 228] on button "26" at bounding box center [187, 227] width 16 height 16
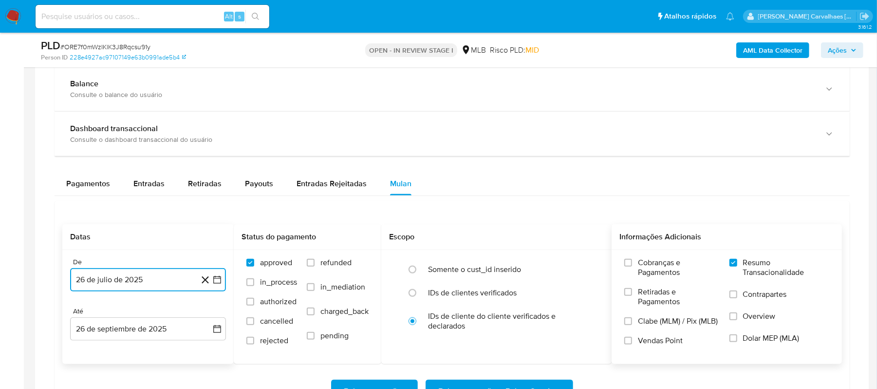
scroll to position [714, 0]
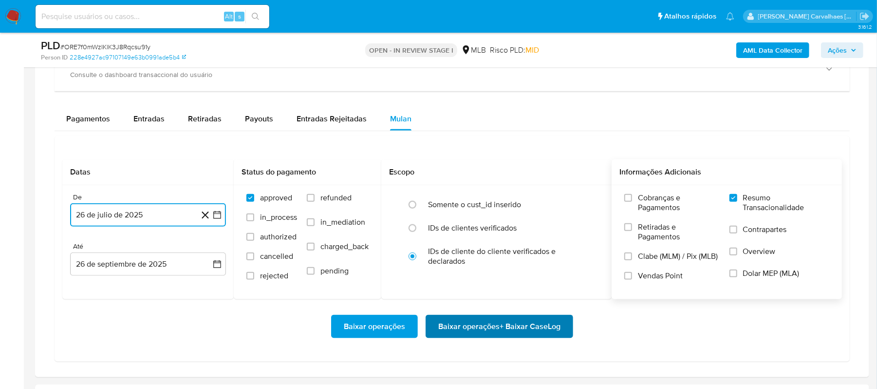
click at [491, 335] on span "Baixar operações + Baixar CaseLog" at bounding box center [499, 326] width 122 height 21
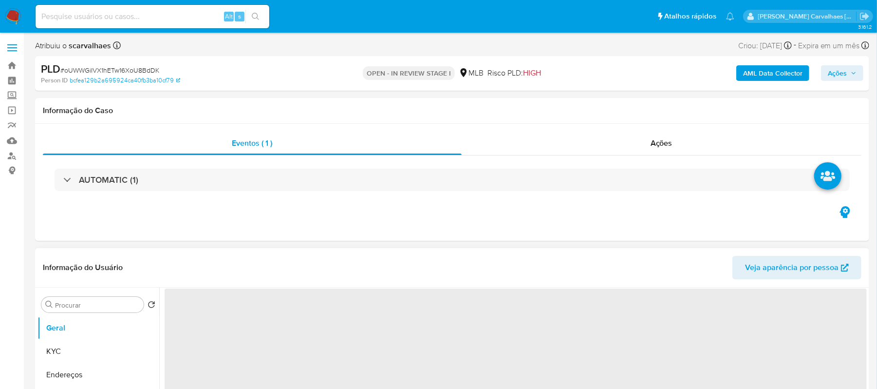
scroll to position [130, 0]
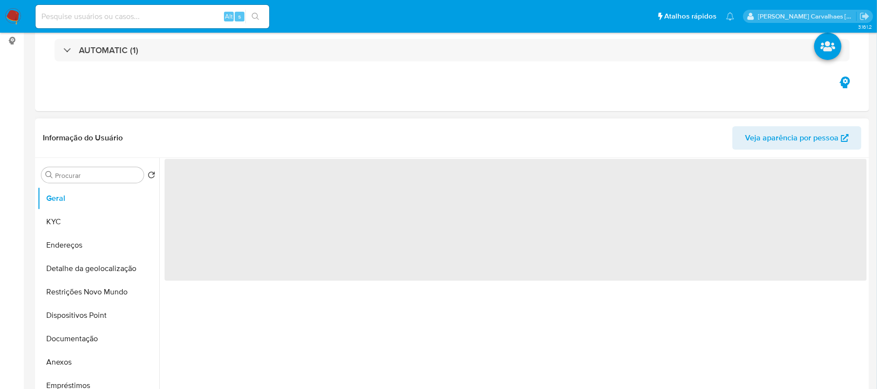
select select "10"
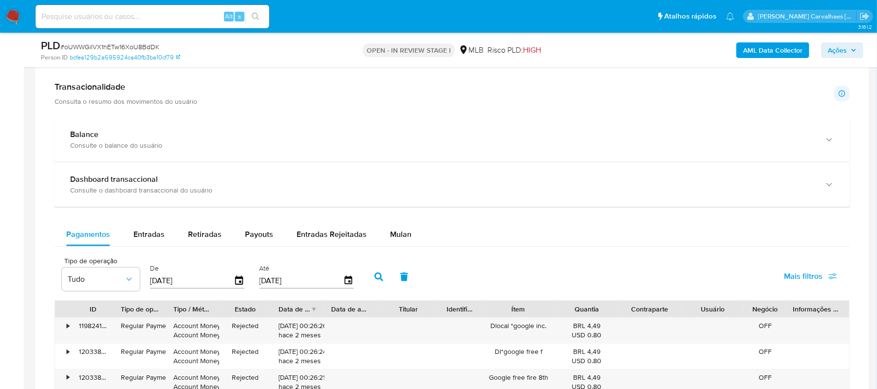
scroll to position [649, 0]
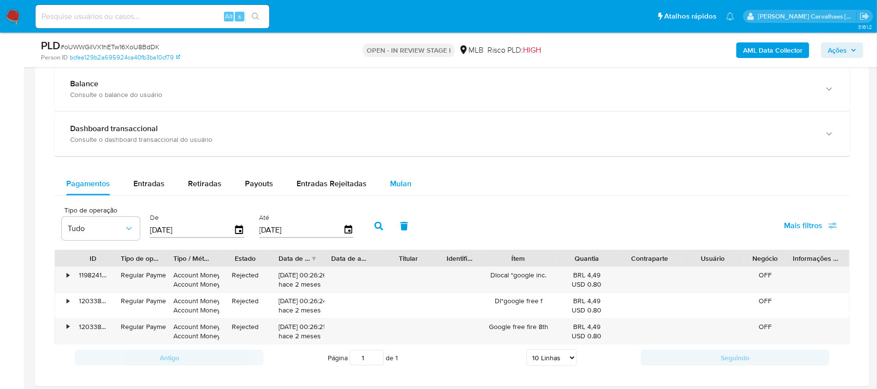
click at [396, 187] on span "Mulan" at bounding box center [400, 183] width 21 height 11
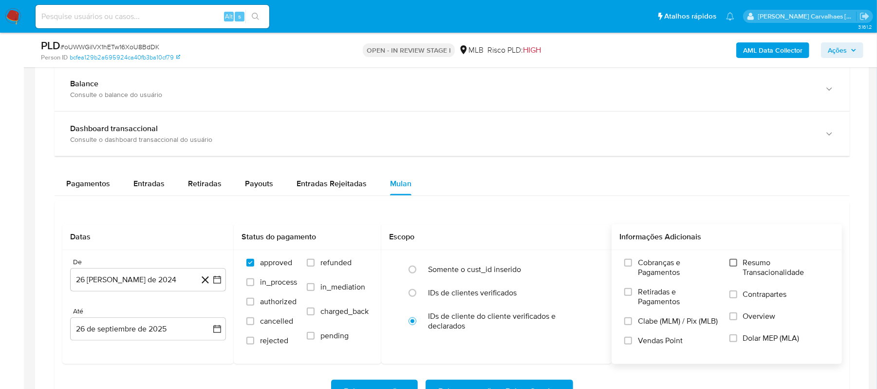
click at [732, 266] on input "Resumo Transacionalidade" at bounding box center [733, 263] width 8 height 8
click at [217, 279] on icon "button" at bounding box center [217, 280] width 10 height 10
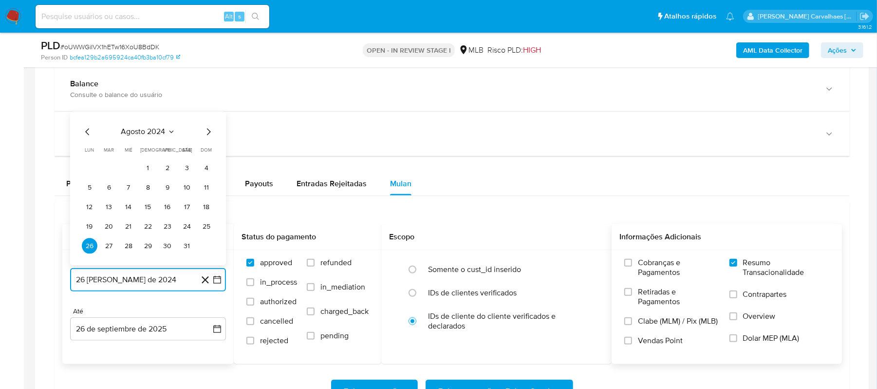
click at [204, 130] on icon "Mes siguiente" at bounding box center [209, 132] width 12 height 12
click at [205, 113] on icon "Mes siguiente" at bounding box center [209, 113] width 12 height 12
click at [204, 136] on icon "Mes siguiente" at bounding box center [209, 132] width 12 height 12
click at [207, 116] on icon "Mes siguiente" at bounding box center [209, 113] width 12 height 12
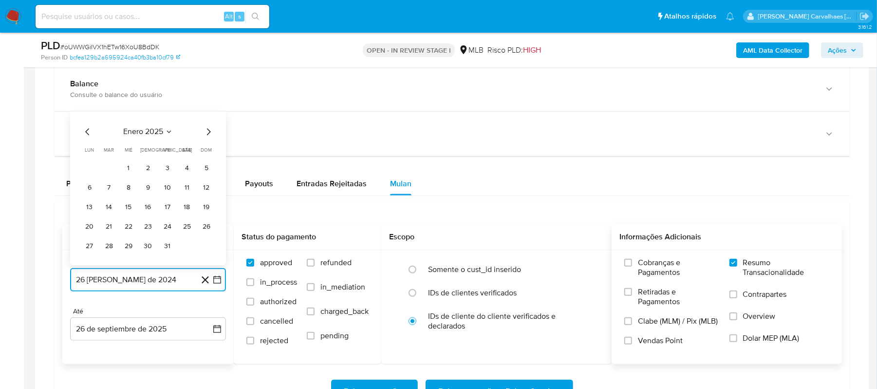
click at [206, 133] on icon "Mes siguiente" at bounding box center [209, 132] width 12 height 12
click at [206, 113] on icon "Mes siguiente" at bounding box center [209, 113] width 12 height 12
click at [206, 133] on icon "Mes siguiente" at bounding box center [209, 132] width 12 height 12
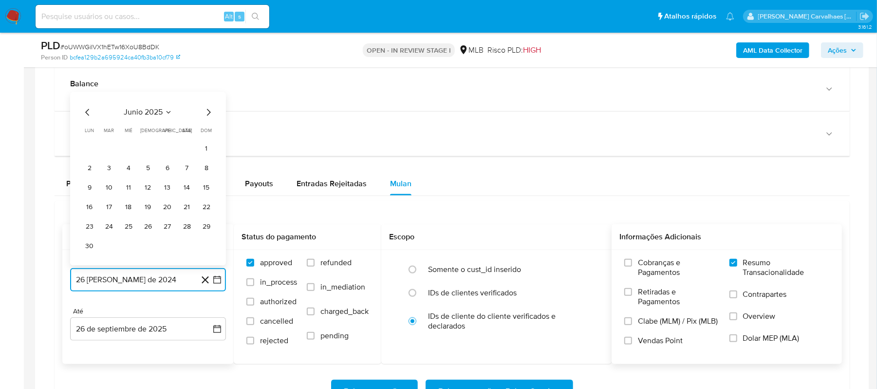
click at [207, 116] on icon "Mes siguiente" at bounding box center [209, 113] width 12 height 12
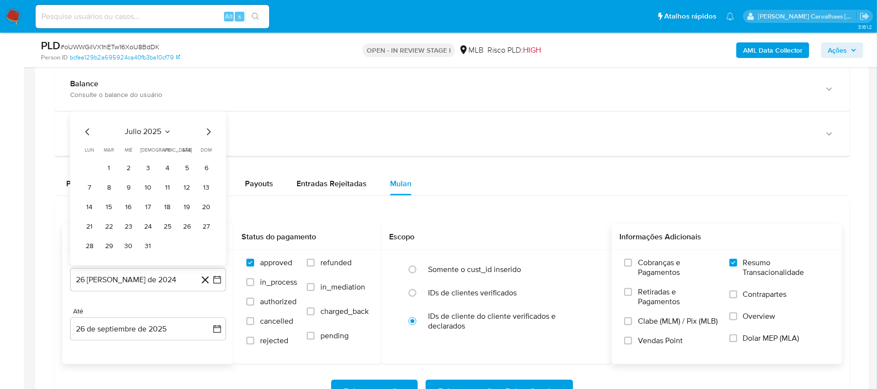
click at [207, 116] on div "julio 2025 julio 2025 lun lunes mar martes mié miércoles jue jueves vie viernes…" at bounding box center [148, 188] width 156 height 154
click at [86, 133] on icon "Mes anterior" at bounding box center [88, 132] width 12 height 12
click at [209, 115] on icon "Mes siguiente" at bounding box center [209, 113] width 12 height 12
click at [186, 226] on button "26" at bounding box center [187, 227] width 16 height 16
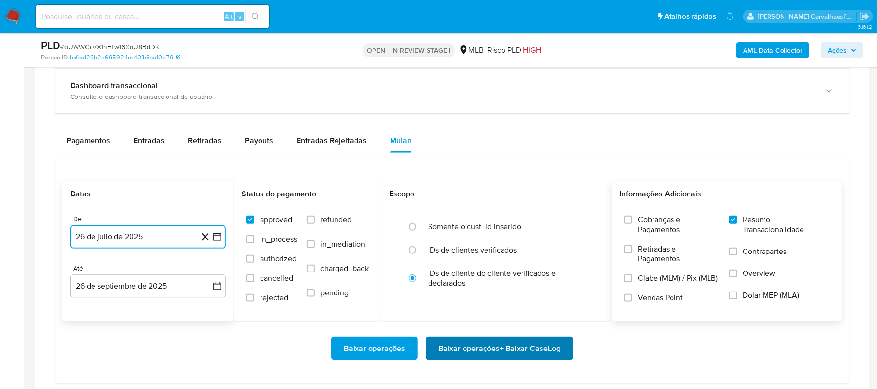
scroll to position [714, 0]
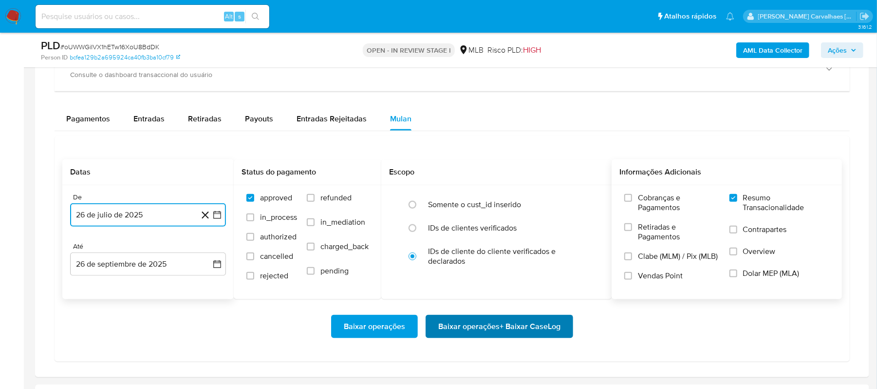
drag, startPoint x: 462, startPoint y: 328, endPoint x: 468, endPoint y: 328, distance: 6.3
click at [468, 328] on span "Baixar operações + Baixar CaseLog" at bounding box center [499, 326] width 122 height 21
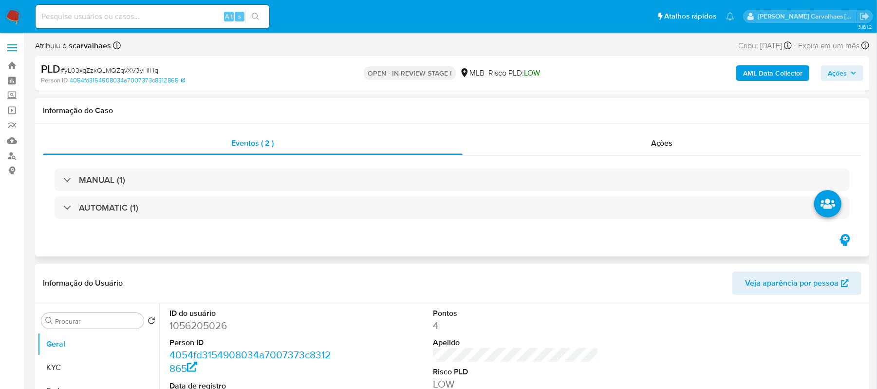
select select "10"
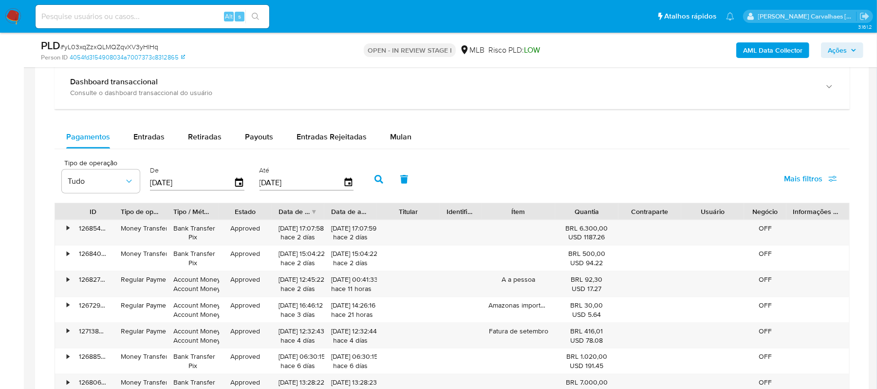
scroll to position [779, 0]
click at [394, 139] on span "Mulan" at bounding box center [400, 135] width 21 height 11
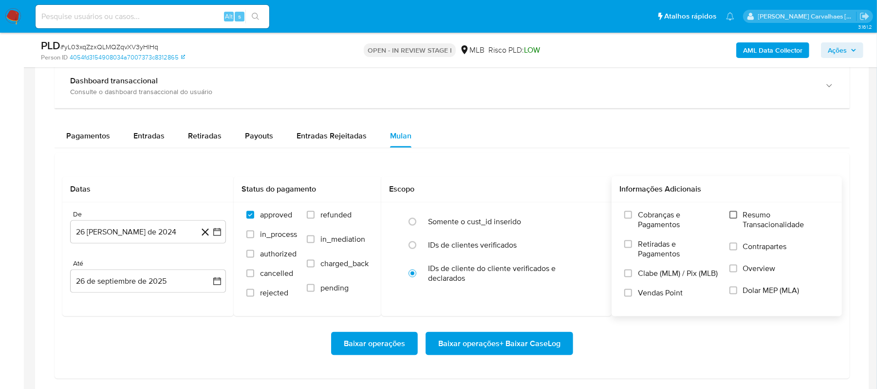
click at [735, 219] on input "Resumo Transacionalidade" at bounding box center [733, 215] width 8 height 8
click at [219, 236] on icon "button" at bounding box center [217, 232] width 10 height 10
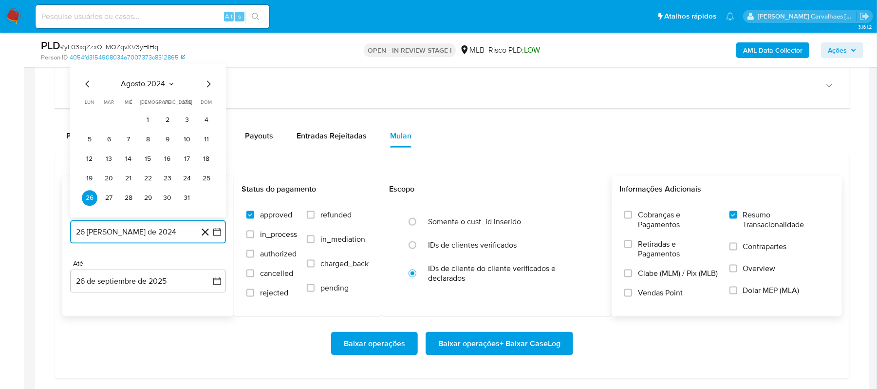
click at [205, 89] on icon "Mes siguiente" at bounding box center [209, 84] width 12 height 12
click at [205, 70] on icon "Mes siguiente" at bounding box center [209, 64] width 12 height 12
click at [205, 87] on icon "Mes siguiente" at bounding box center [209, 84] width 12 height 12
click at [205, 84] on icon "Mes siguiente" at bounding box center [209, 84] width 12 height 12
click at [206, 69] on icon "Mes siguiente" at bounding box center [209, 64] width 12 height 12
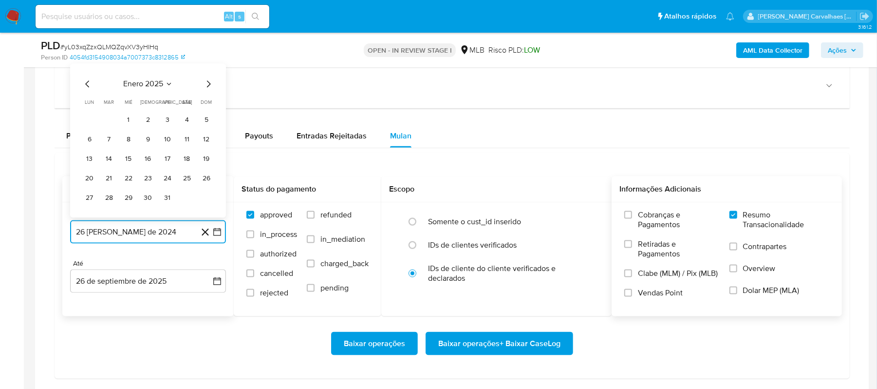
click at [206, 88] on icon "Mes siguiente" at bounding box center [209, 84] width 12 height 12
click at [206, 70] on icon "Mes siguiente" at bounding box center [209, 64] width 12 height 12
click at [204, 88] on icon "Mes siguiente" at bounding box center [209, 84] width 12 height 12
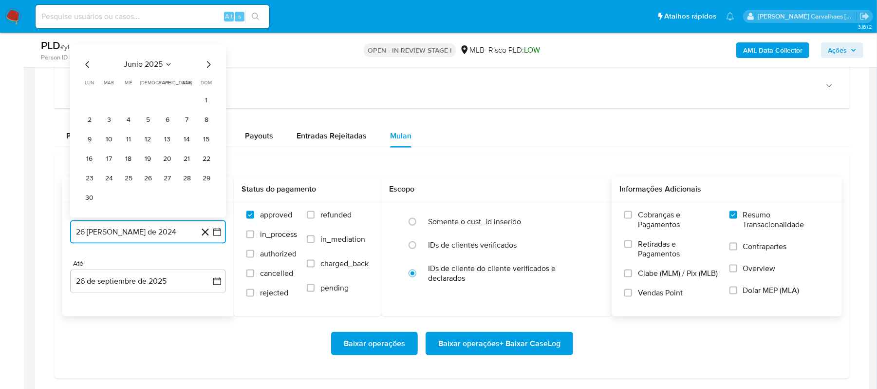
click at [207, 70] on icon "Mes siguiente" at bounding box center [209, 64] width 12 height 12
click at [186, 178] on button "26" at bounding box center [187, 178] width 16 height 16
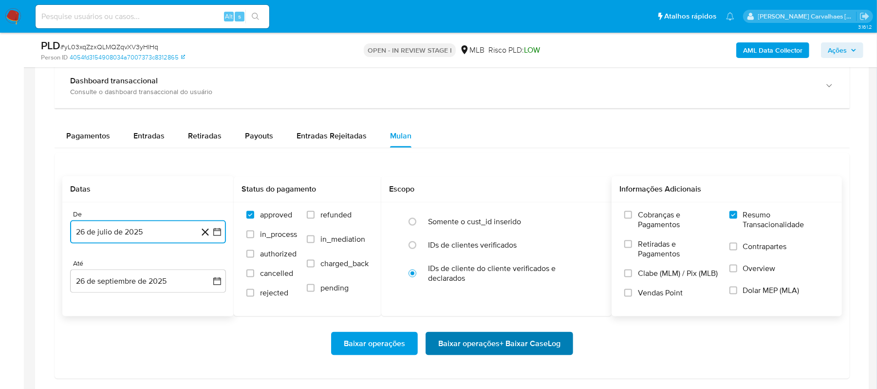
click at [487, 347] on span "Baixar operações + Baixar CaseLog" at bounding box center [499, 343] width 122 height 21
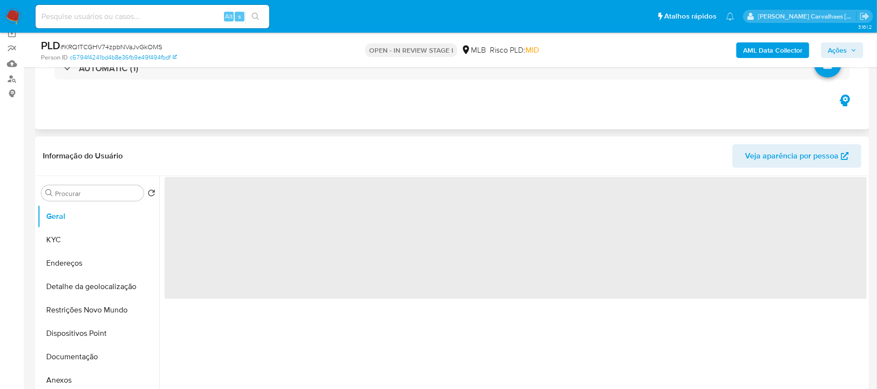
scroll to position [130, 0]
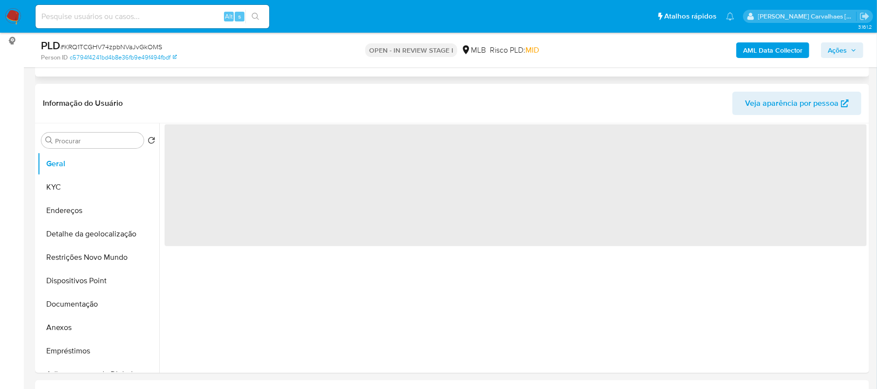
select select "10"
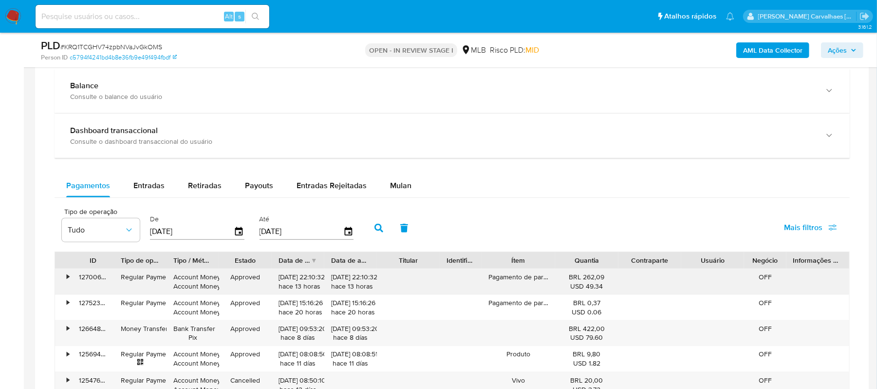
scroll to position [714, 0]
click at [397, 187] on span "Mulan" at bounding box center [400, 184] width 21 height 11
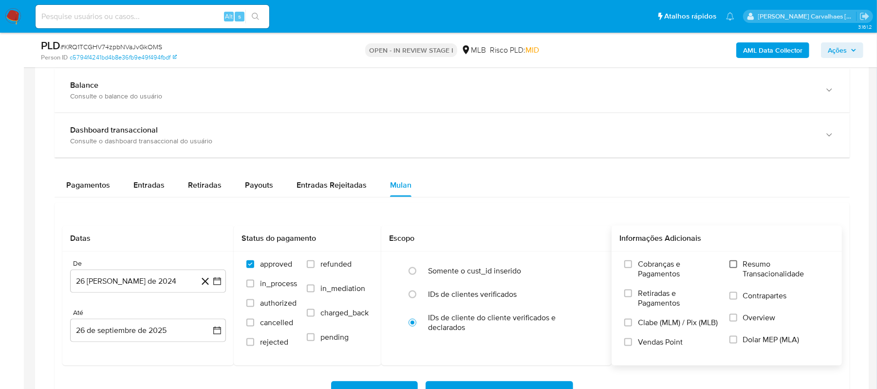
click at [729, 267] on input "Resumo Transacionalidade" at bounding box center [733, 264] width 8 height 8
click at [216, 285] on icon "button" at bounding box center [217, 281] width 10 height 10
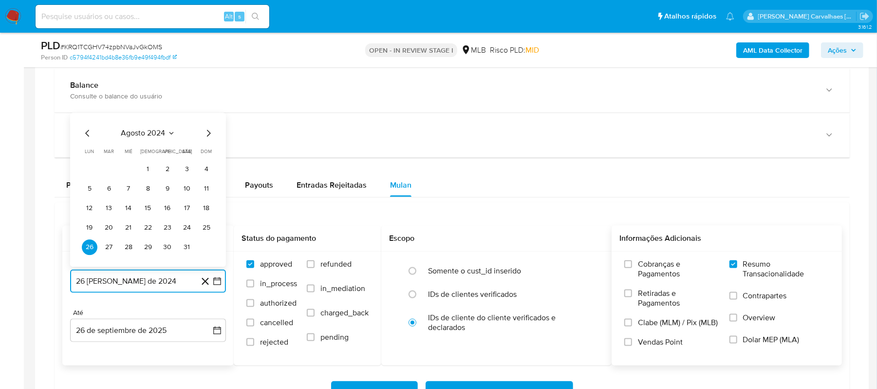
click at [207, 136] on icon "Mes siguiente" at bounding box center [209, 134] width 12 height 12
click at [205, 120] on icon "Mes siguiente" at bounding box center [209, 114] width 12 height 12
click at [207, 136] on icon "Mes siguiente" at bounding box center [209, 134] width 12 height 12
click at [205, 117] on icon "Mes siguiente" at bounding box center [209, 114] width 12 height 12
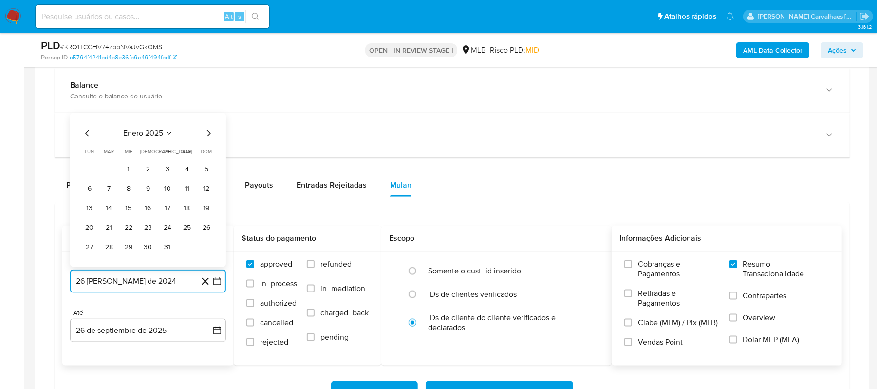
click at [207, 137] on icon "Mes siguiente" at bounding box center [209, 133] width 4 height 7
click at [207, 119] on icon "Mes siguiente" at bounding box center [209, 114] width 12 height 12
click at [206, 136] on icon "Mes siguiente" at bounding box center [209, 134] width 12 height 12
click at [209, 136] on icon "Mes siguiente" at bounding box center [209, 134] width 12 height 12
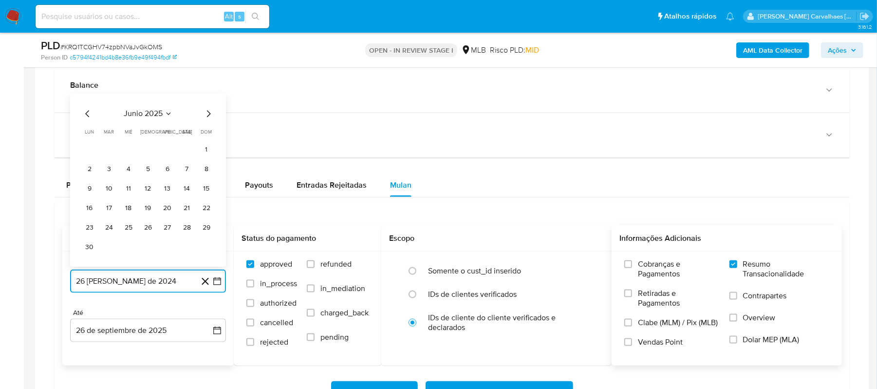
click at [206, 118] on icon "Mes siguiente" at bounding box center [209, 114] width 12 height 12
click at [186, 234] on button "26" at bounding box center [187, 228] width 16 height 16
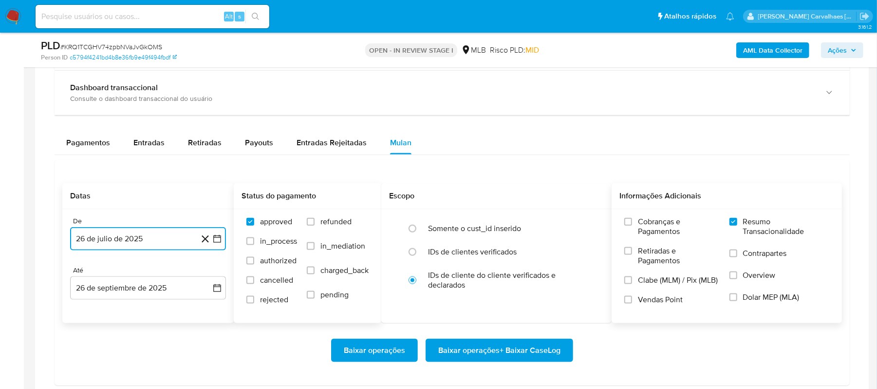
scroll to position [779, 0]
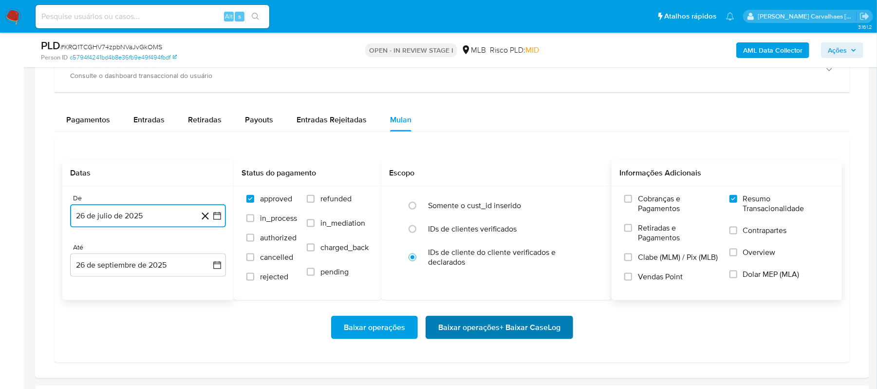
click at [482, 326] on span "Baixar operações + Baixar CaseLog" at bounding box center [499, 326] width 122 height 21
